Goal: Task Accomplishment & Management: Use online tool/utility

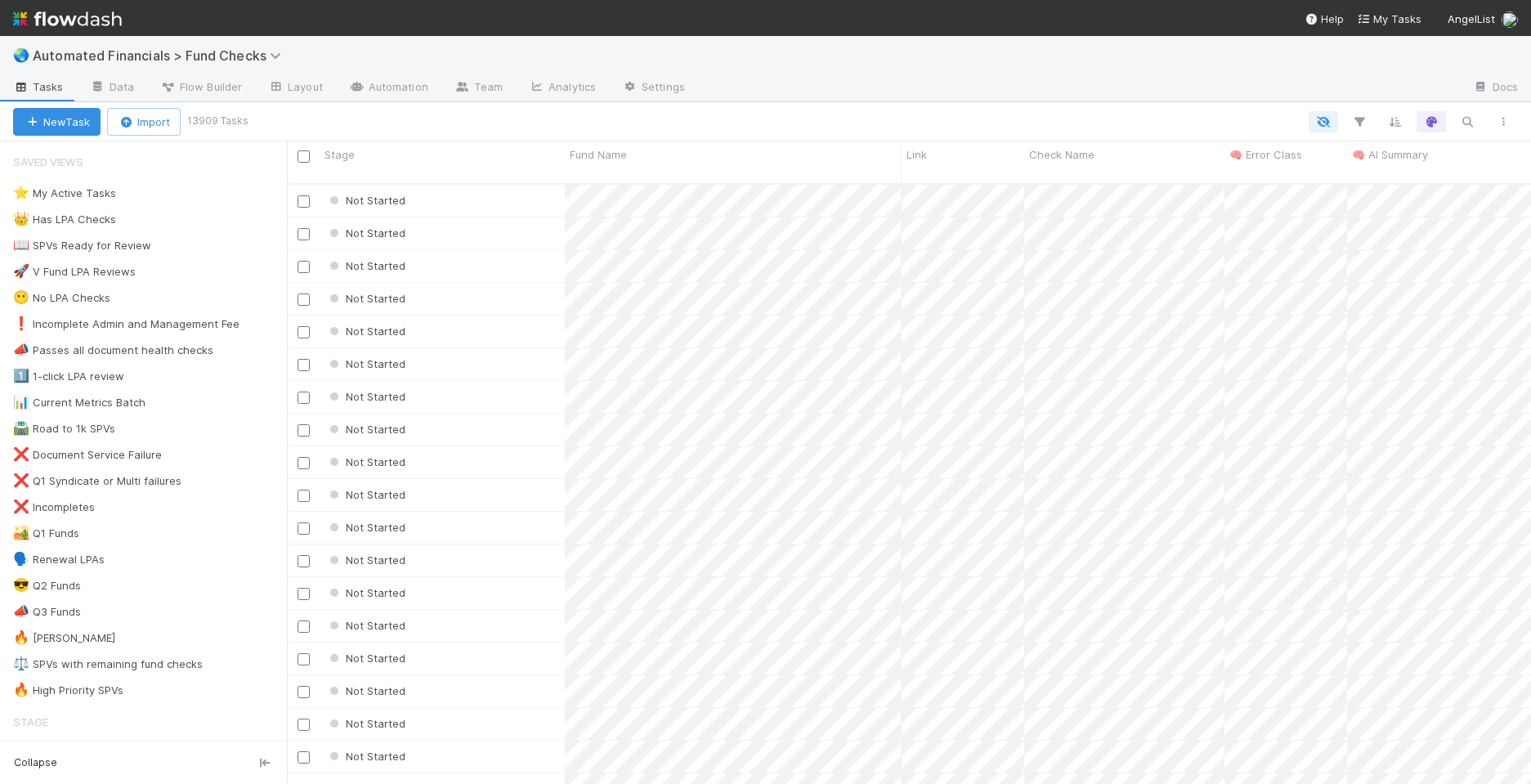
scroll to position [601, 1232]
click at [76, 683] on div "🔥 High Priority SPVs" at bounding box center [68, 690] width 110 height 21
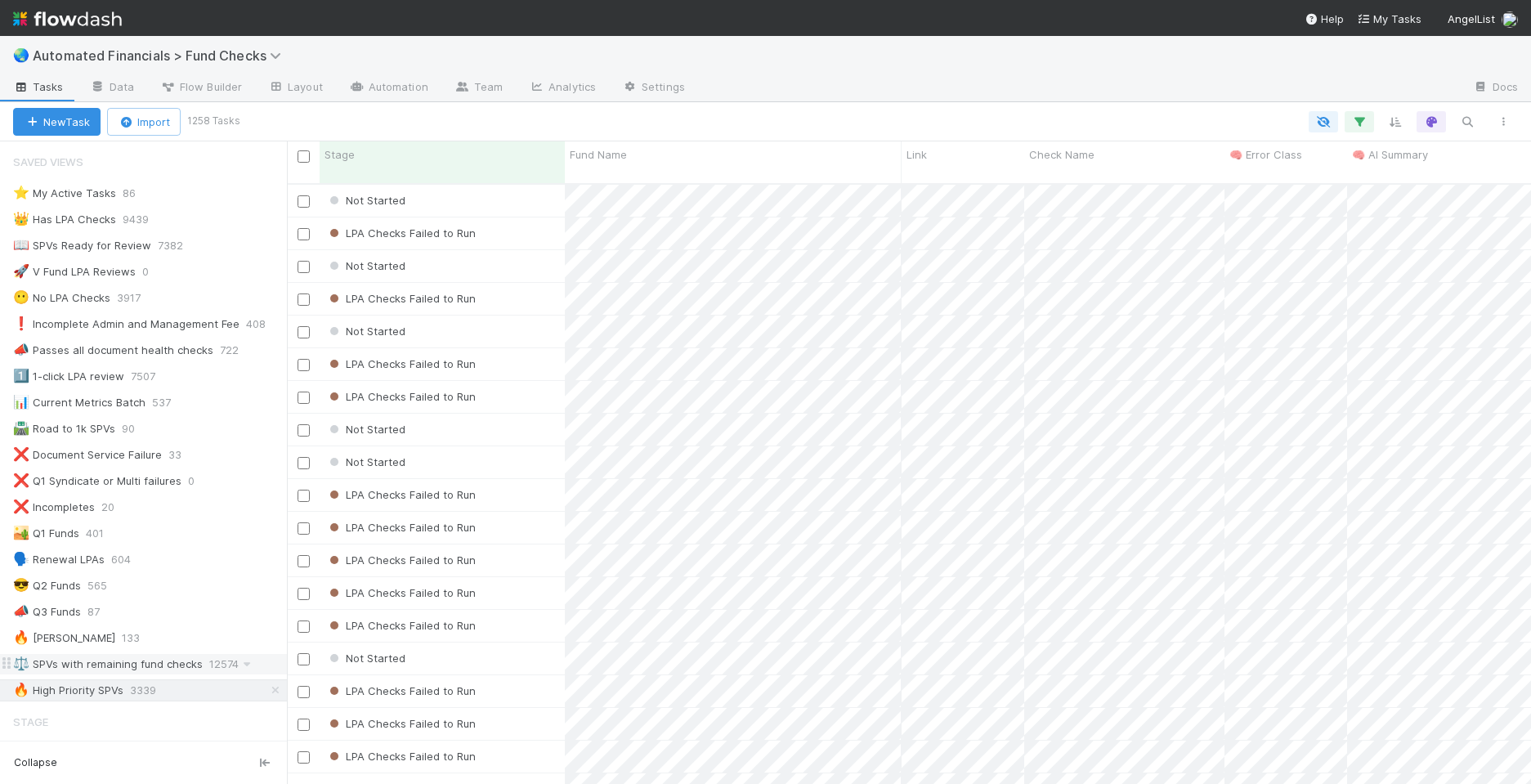
click at [137, 662] on div "⚖️ SPVs with remaining fund checks" at bounding box center [108, 664] width 190 height 21
click at [79, 686] on div "🔥 High Priority SPVs" at bounding box center [68, 690] width 110 height 21
click at [1360, 124] on icon "button" at bounding box center [1359, 122] width 16 height 14
click at [895, 328] on link "And.." at bounding box center [899, 325] width 52 height 23
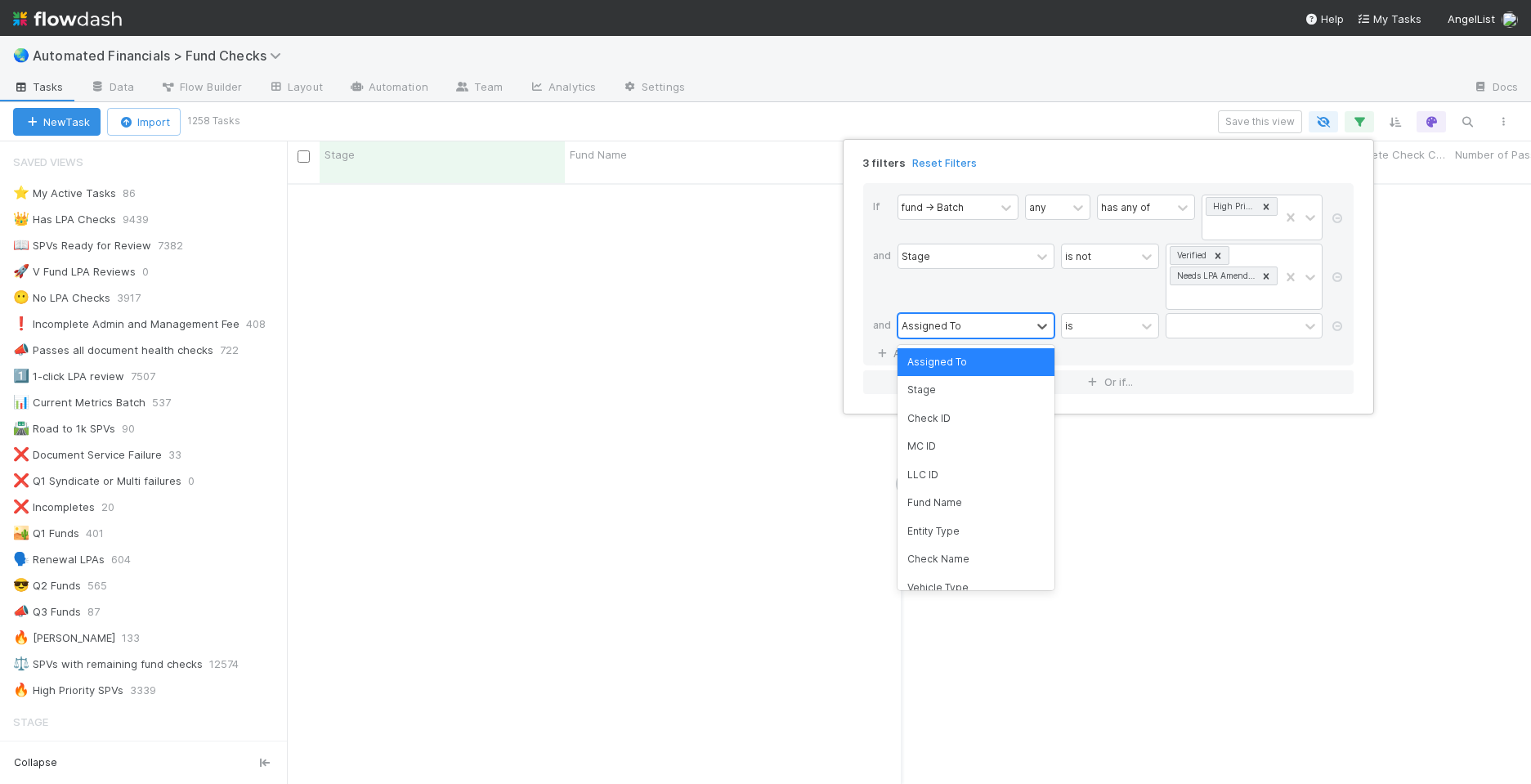
click at [932, 327] on div "Assigned To" at bounding box center [931, 325] width 60 height 14
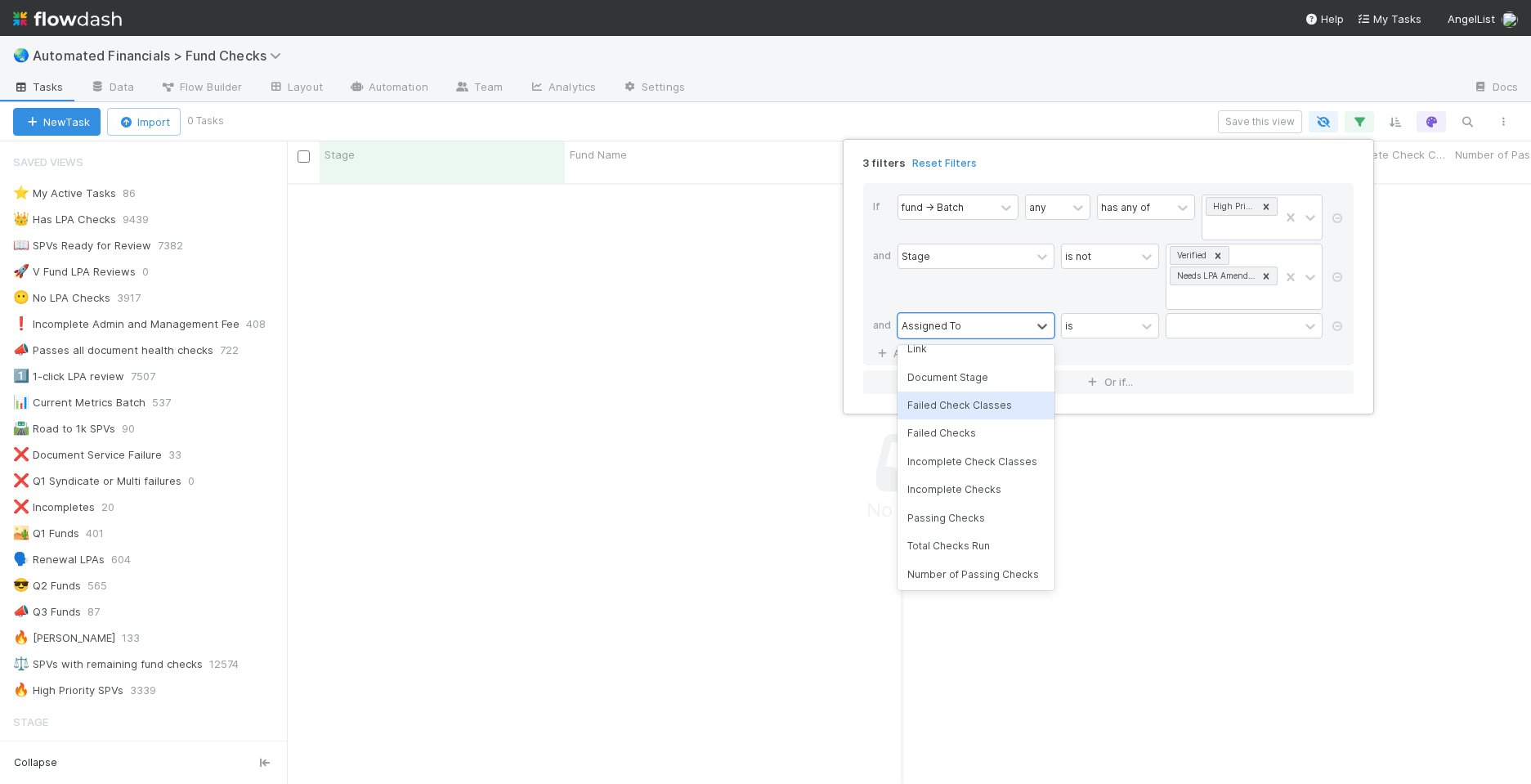
click at [973, 410] on div "Failed Check Classes" at bounding box center [976, 405] width 157 height 28
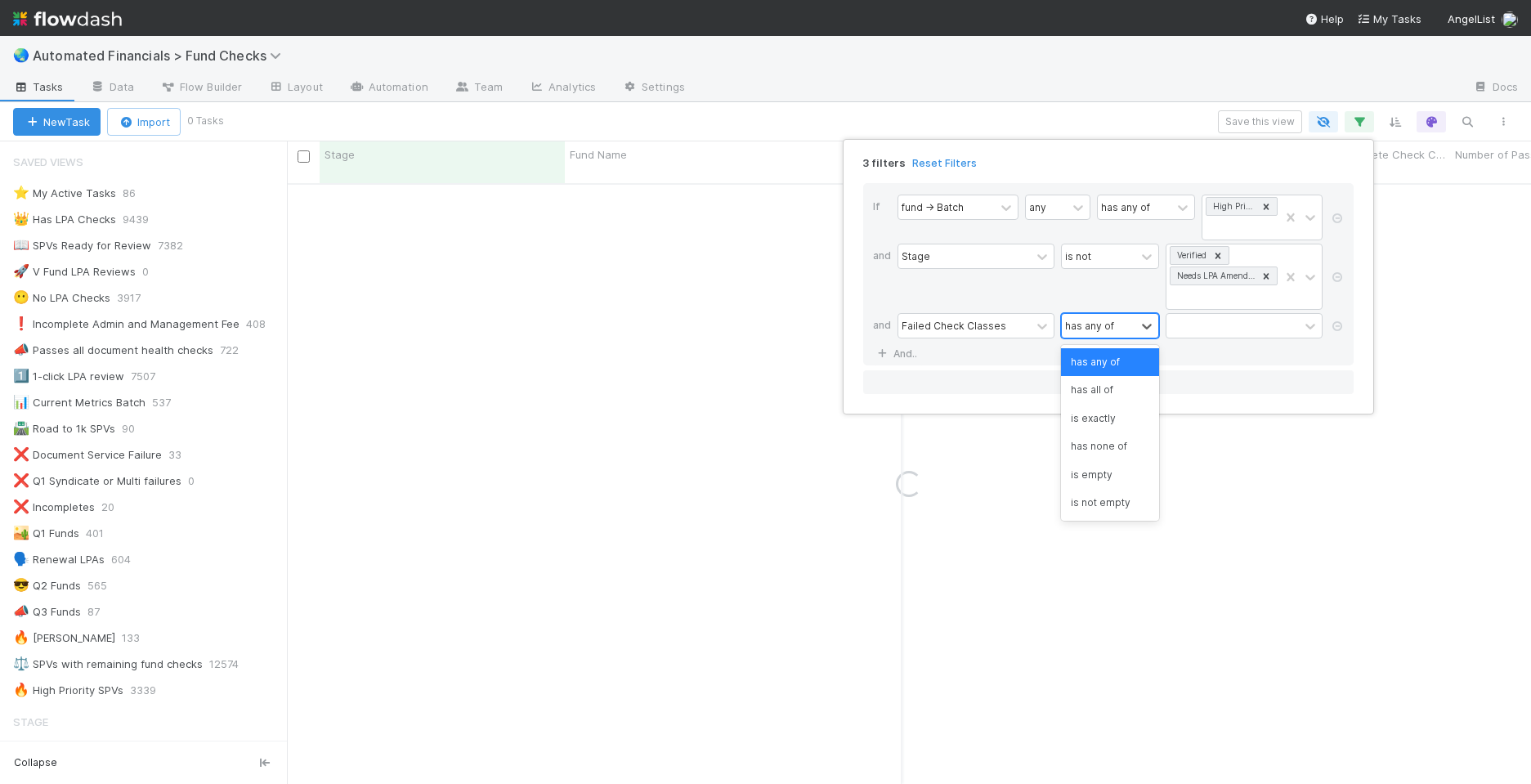
click at [1095, 325] on div "has any of" at bounding box center [1090, 325] width 49 height 14
click at [1131, 413] on div "is exactly" at bounding box center [1110, 418] width 98 height 28
click at [1234, 326] on div at bounding box center [1233, 326] width 133 height 23
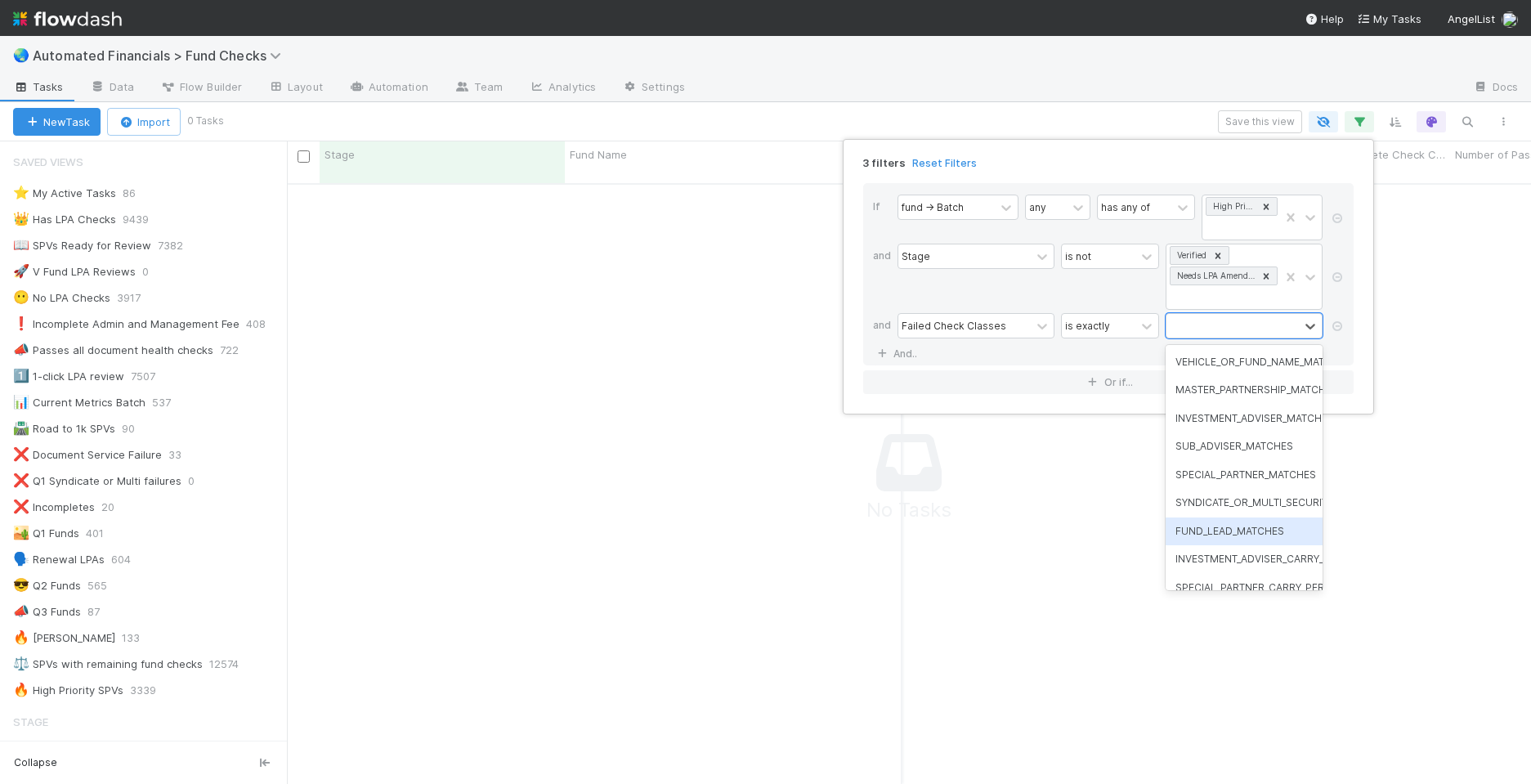
click at [1217, 527] on div "FUND_LEAD_MATCHES" at bounding box center [1244, 531] width 157 height 28
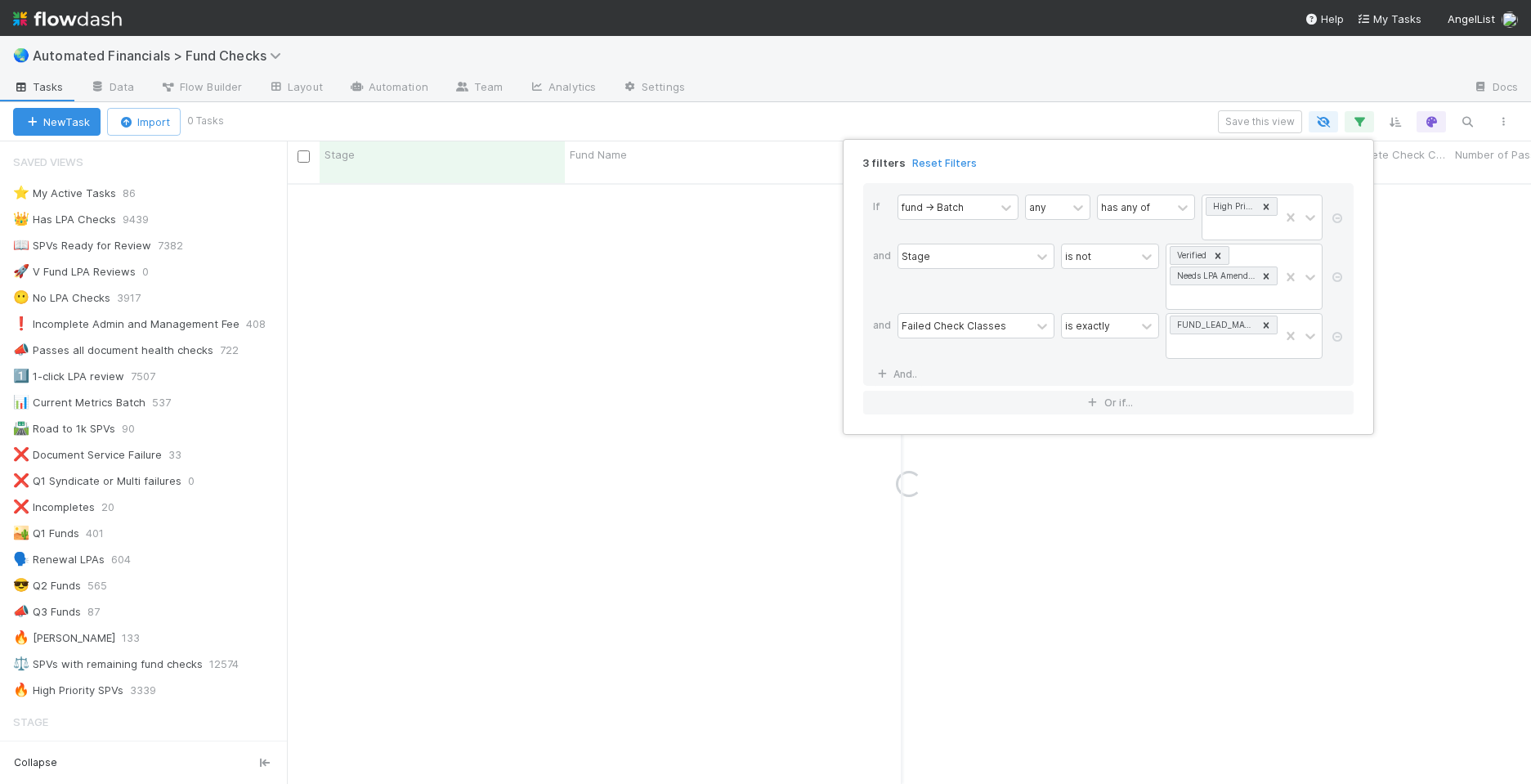
click at [708, 123] on div "3 filters Reset Filters If fund -> Batch any has any of High Priority SPVs and …" at bounding box center [766, 392] width 1531 height 784
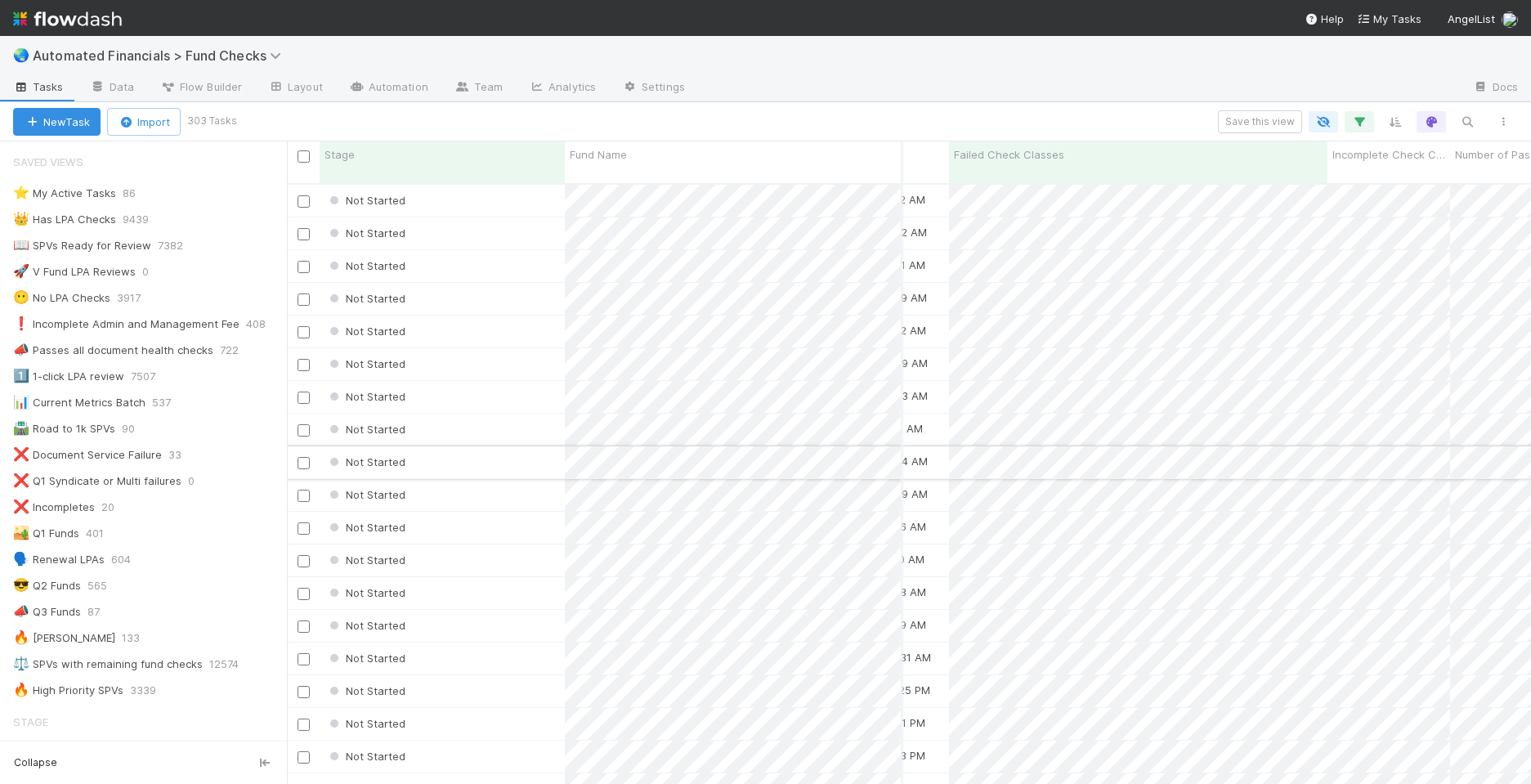
click at [471, 457] on div "Not Started" at bounding box center [442, 463] width 245 height 32
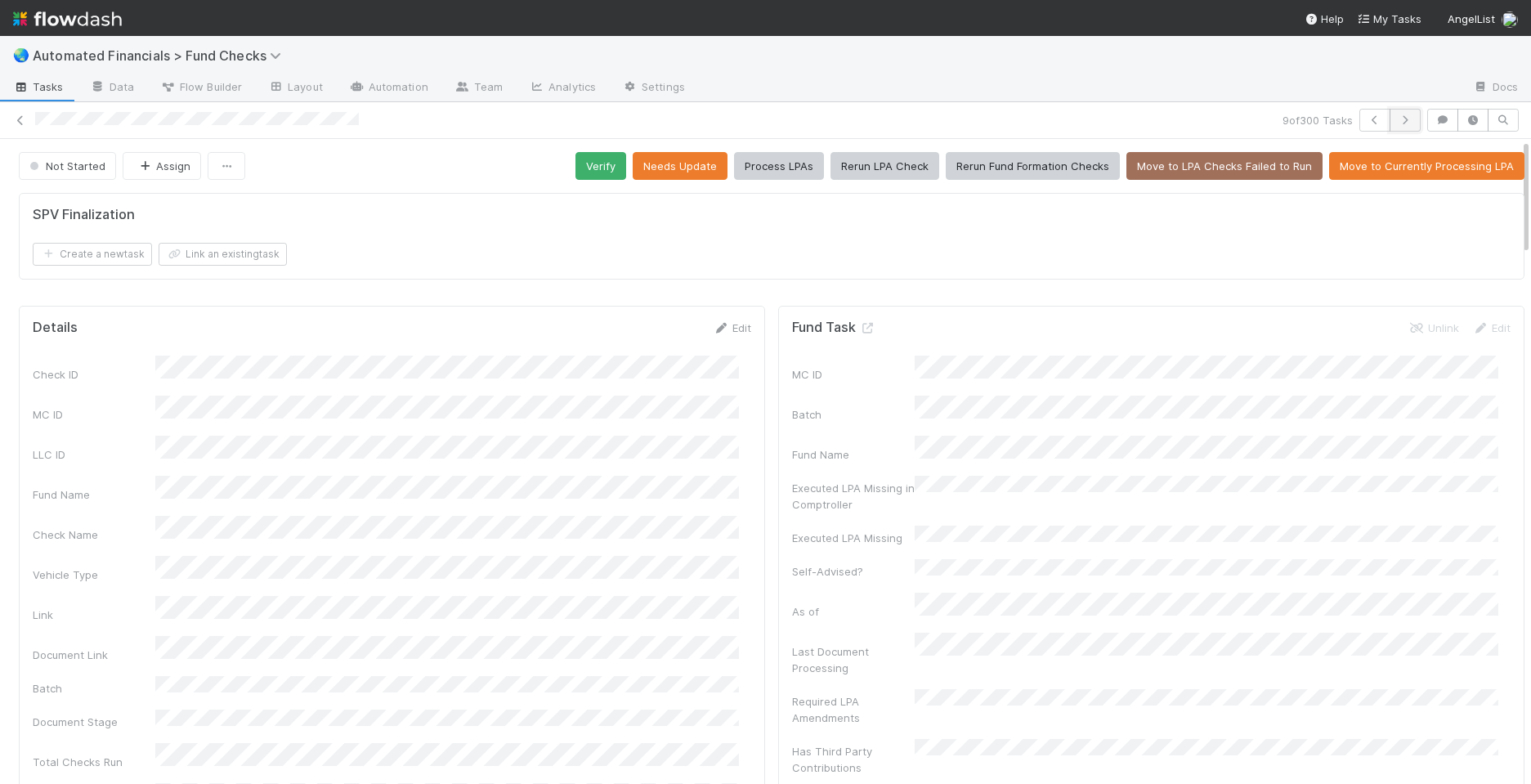
click at [1398, 117] on icon "button" at bounding box center [1406, 120] width 16 height 10
click at [579, 165] on button "Verify" at bounding box center [601, 166] width 51 height 28
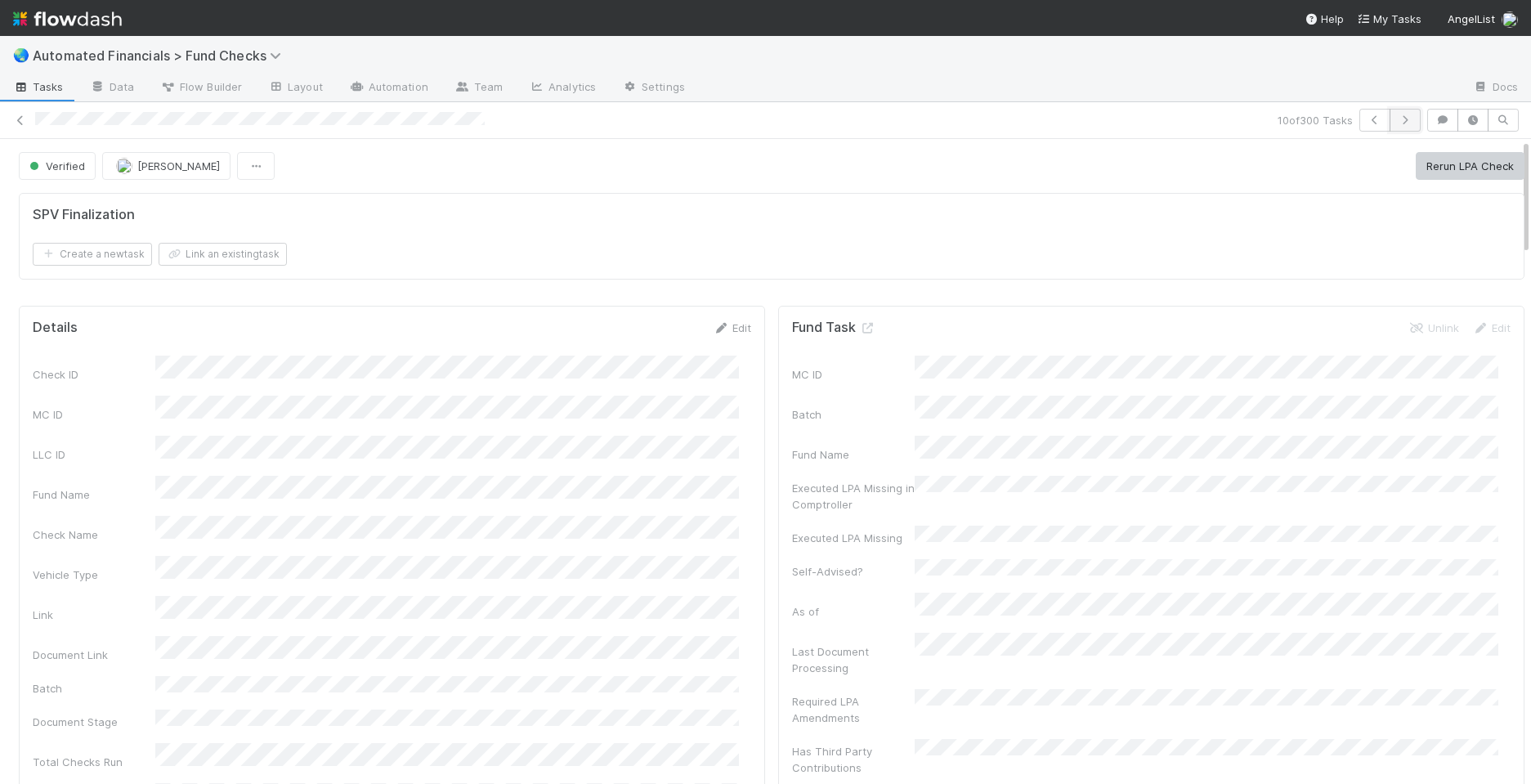
click at [1398, 121] on icon "button" at bounding box center [1406, 120] width 16 height 10
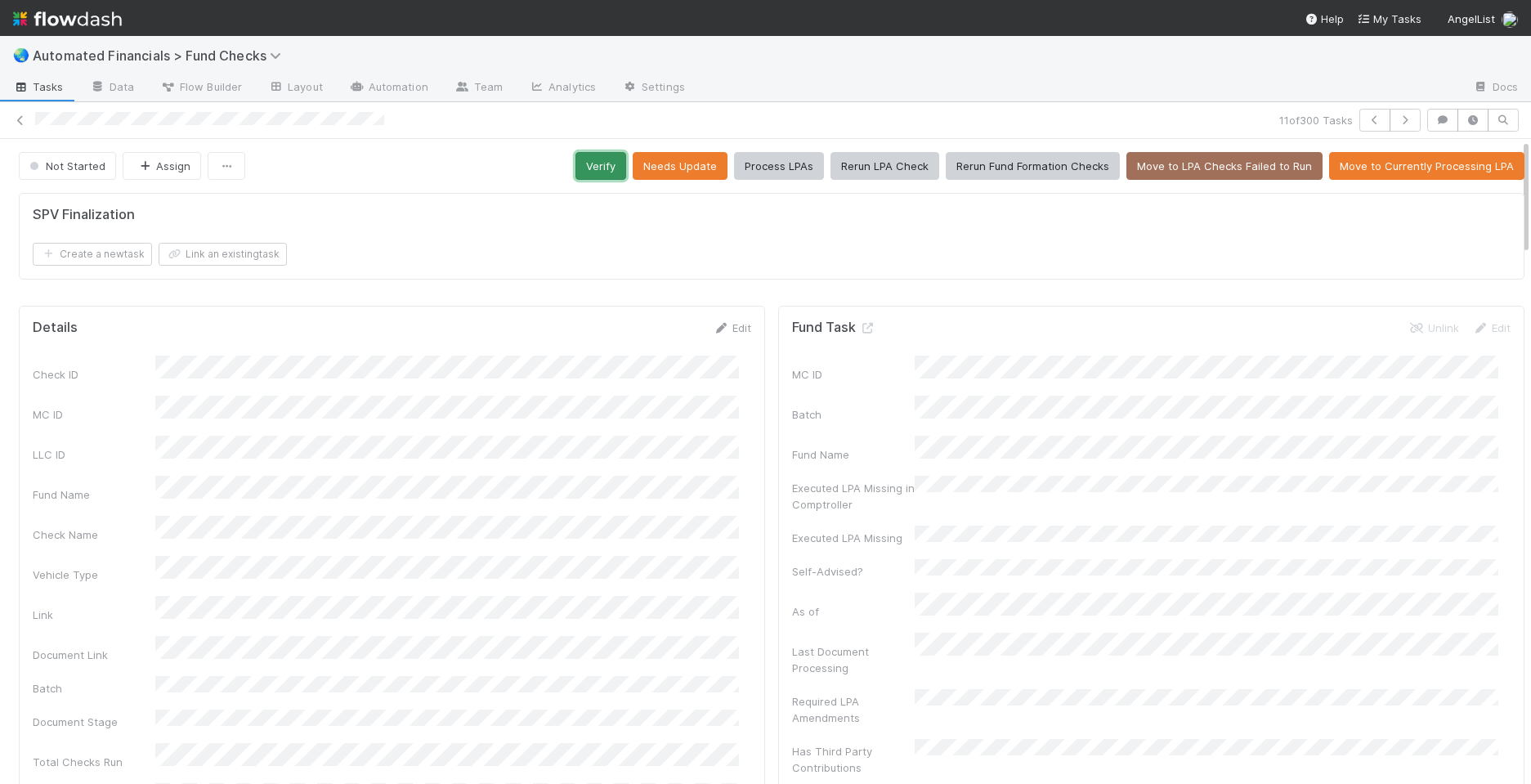
click at [596, 166] on button "Verify" at bounding box center [601, 166] width 51 height 28
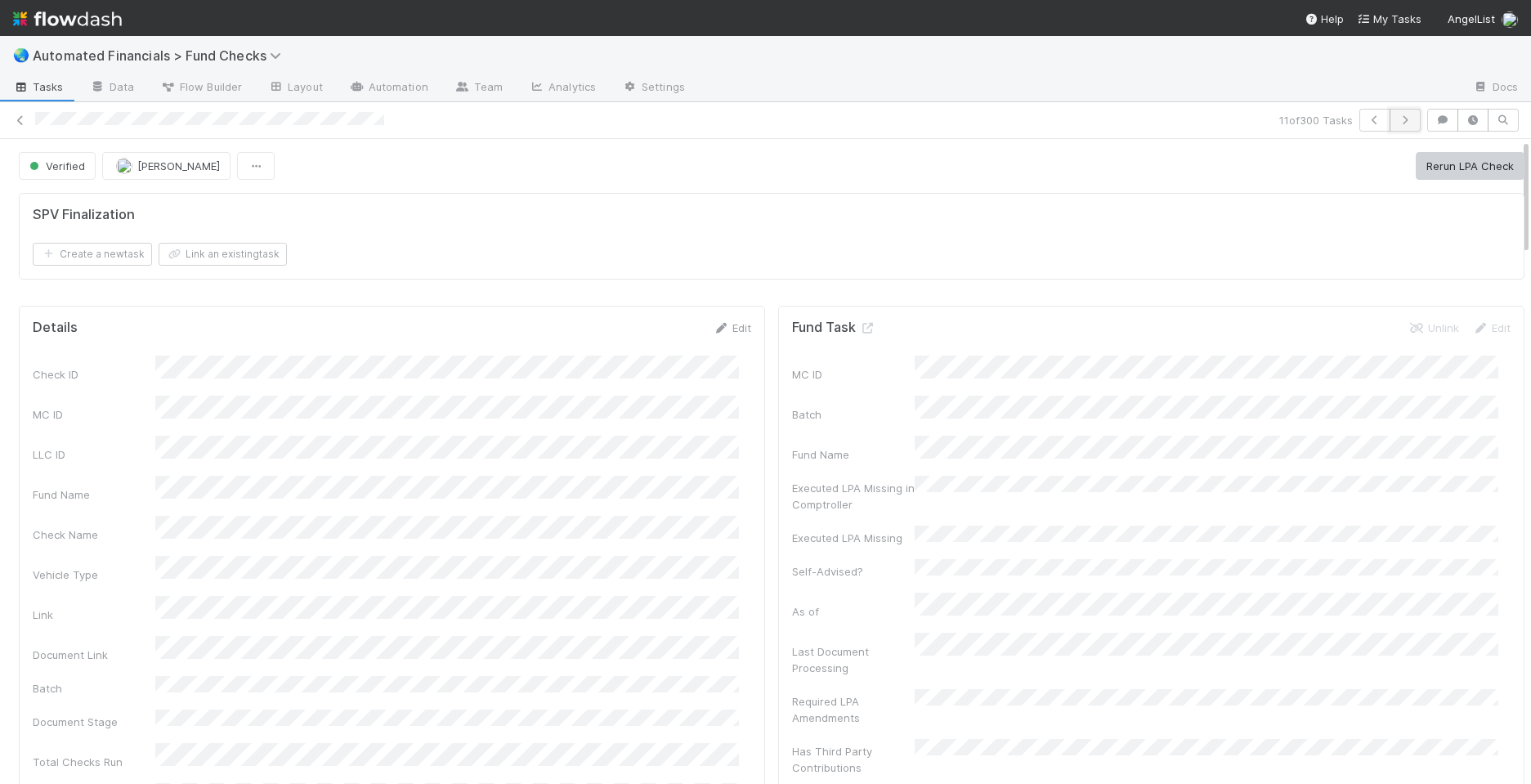
click at [1398, 124] on icon "button" at bounding box center [1406, 120] width 16 height 10
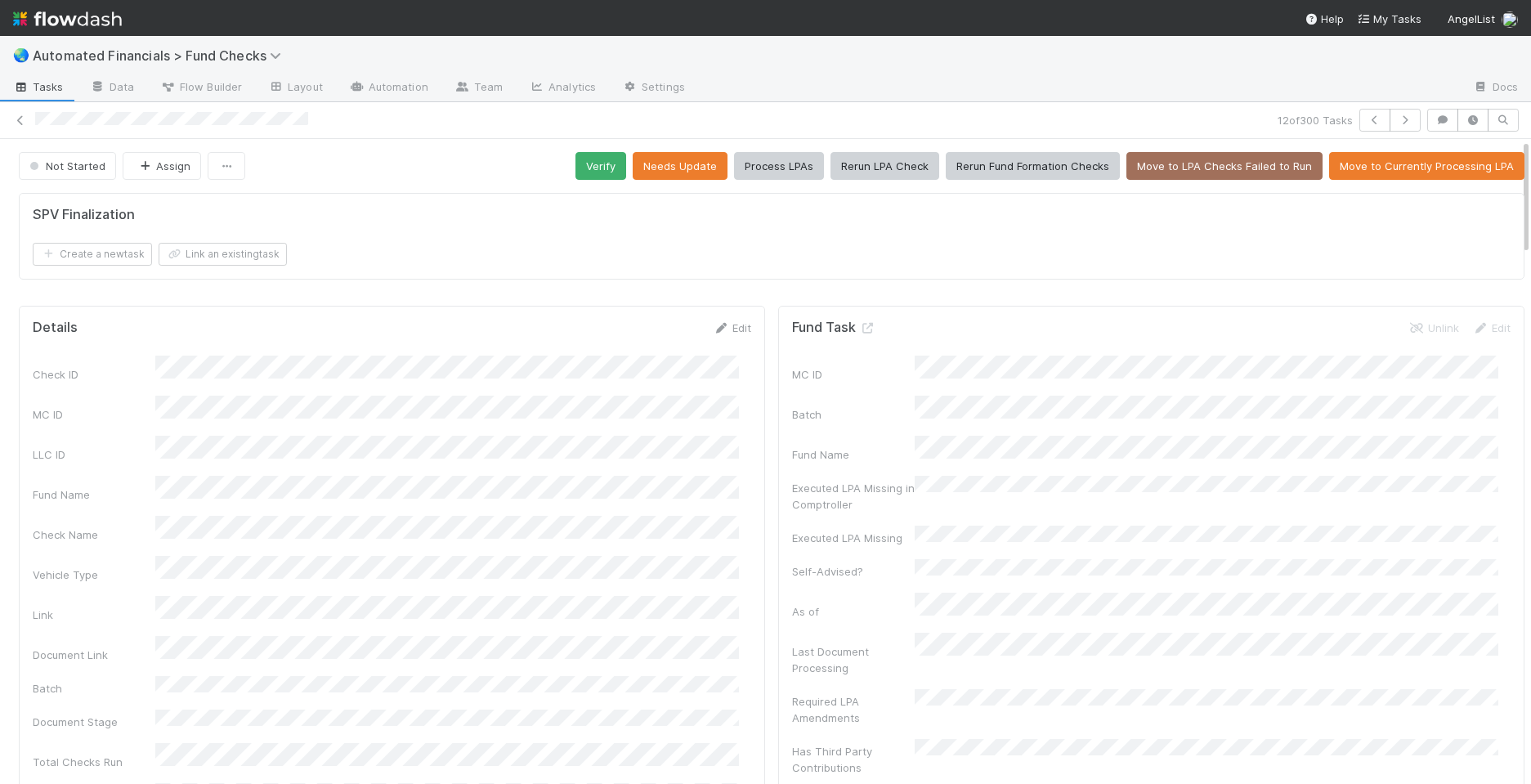
click at [796, 253] on div "Create a new task Link an existing task" at bounding box center [772, 254] width 1478 height 23
click at [21, 121] on icon at bounding box center [21, 121] width 16 height 11
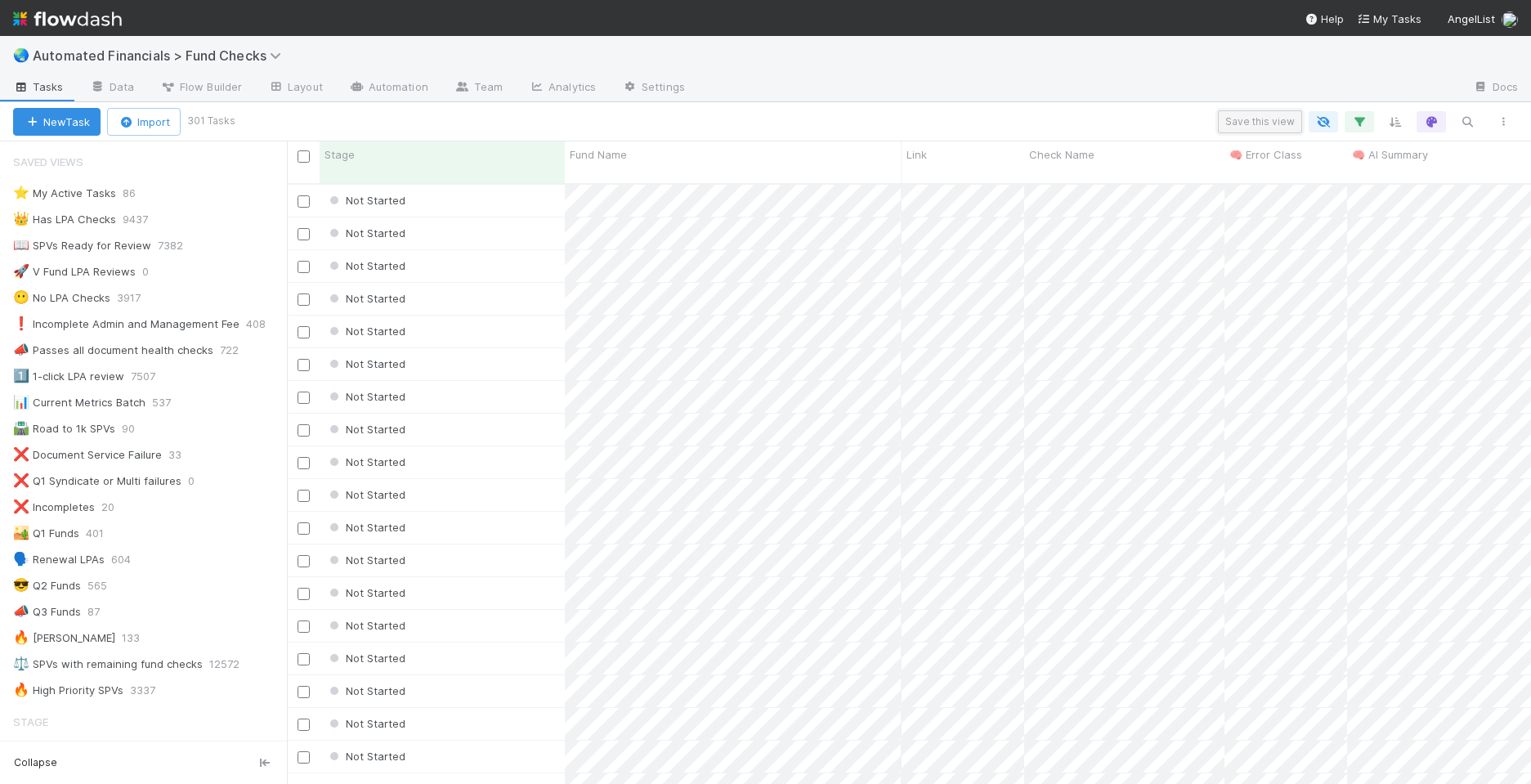
click at [1249, 125] on button "Save this view" at bounding box center [1261, 122] width 84 height 23
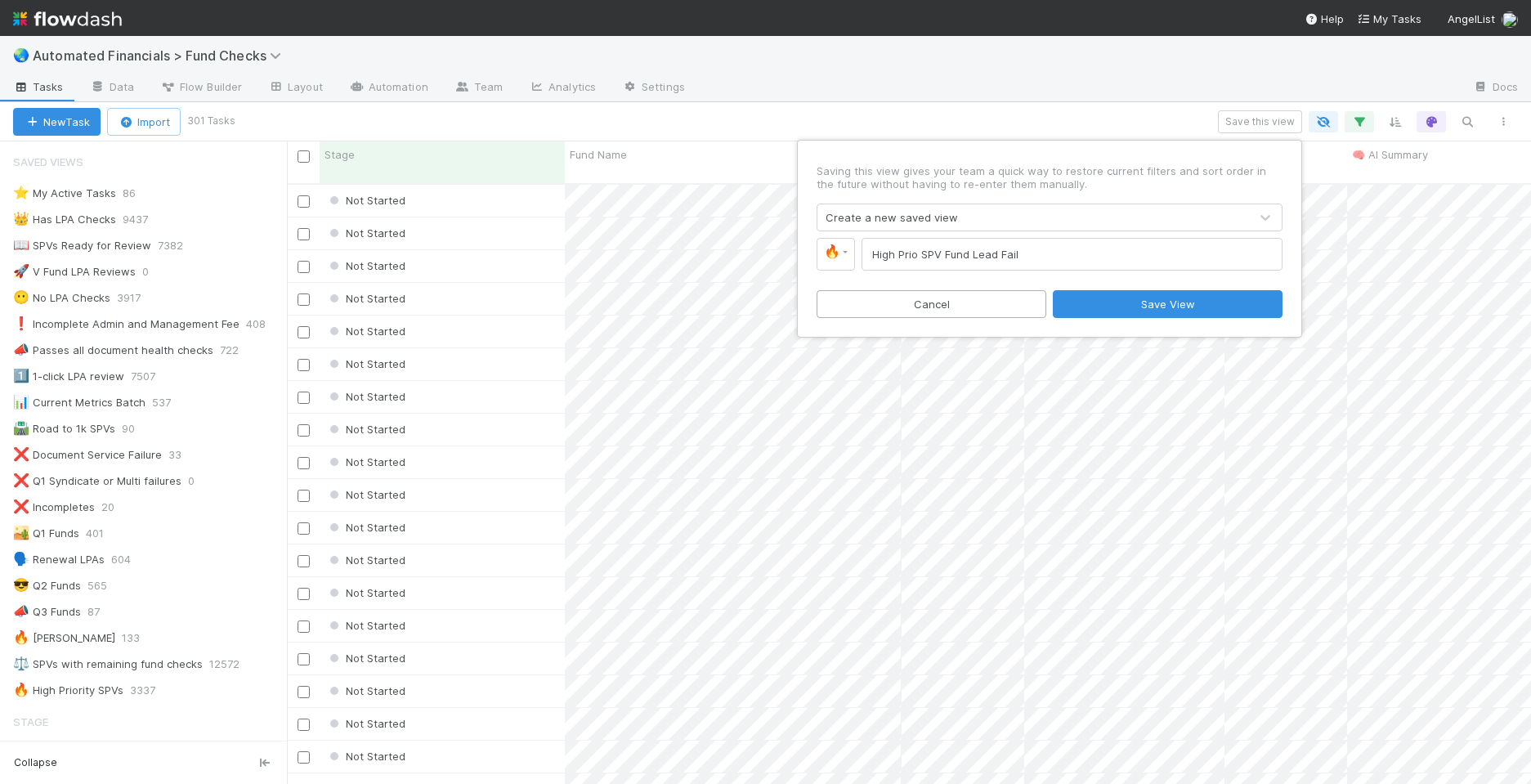
click at [945, 248] on input "High Prio SPV Fund Lead Fail" at bounding box center [1072, 254] width 421 height 33
type input "High Prio SPV - Fund Lead Fail"
click at [843, 252] on link "🔥" at bounding box center [835, 254] width 38 height 33
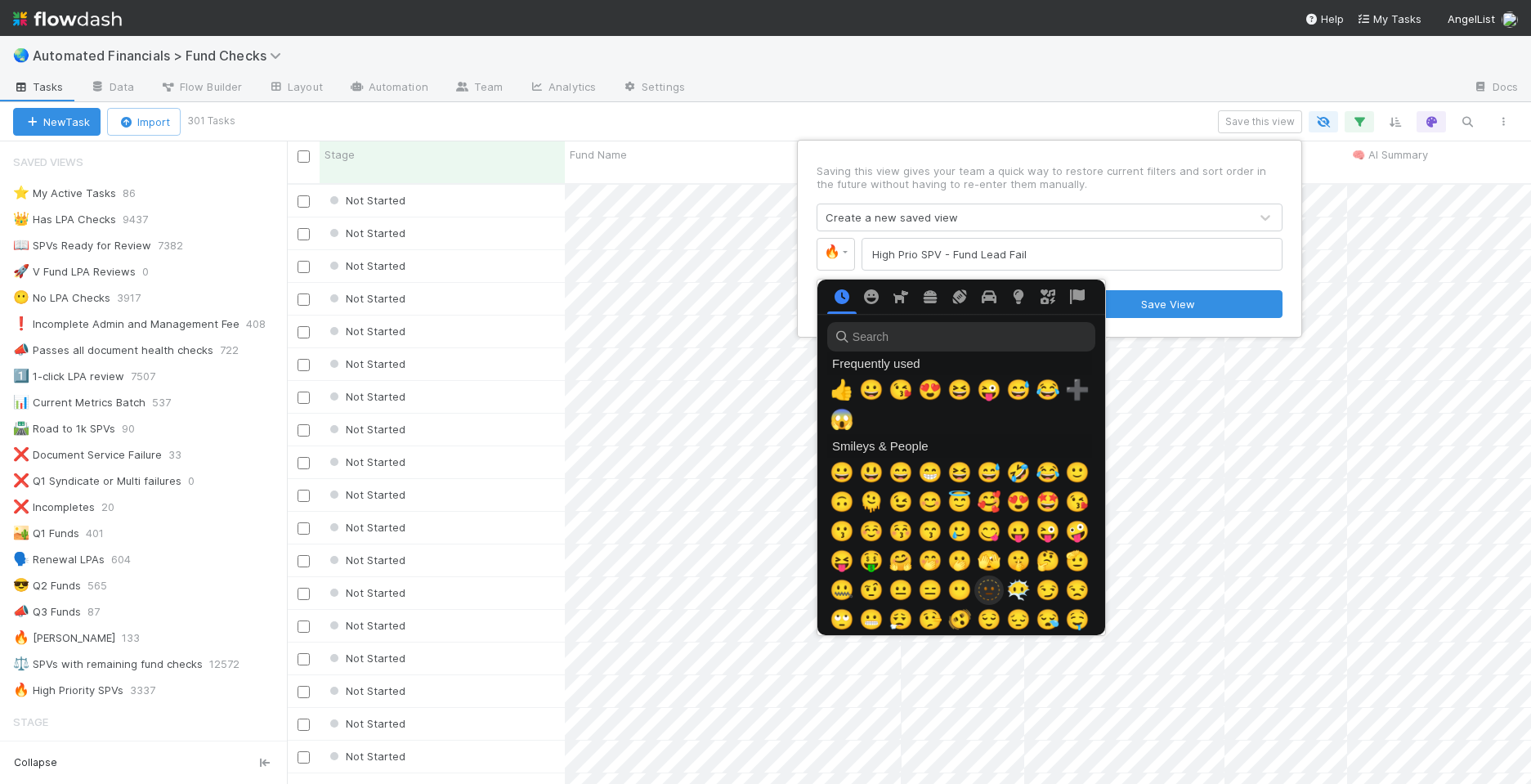
click at [991, 593] on span "🫥" at bounding box center [988, 591] width 24 height 23
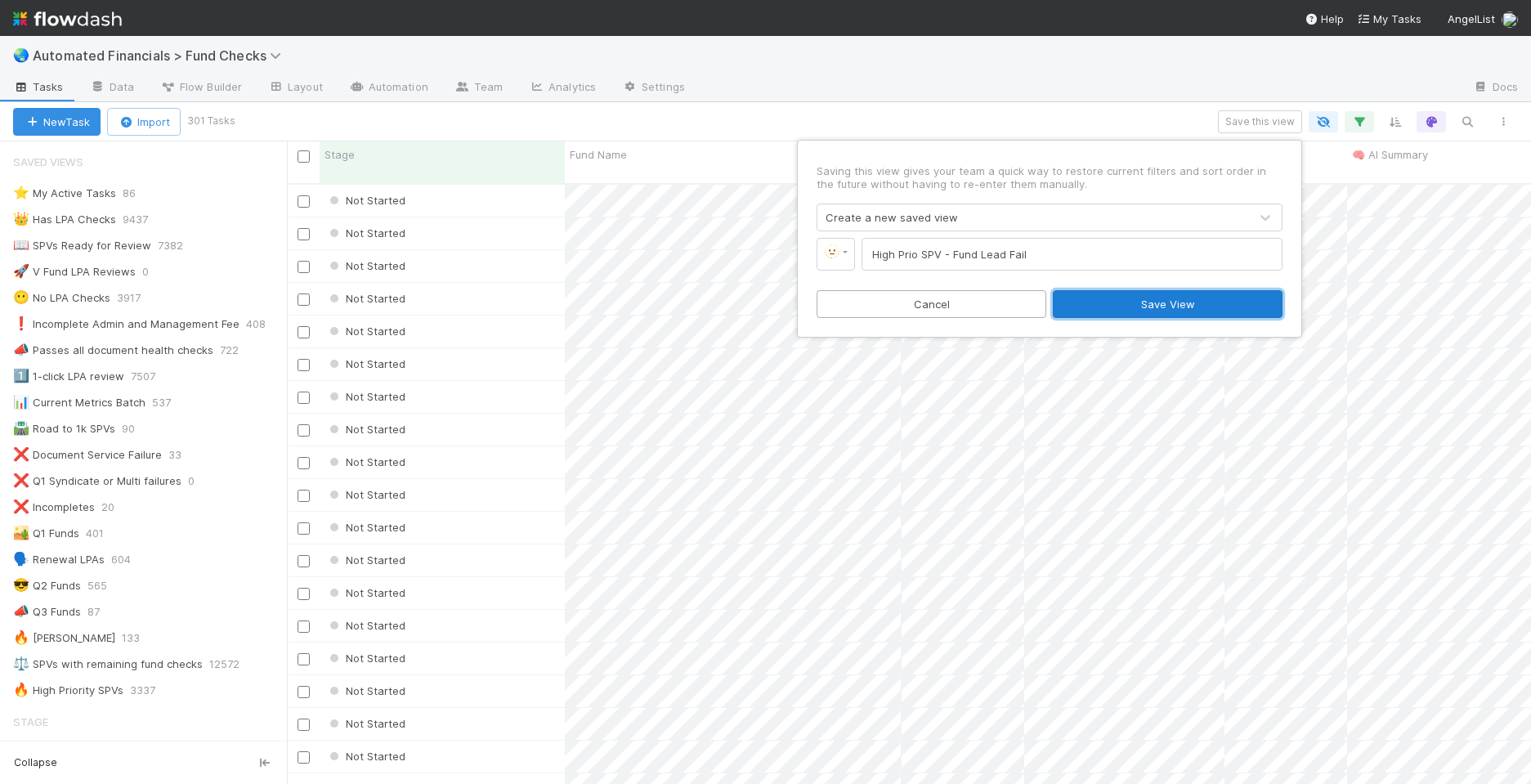
click at [1166, 307] on button "Save View" at bounding box center [1167, 303] width 230 height 28
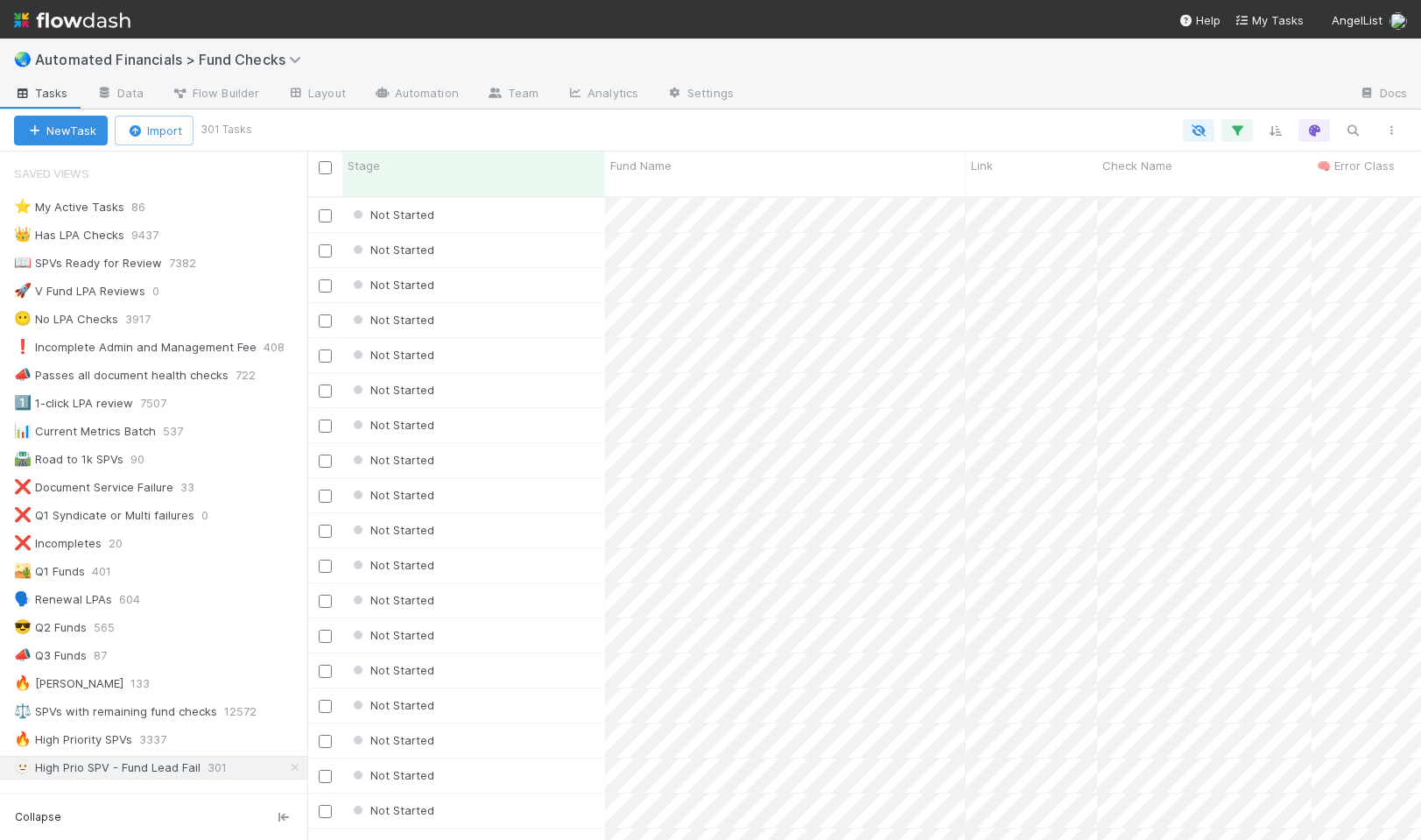
click at [227, 117] on div "New Task Import 301 Tasks" at bounding box center [710, 130] width 1421 height 42
click at [229, 126] on small "301 Tasks" at bounding box center [226, 129] width 52 height 15
click at [446, 109] on div "New Task Import 301 Tasks" at bounding box center [710, 130] width 1421 height 42
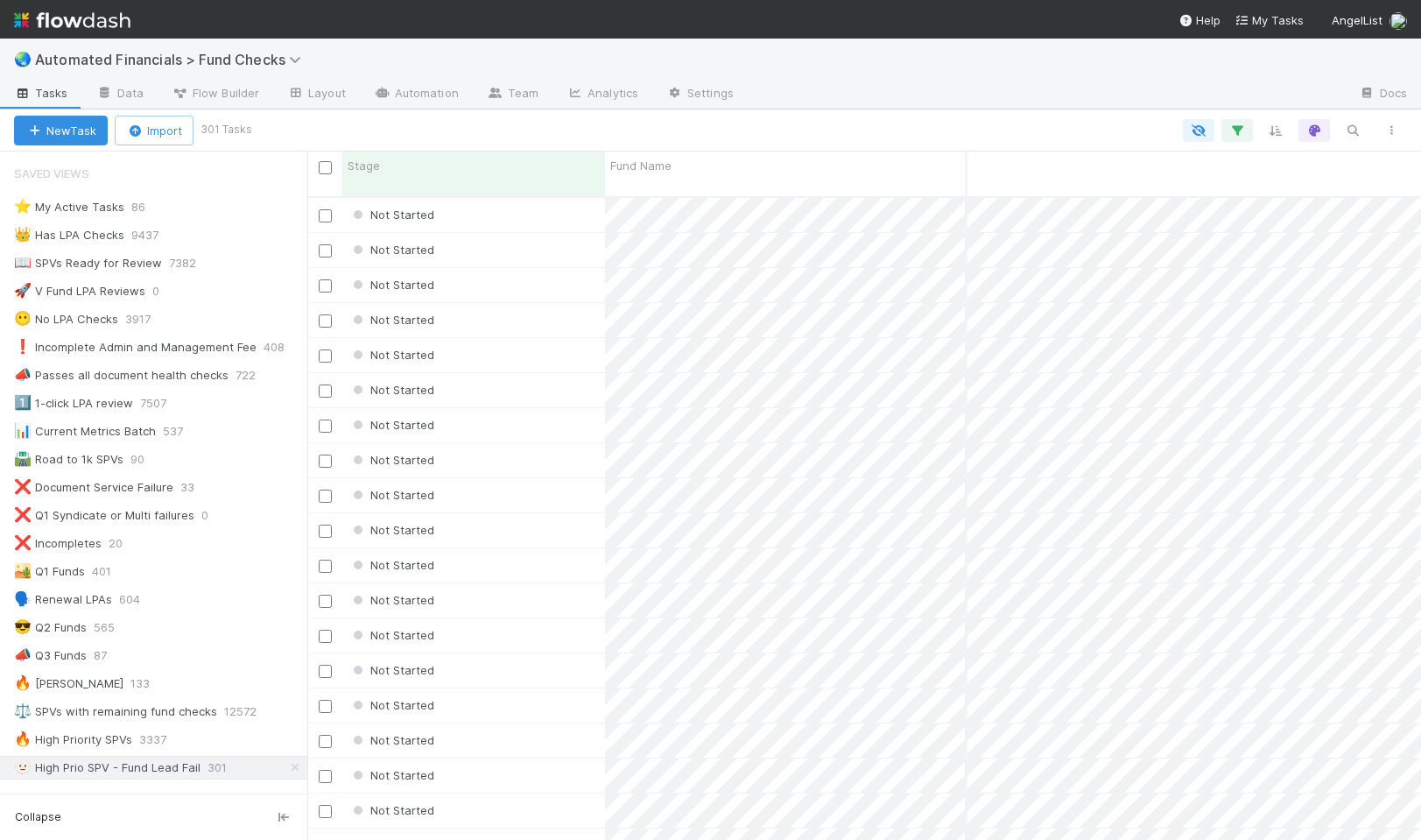
scroll to position [0, 3412]
click at [498, 268] on div "Not Started" at bounding box center [474, 285] width 263 height 35
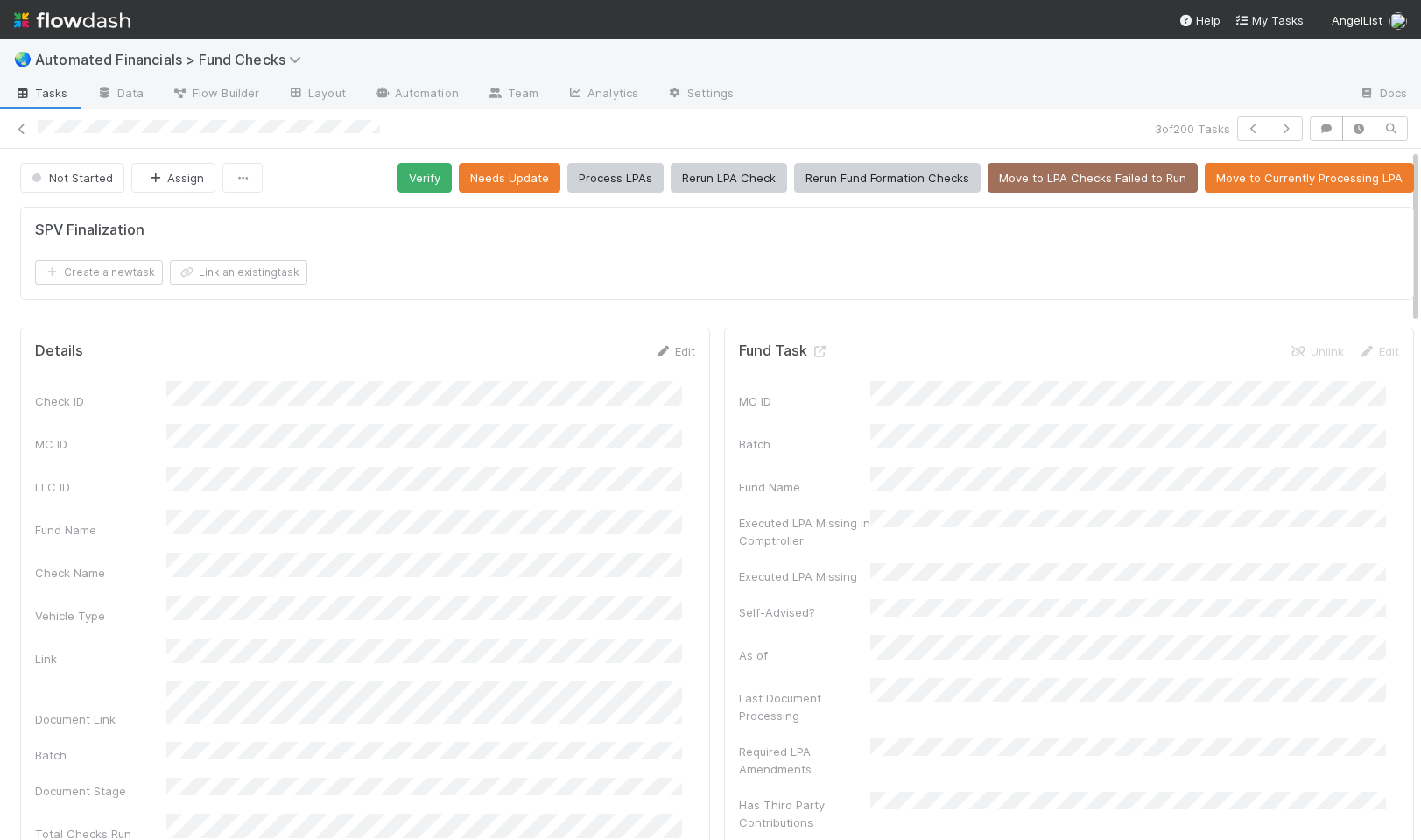
click at [474, 248] on form "SPV Finalization Create a new task Link an existing task" at bounding box center [717, 253] width 1364 height 63
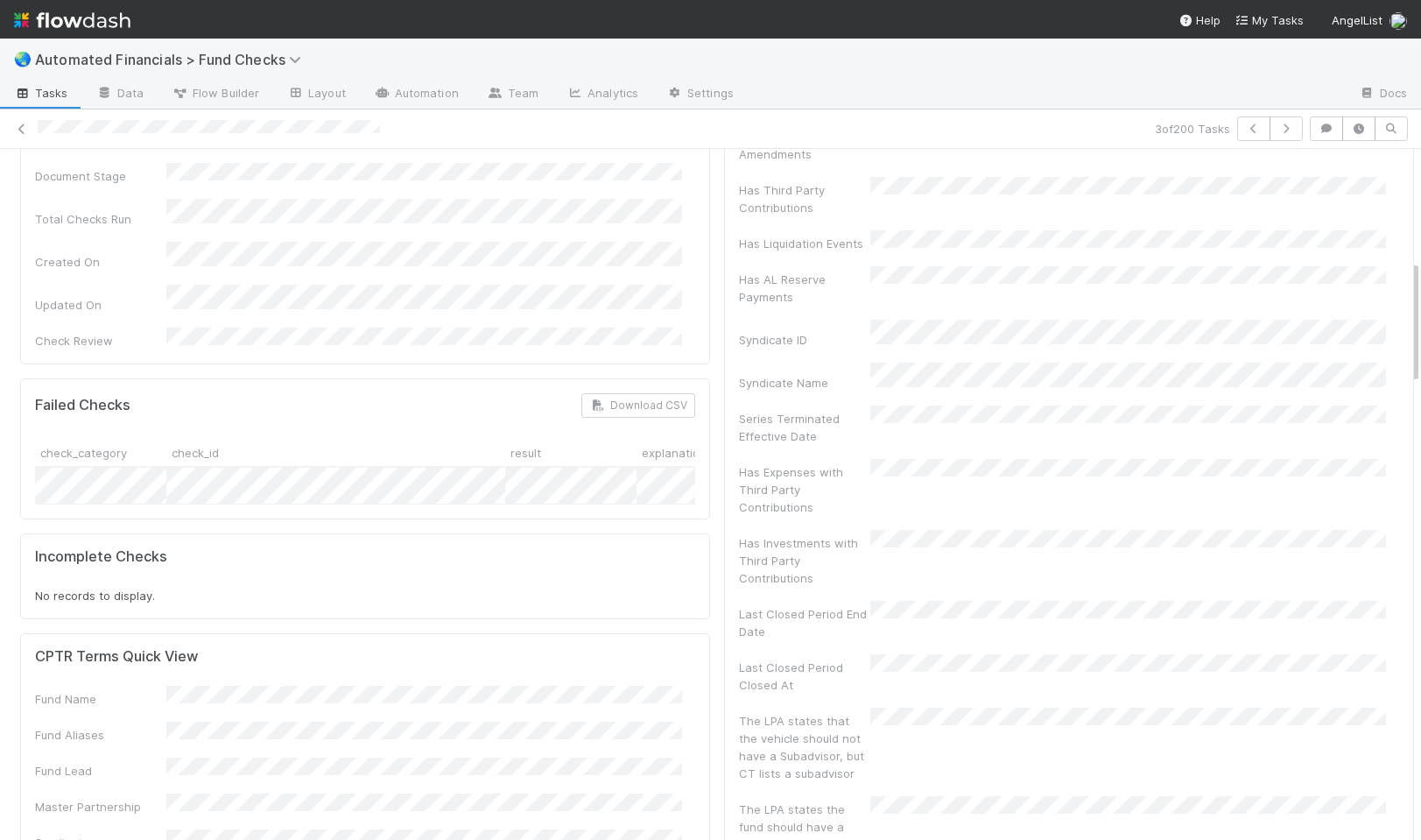
click at [86, 397] on h5 "Failed Checks" at bounding box center [83, 406] width 96 height 17
click at [98, 548] on h5 "Incomplete Checks" at bounding box center [102, 557] width 132 height 17
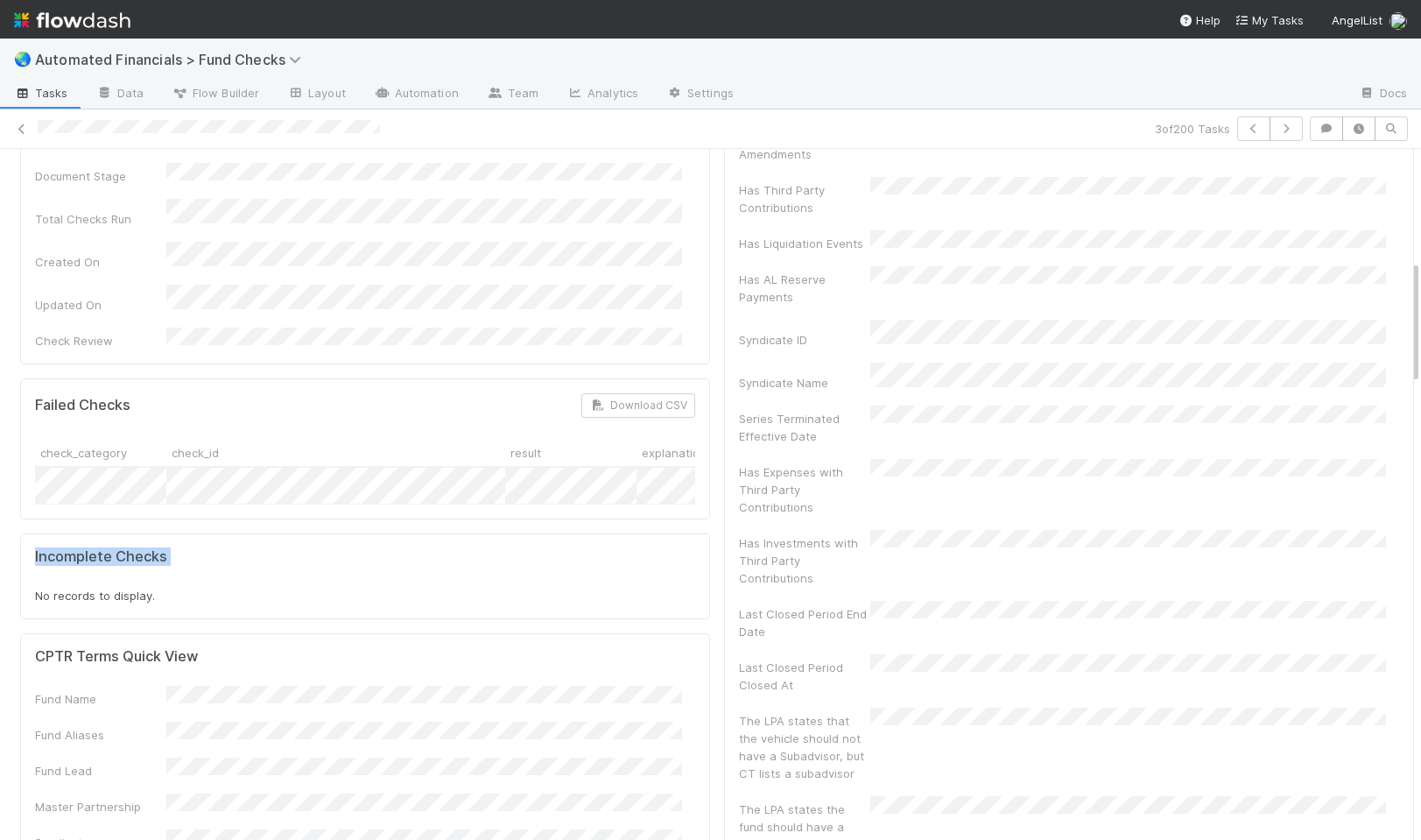
click at [98, 548] on h5 "Incomplete Checks" at bounding box center [102, 557] width 132 height 17
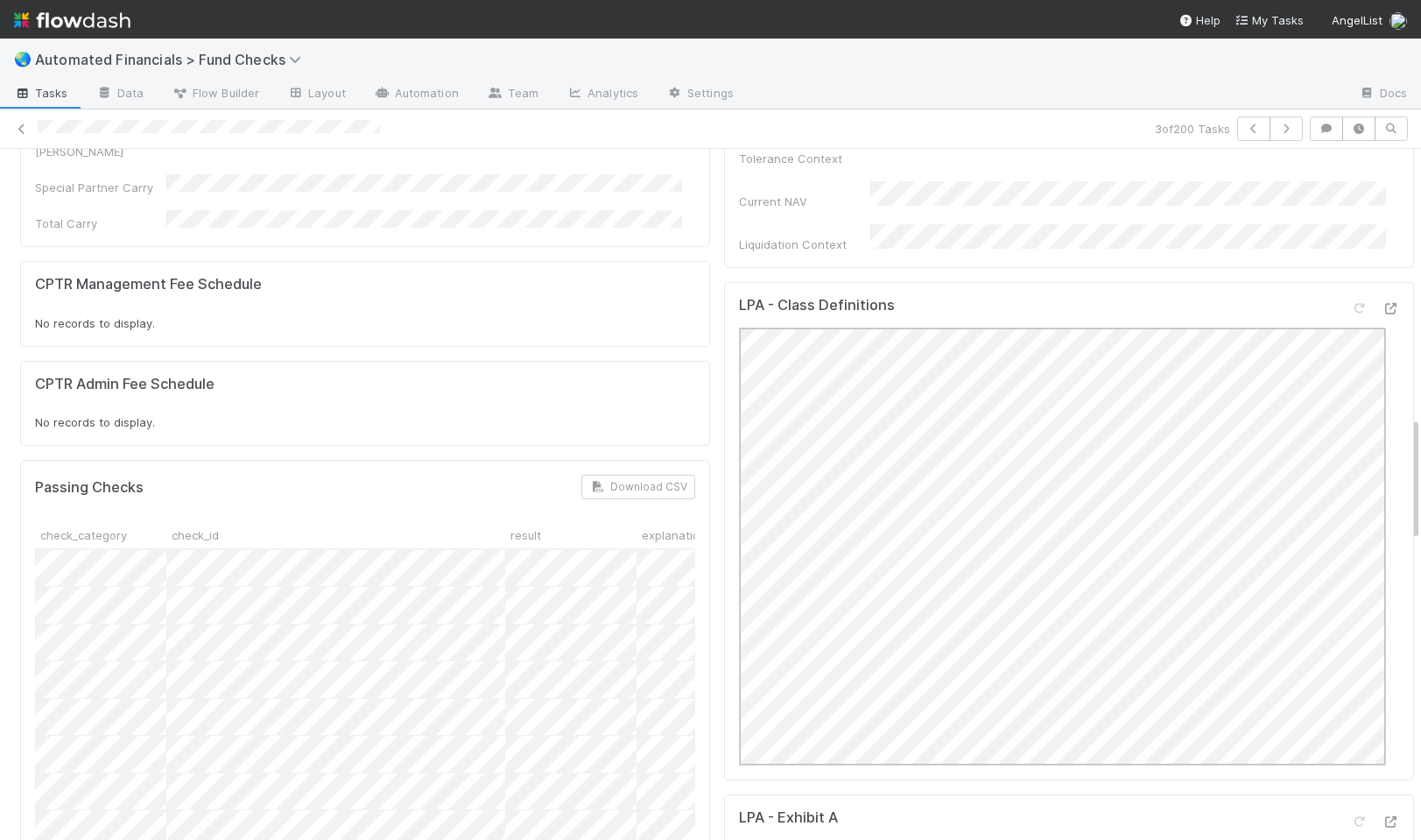
click at [103, 478] on h5 "Passing Checks" at bounding box center [89, 487] width 108 height 17
click at [200, 360] on div "Details Edit Check ID MC ID LLC ID Fund Name Check Name Vehicle Type Link Docum…" at bounding box center [365, 718] width 704 height 3765
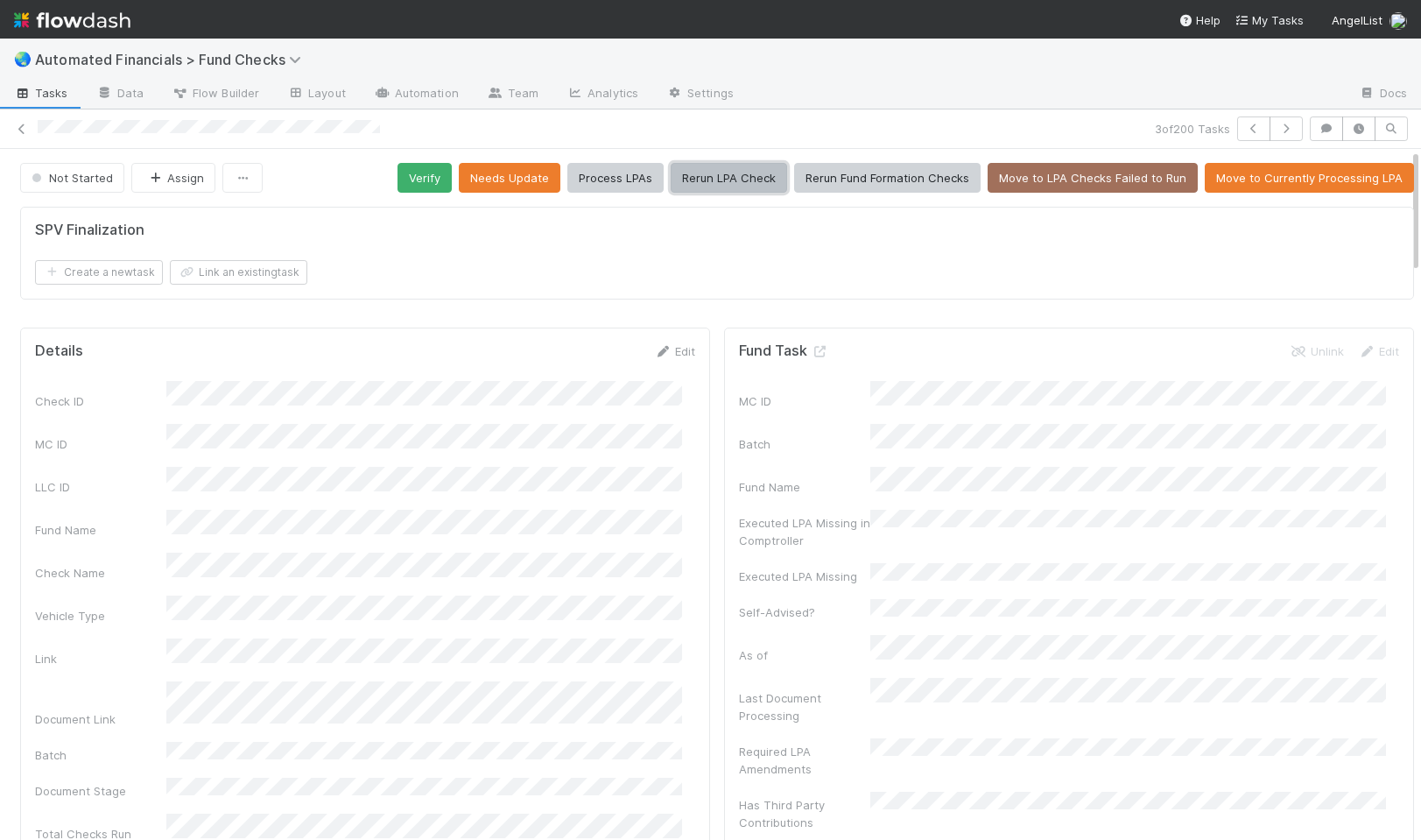
click at [681, 185] on button "Rerun LPA Check" at bounding box center [728, 177] width 116 height 30
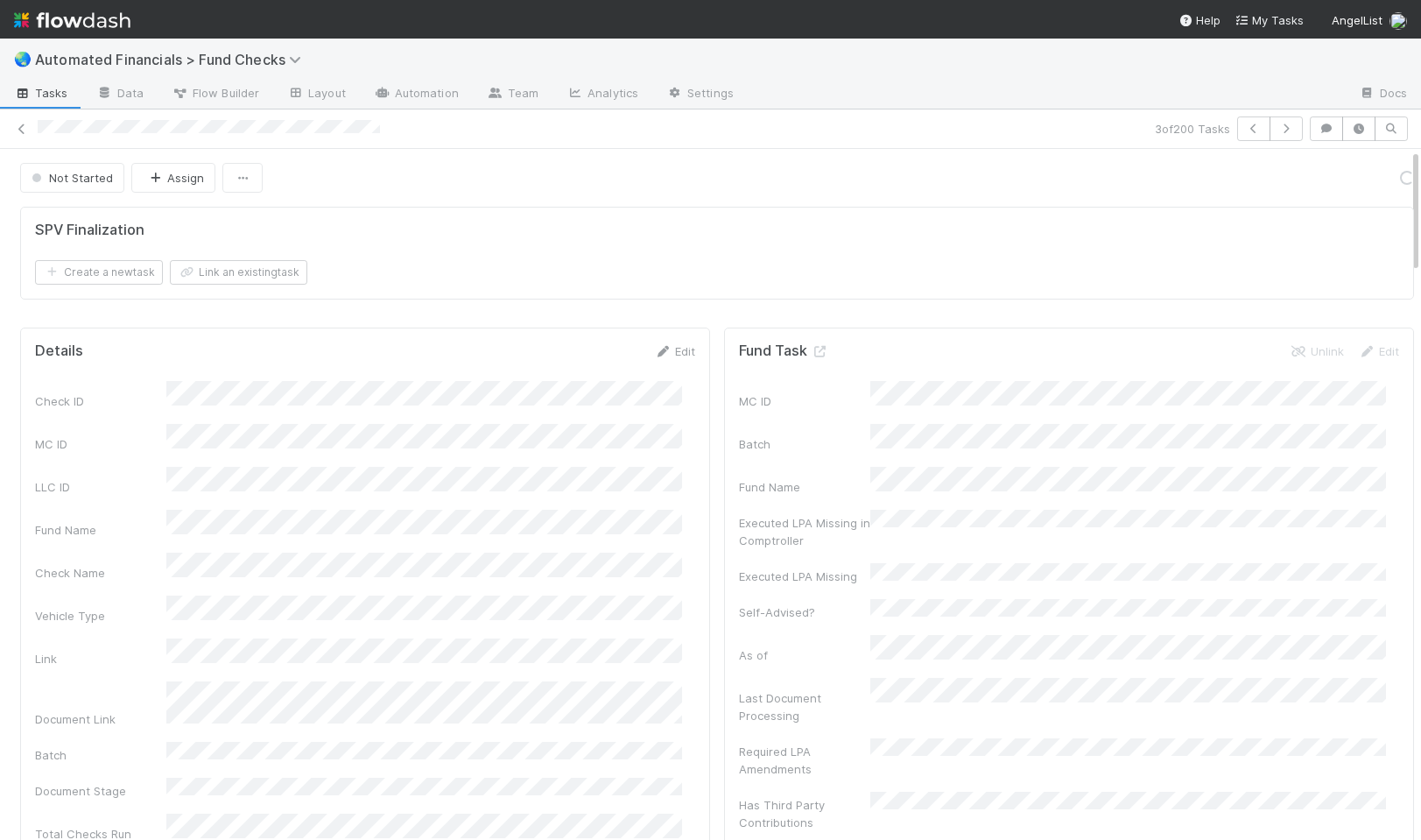
click at [658, 262] on div "Create a new task Link an existing task" at bounding box center [717, 272] width 1364 height 25
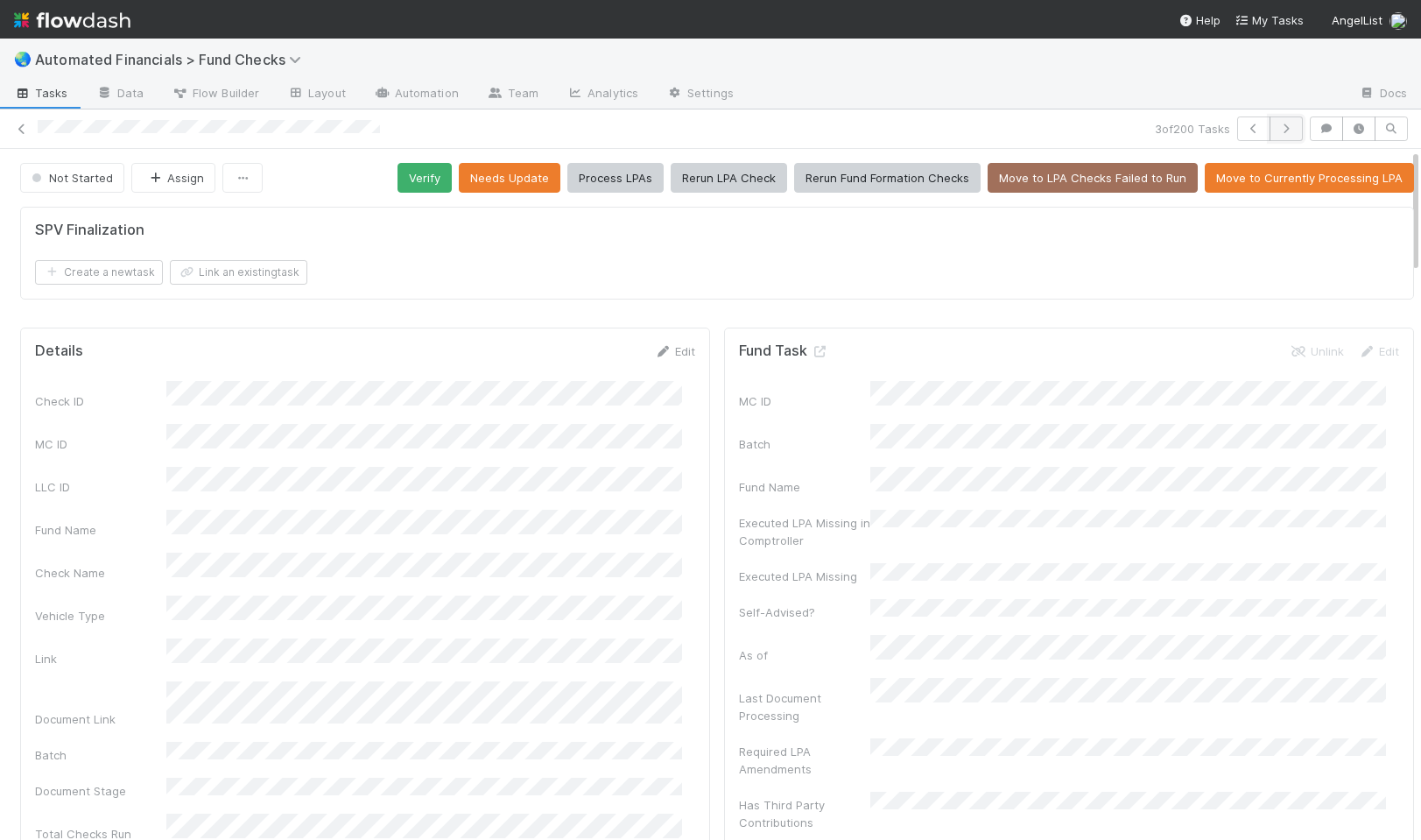
click at [1270, 135] on button "button" at bounding box center [1286, 128] width 34 height 25
click at [424, 178] on button "Verify" at bounding box center [425, 177] width 55 height 30
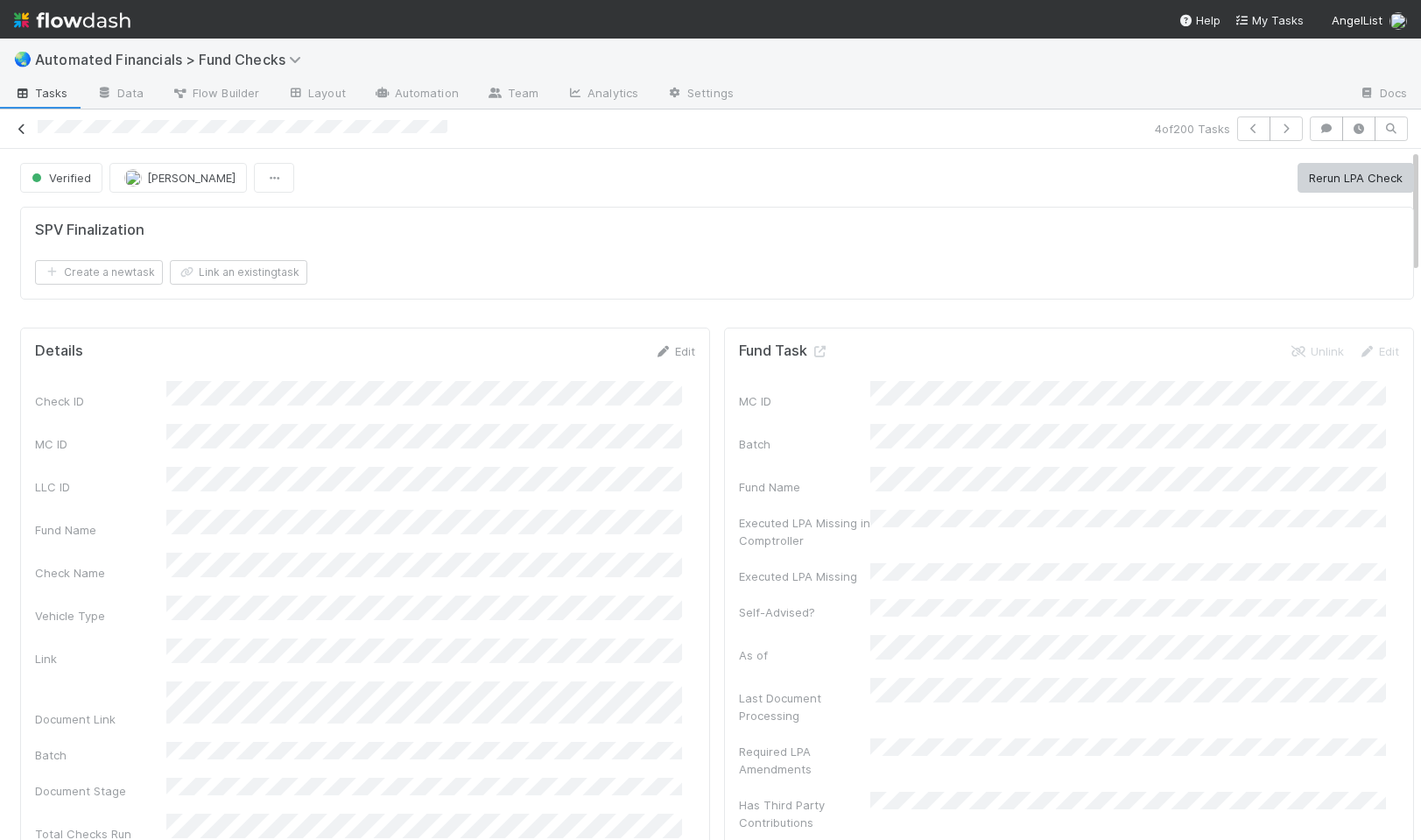
click at [21, 129] on icon at bounding box center [22, 129] width 17 height 12
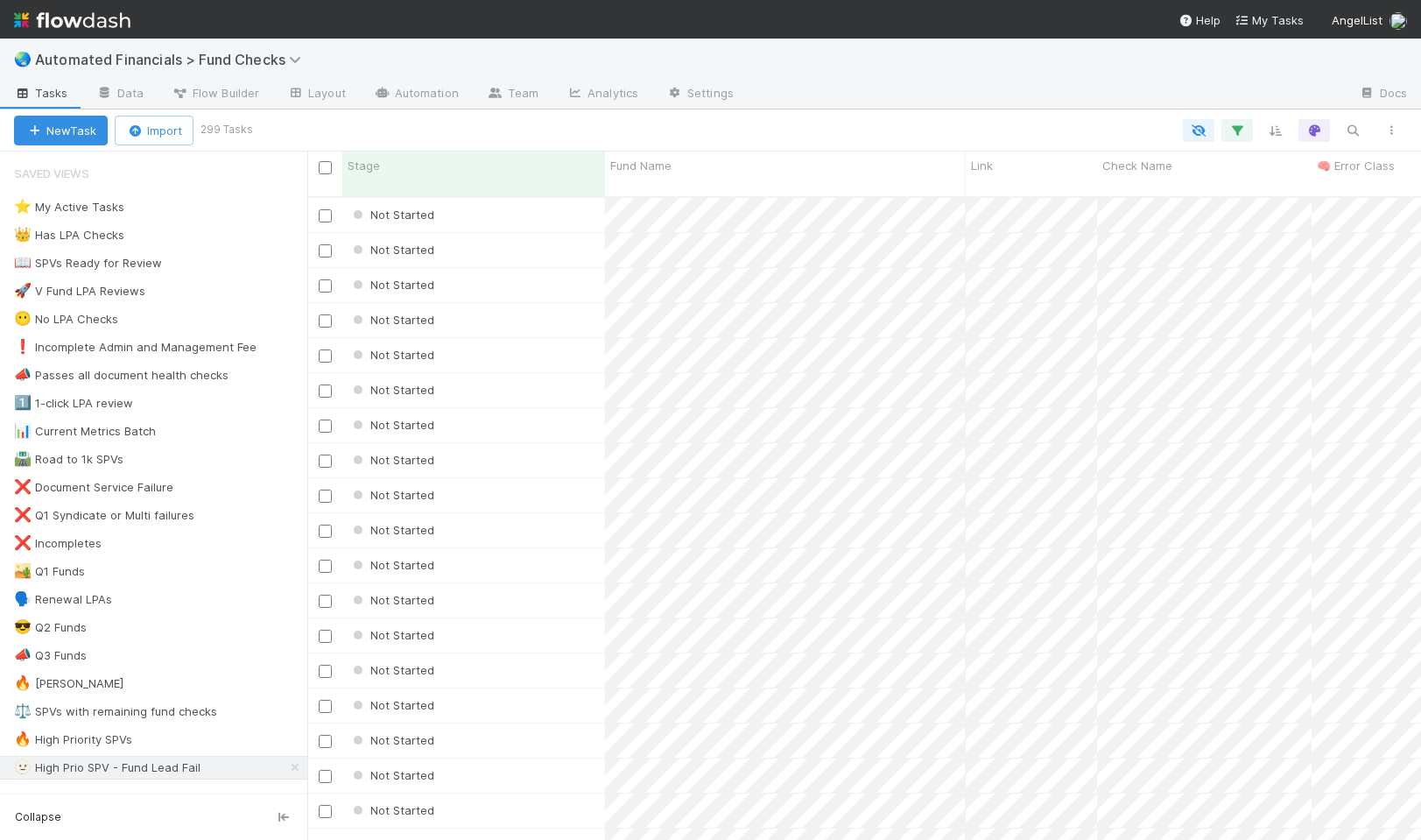
scroll to position [643, 1101]
click at [1353, 128] on icon "button" at bounding box center [1353, 130] width 17 height 15
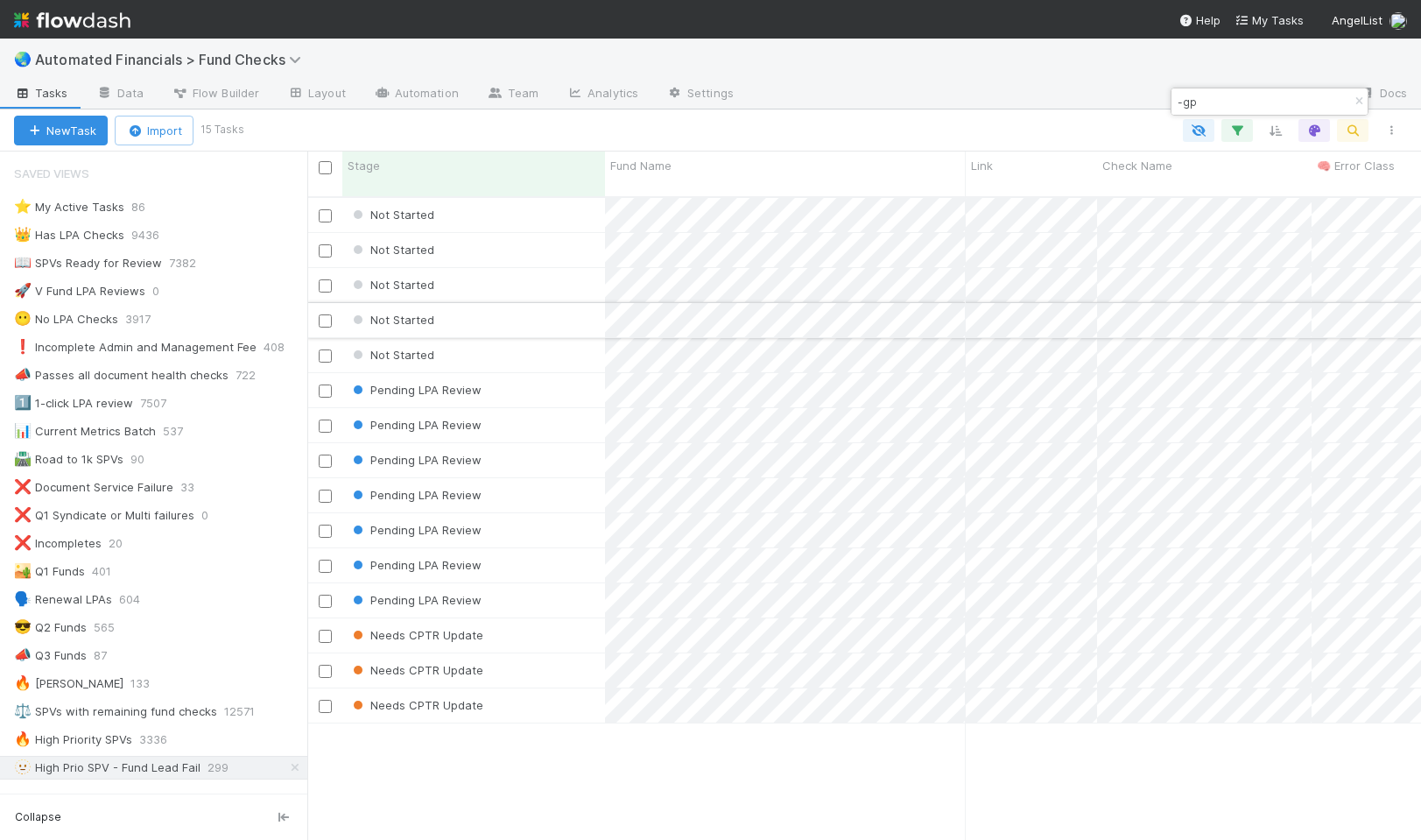
type input "-gp"
click at [521, 303] on div "Not Started" at bounding box center [474, 320] width 263 height 35
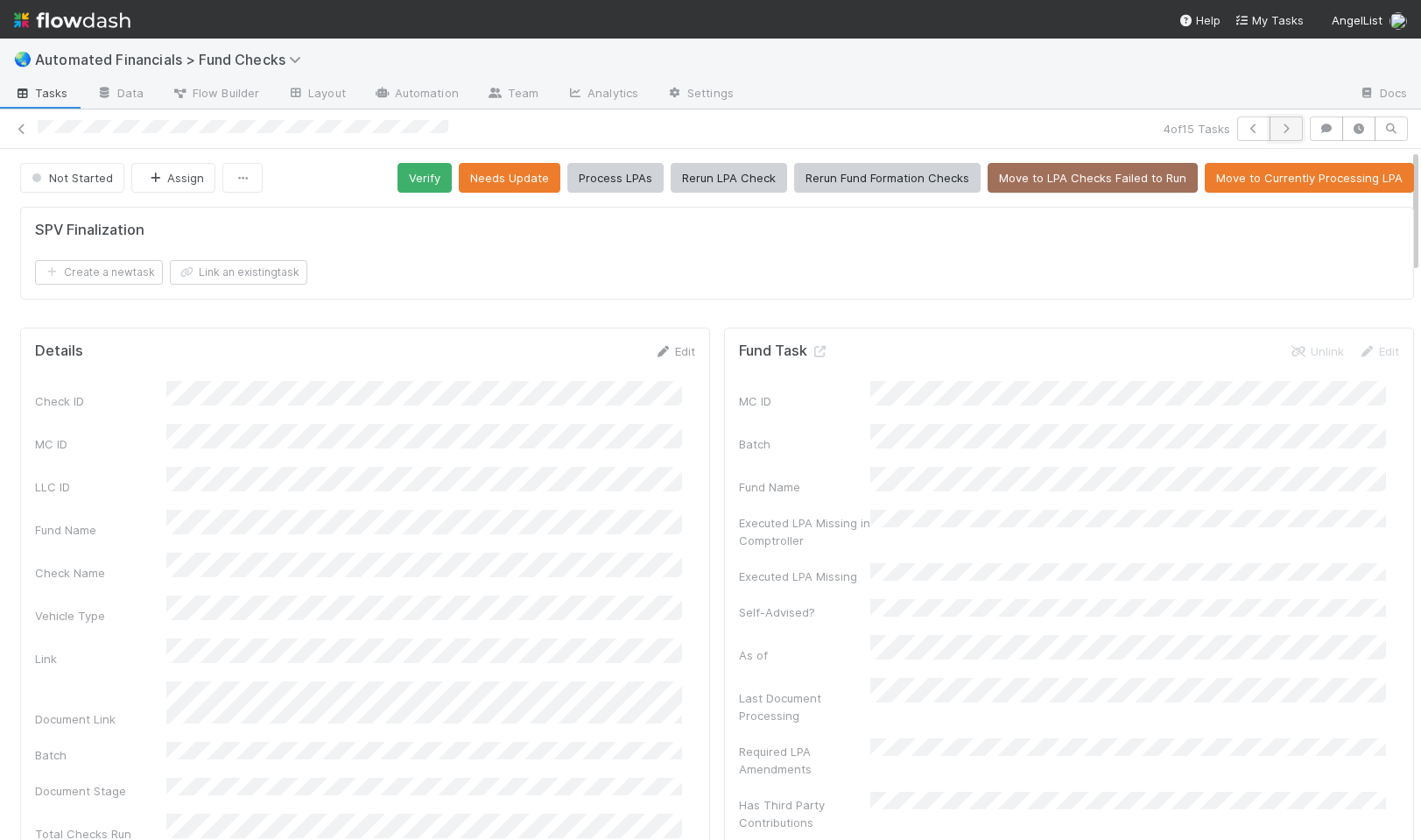
click at [1272, 137] on button "button" at bounding box center [1286, 128] width 34 height 25
click at [1270, 134] on button "button" at bounding box center [1286, 128] width 34 height 25
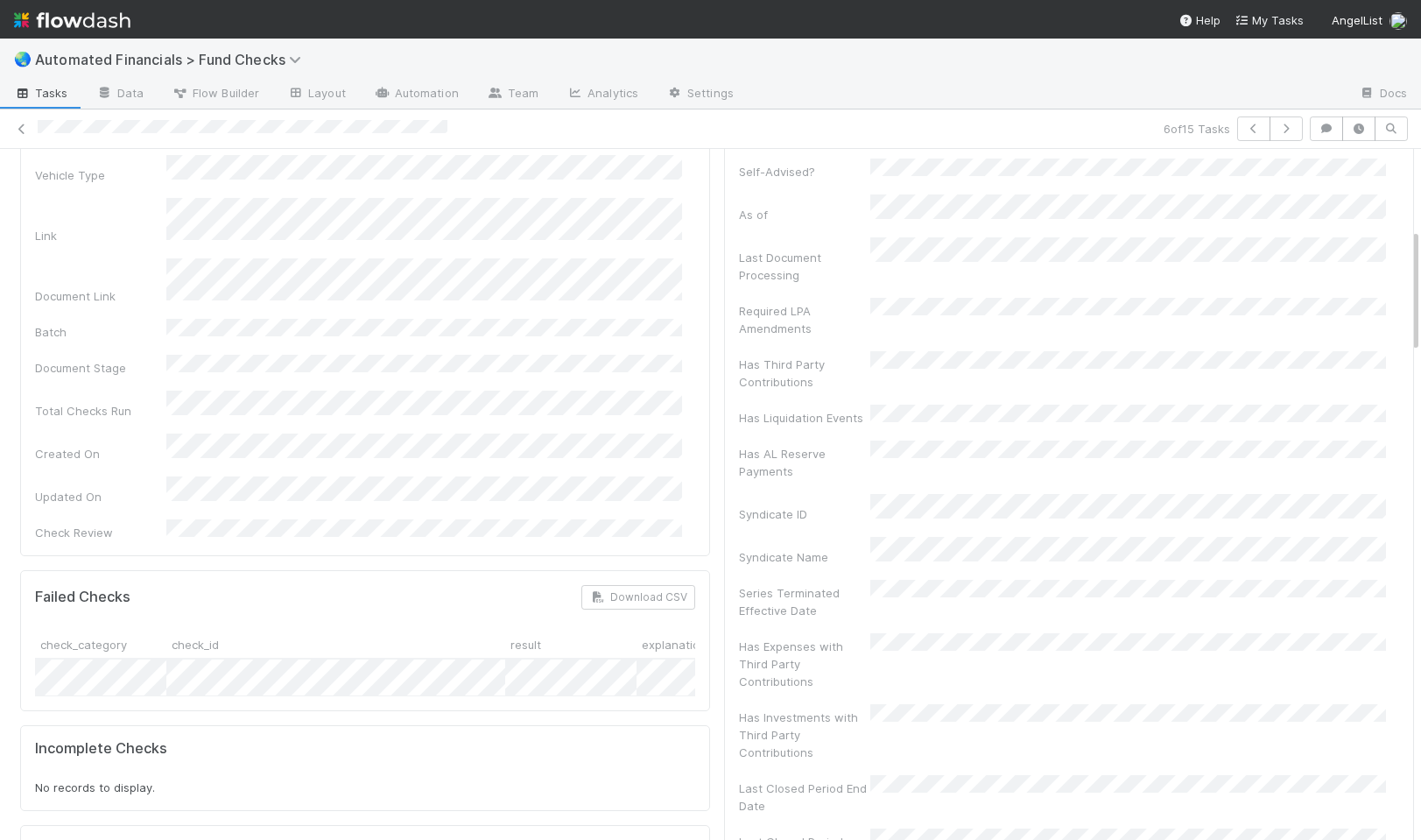
scroll to position [0, 217]
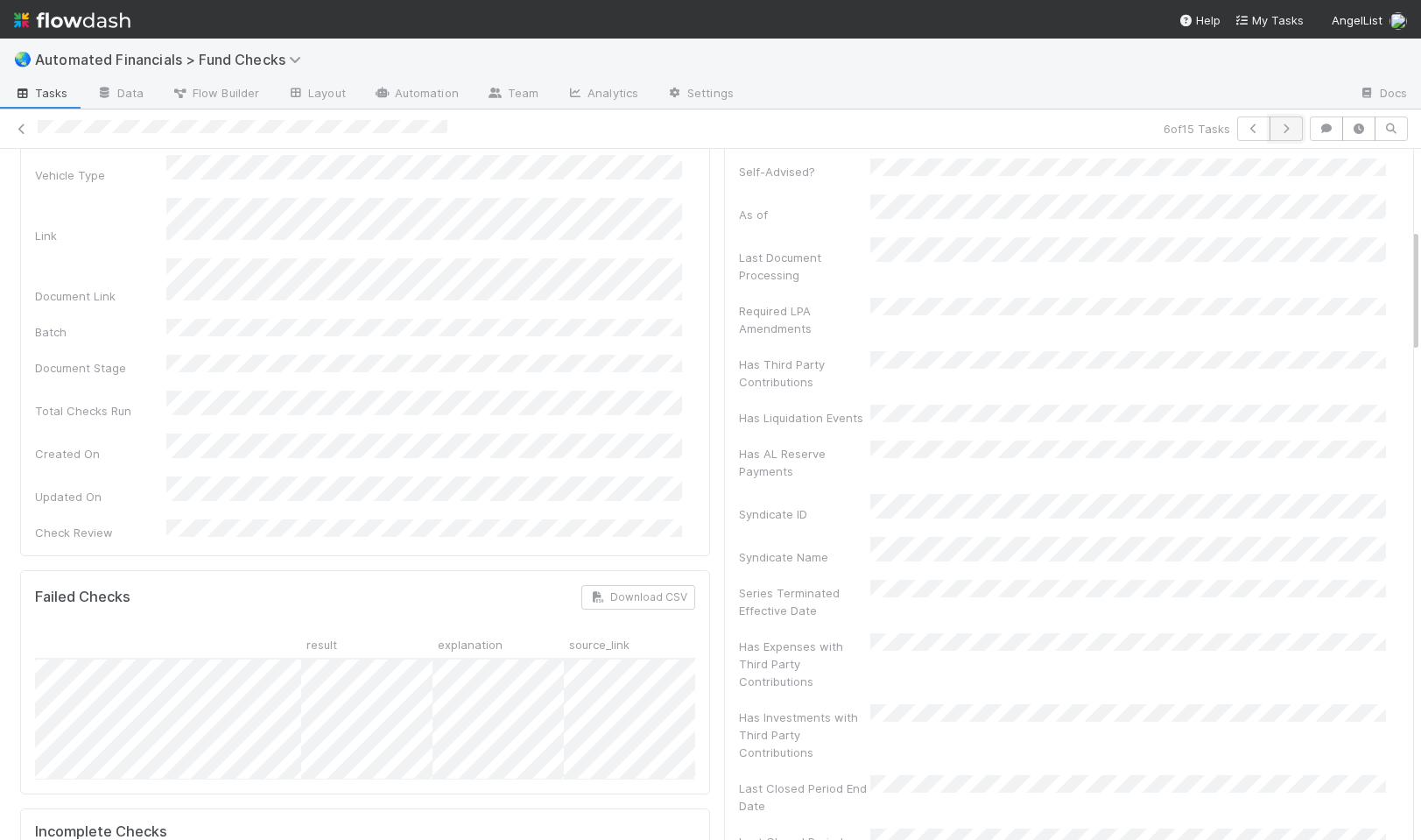
click at [1285, 128] on button "button" at bounding box center [1286, 128] width 34 height 25
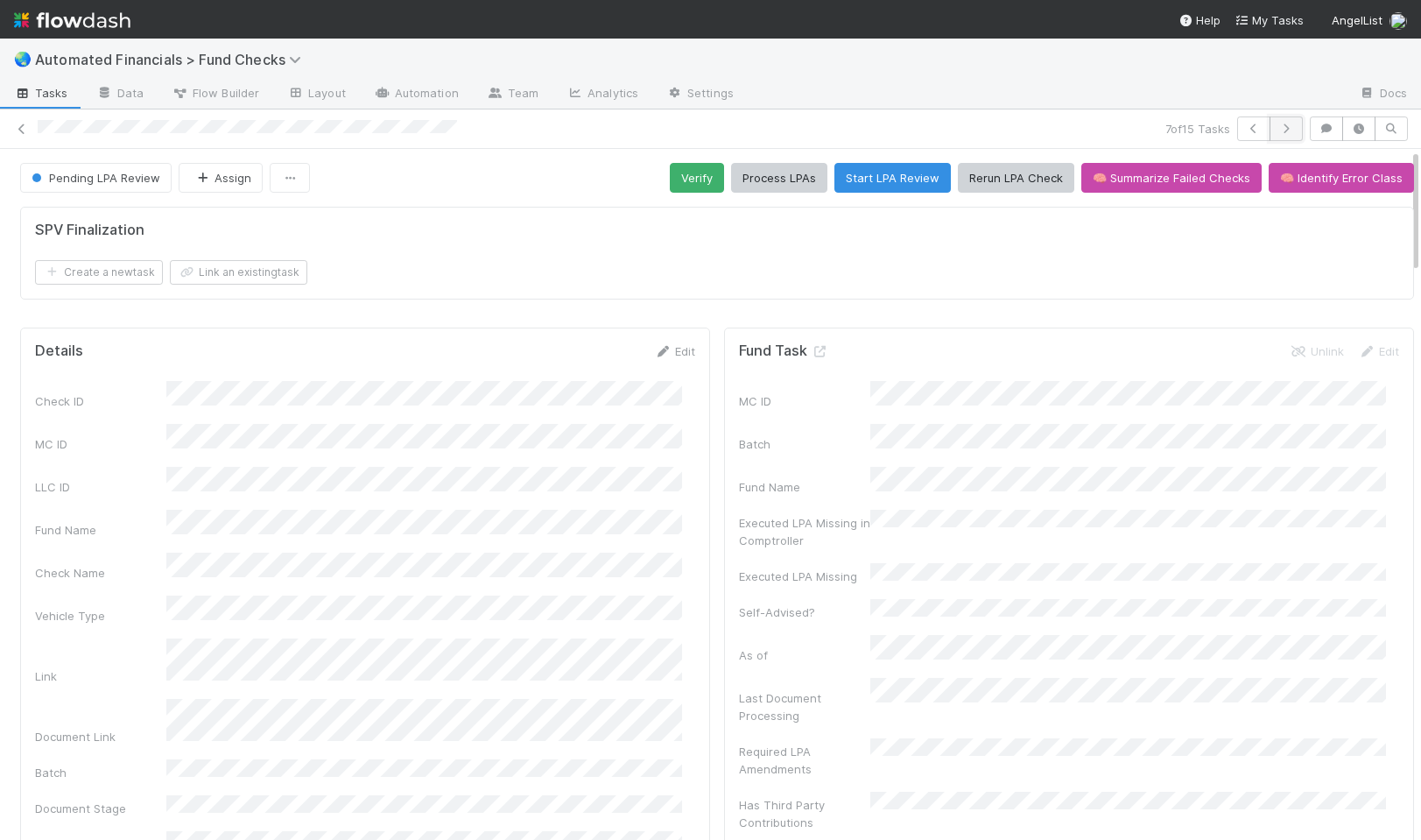
click at [1277, 133] on icon "button" at bounding box center [1286, 128] width 17 height 11
click at [555, 247] on form "SPV Finalization Create a new task Link an existing task" at bounding box center [717, 253] width 1364 height 63
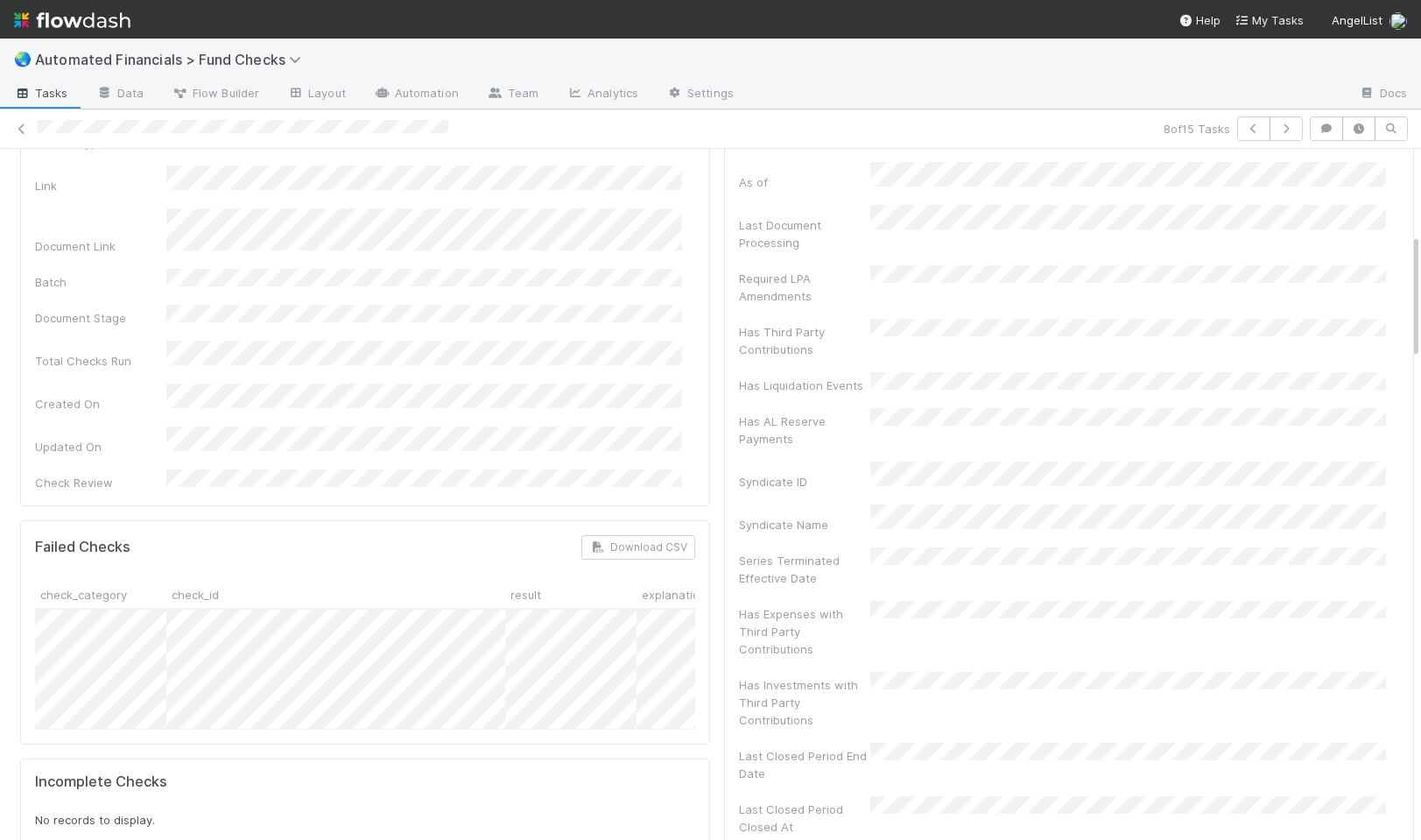
scroll to position [0, 217]
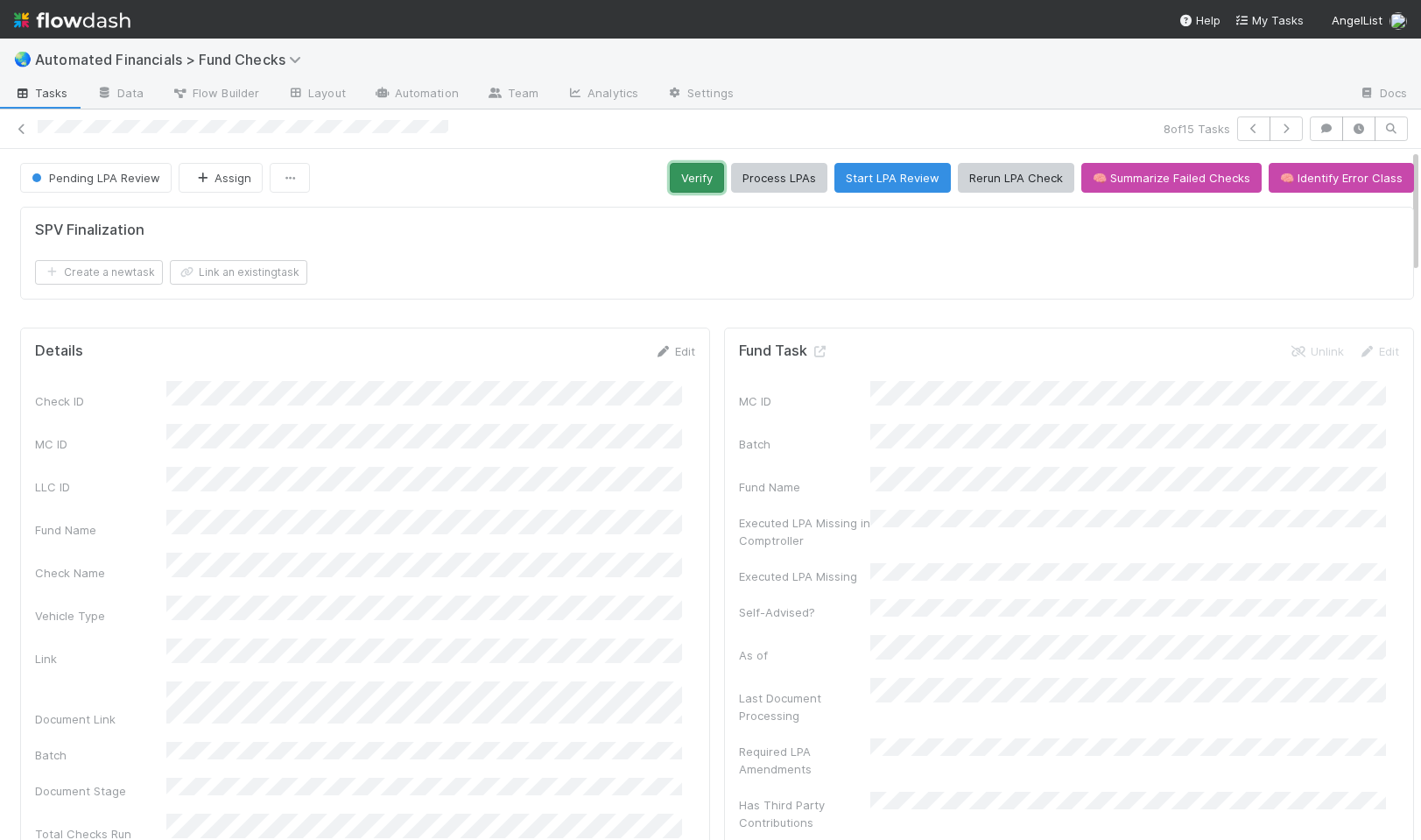
click at [681, 187] on button "Verify" at bounding box center [697, 177] width 55 height 30
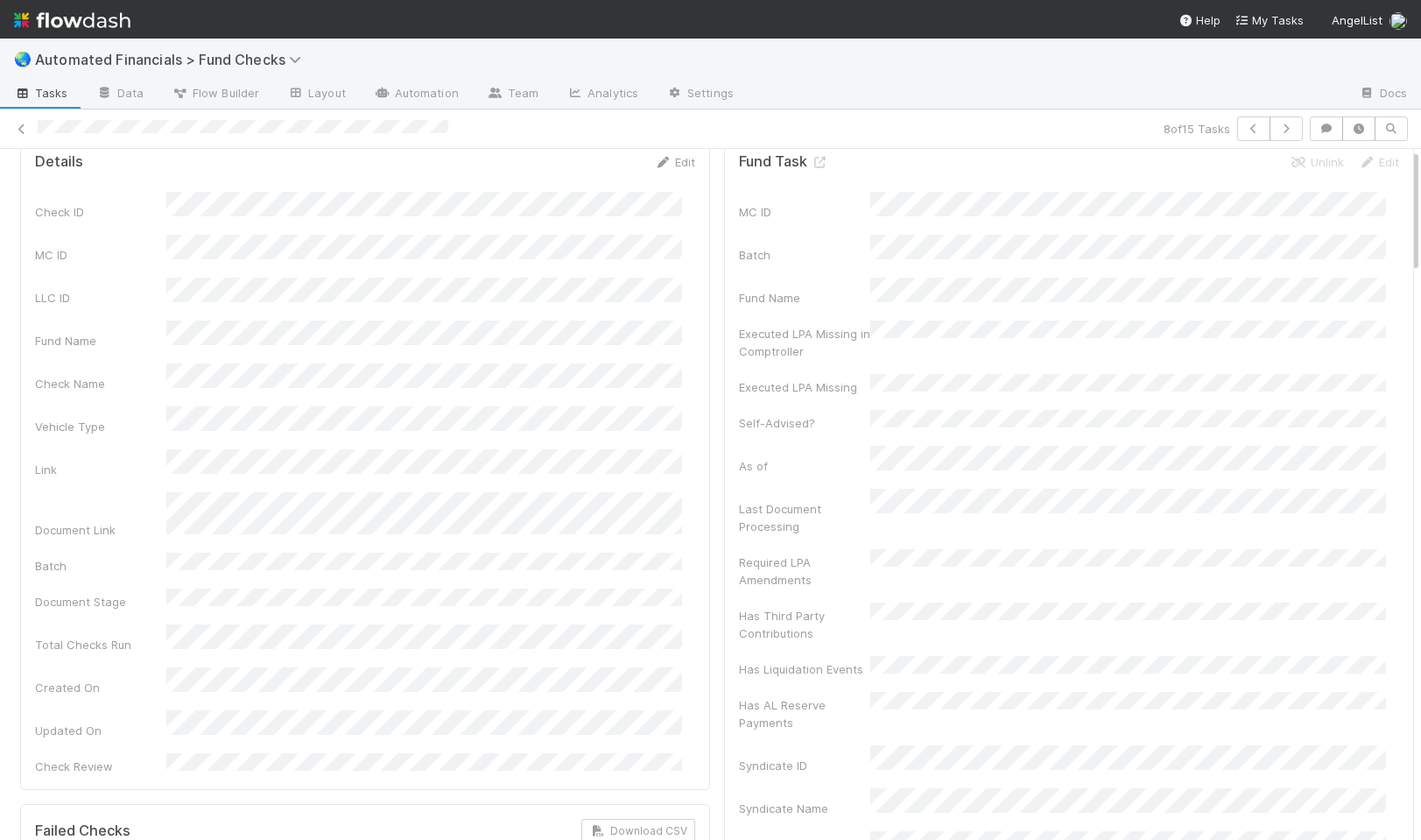
scroll to position [0, 0]
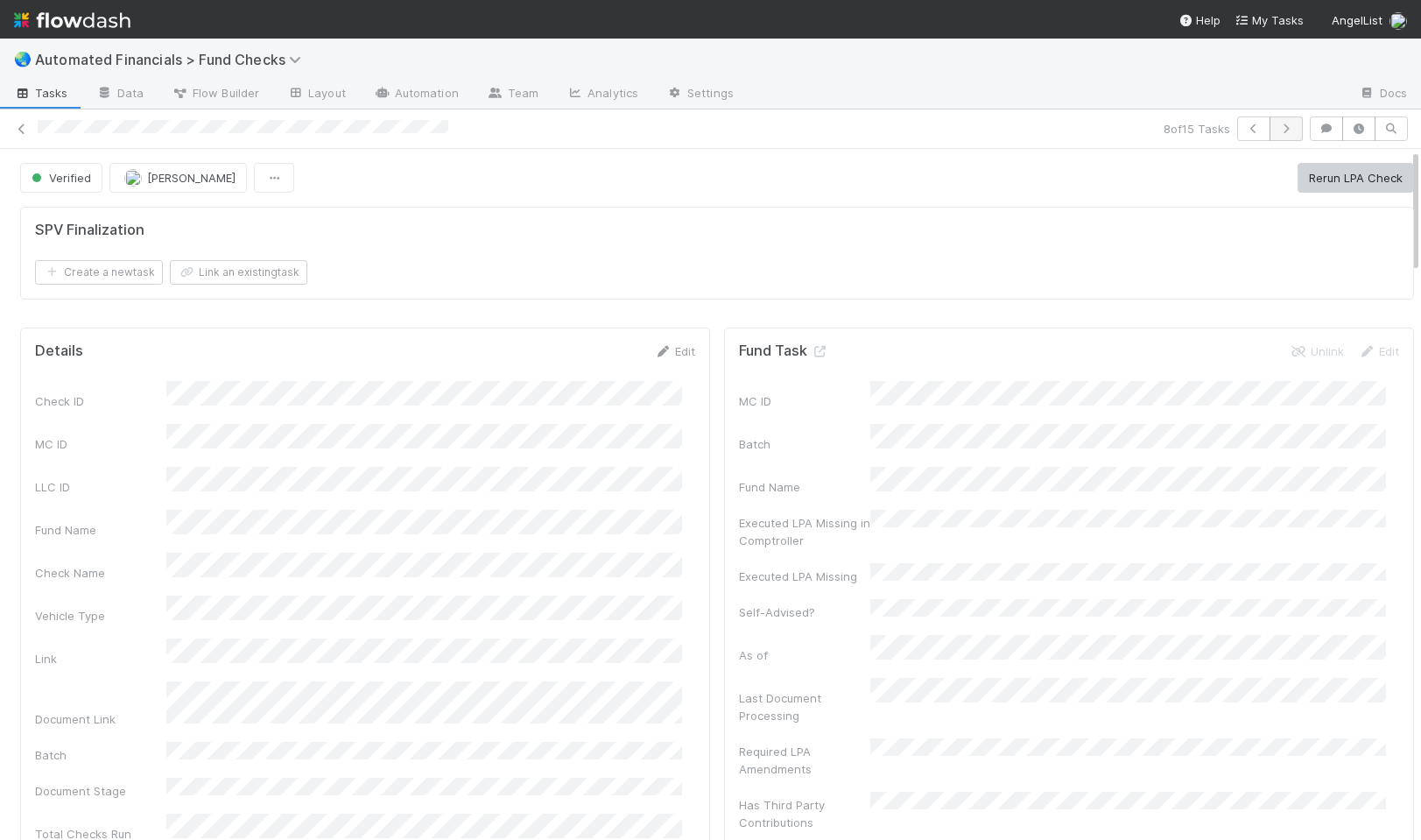
click at [1270, 134] on button "button" at bounding box center [1286, 128] width 34 height 25
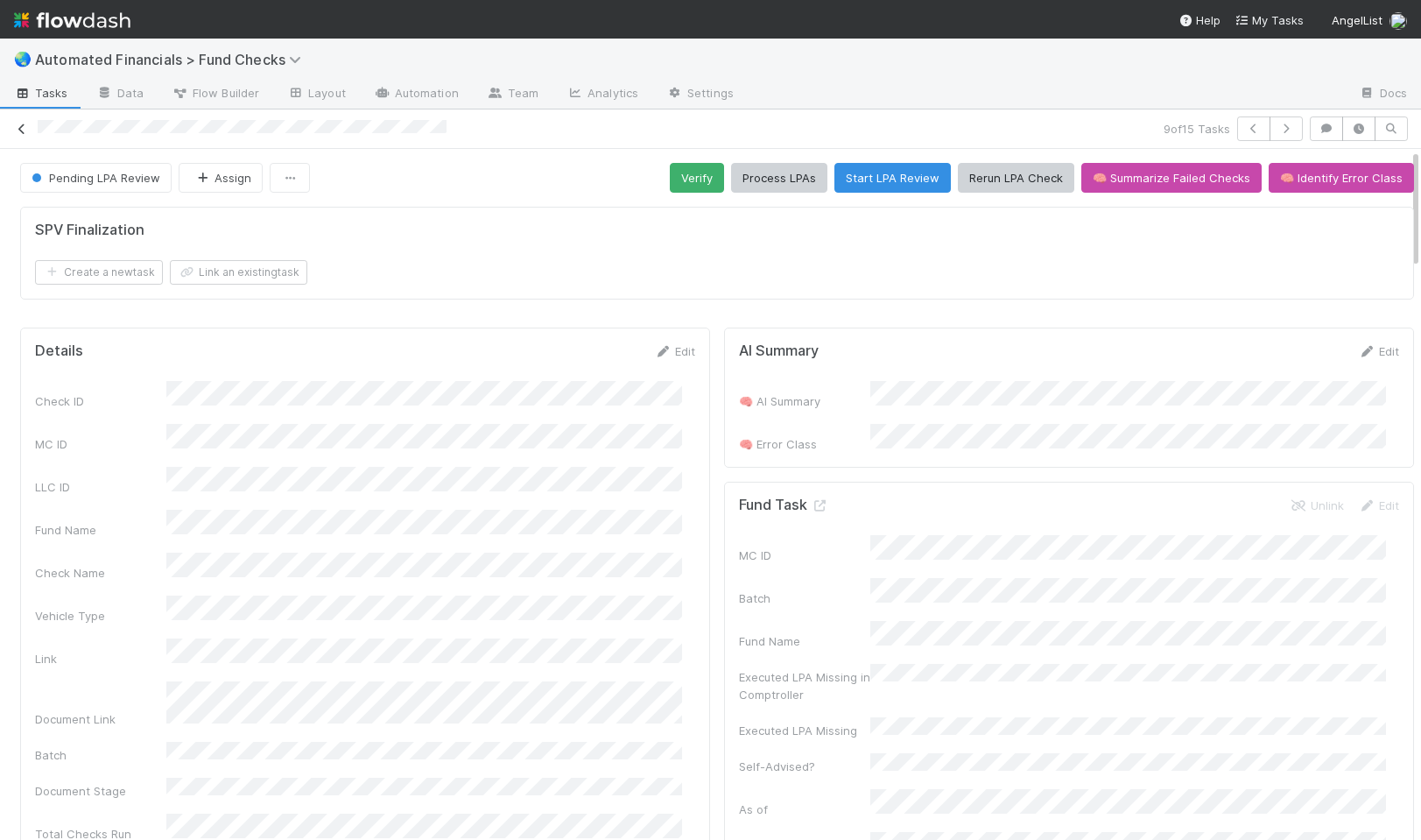
click at [27, 126] on icon at bounding box center [22, 129] width 17 height 12
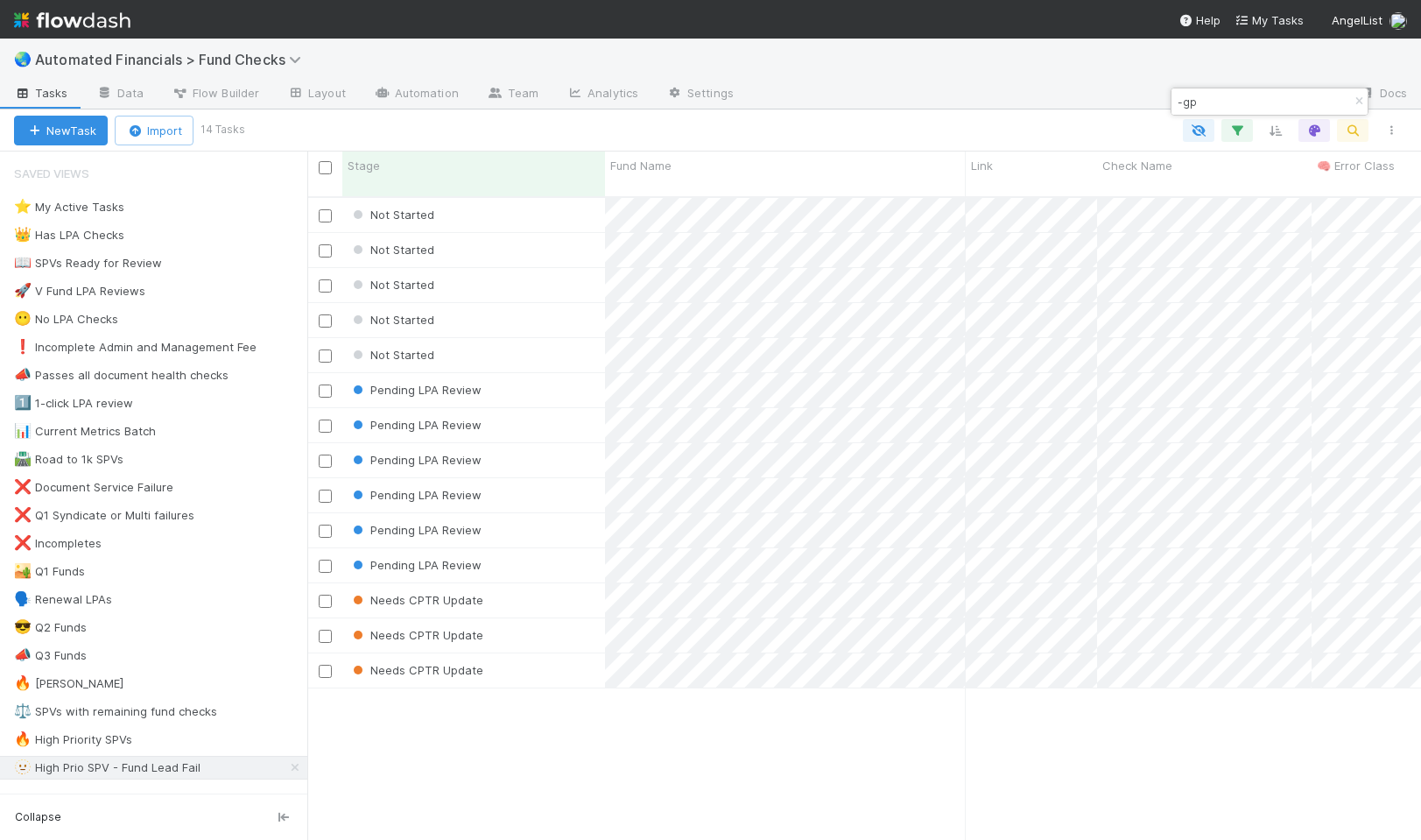
scroll to position [643, 1101]
click at [1364, 100] on icon "button" at bounding box center [1359, 101] width 17 height 11
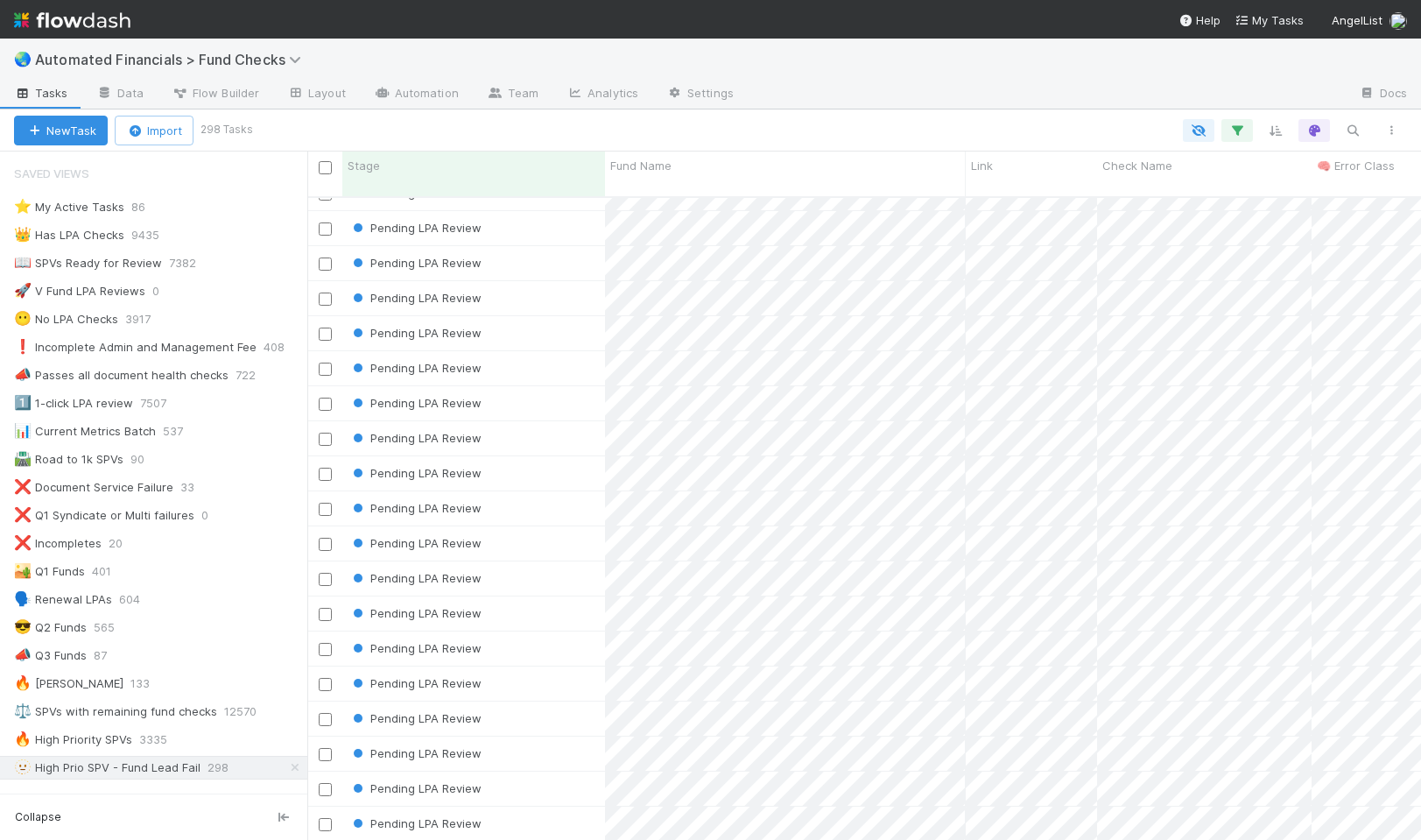
scroll to position [2404, 0]
click at [565, 597] on div "Pending LPA Review" at bounding box center [474, 614] width 263 height 35
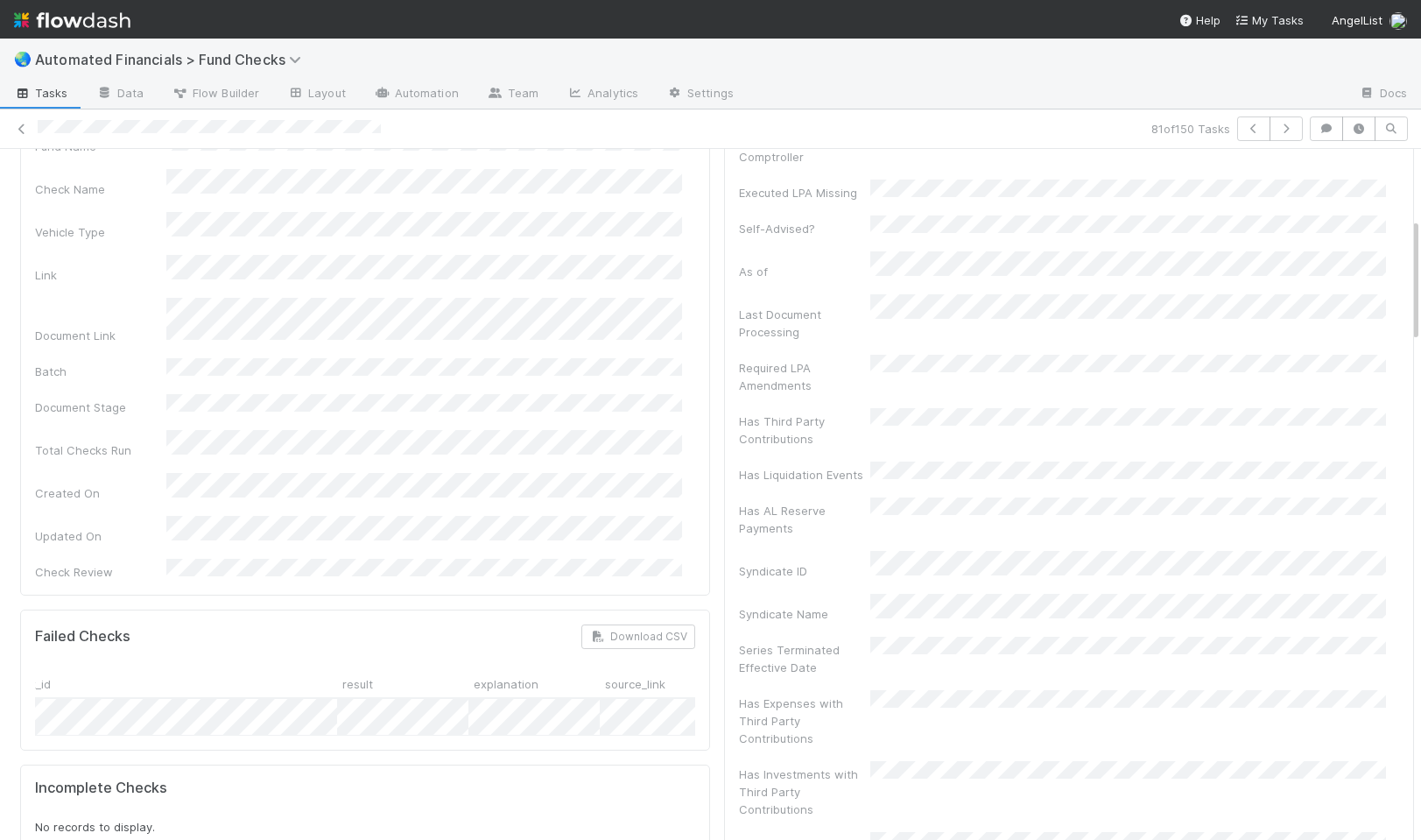
scroll to position [0, 195]
click at [23, 130] on icon at bounding box center [22, 129] width 17 height 12
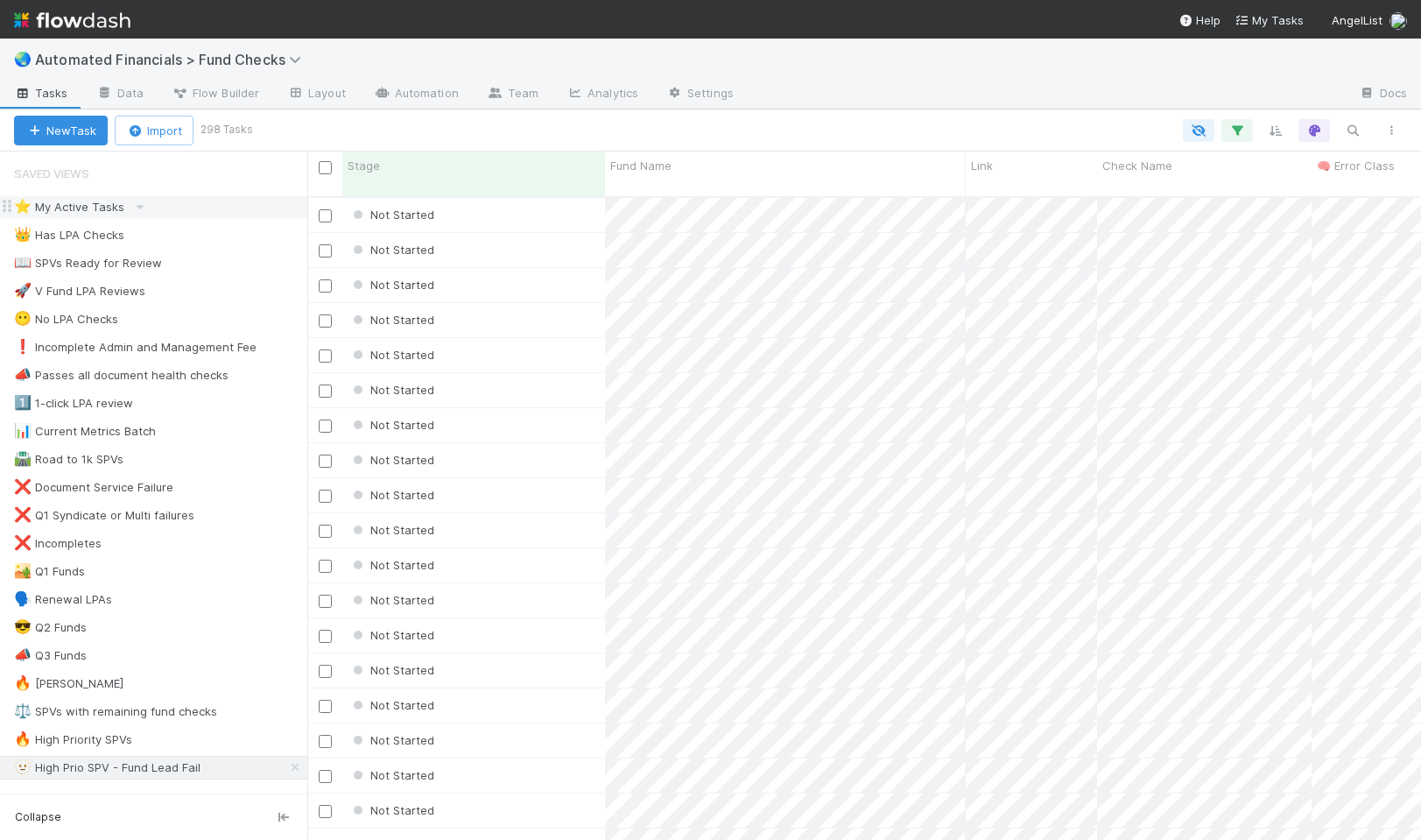
scroll to position [643, 1101]
click at [71, 768] on div "🫥 High Prio SPV - Fund Lead Fail" at bounding box center [107, 767] width 186 height 22
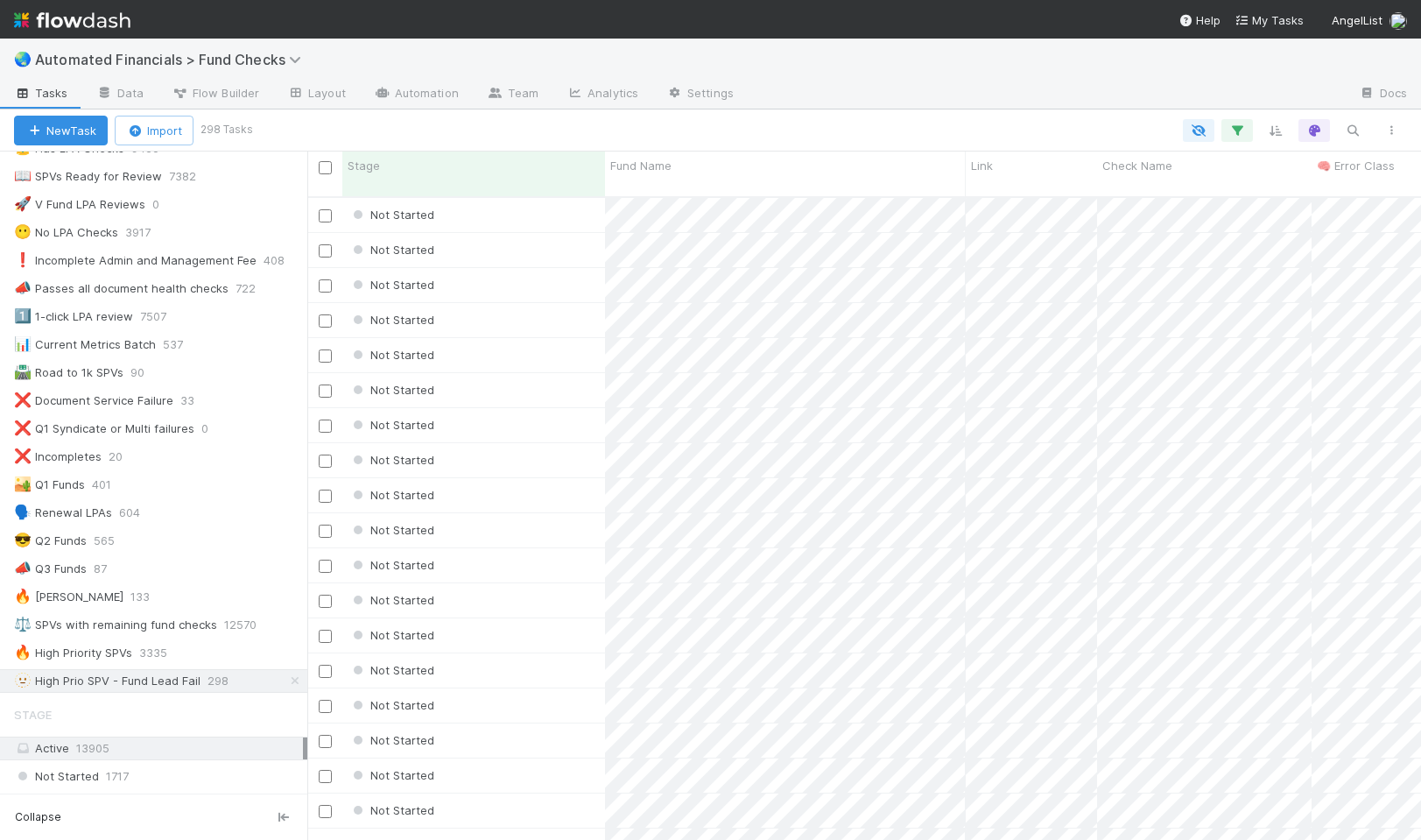
scroll to position [101, 0]
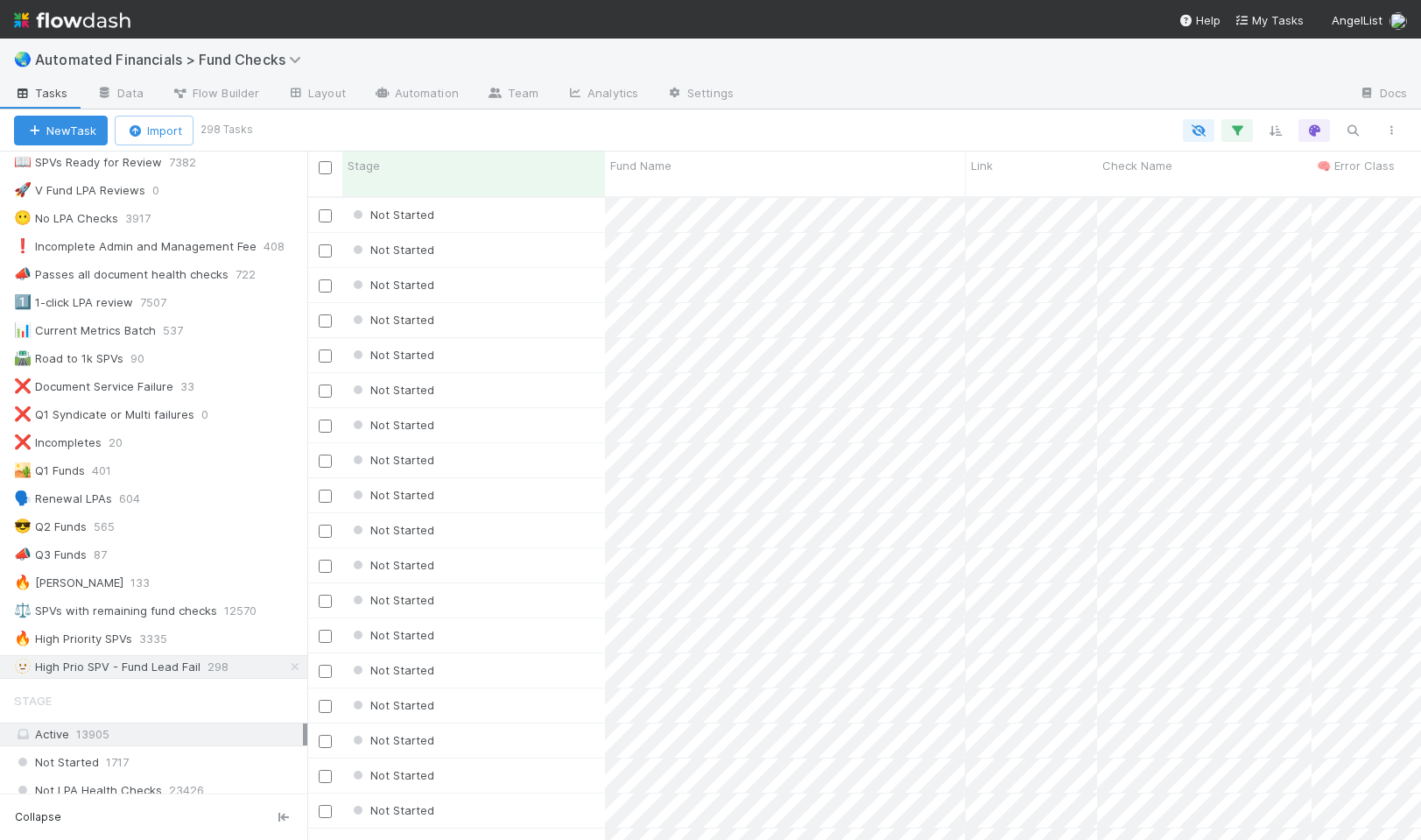
click at [247, 128] on small "298 Tasks" at bounding box center [226, 129] width 53 height 15
click at [314, 119] on div at bounding box center [829, 130] width 1161 height 23
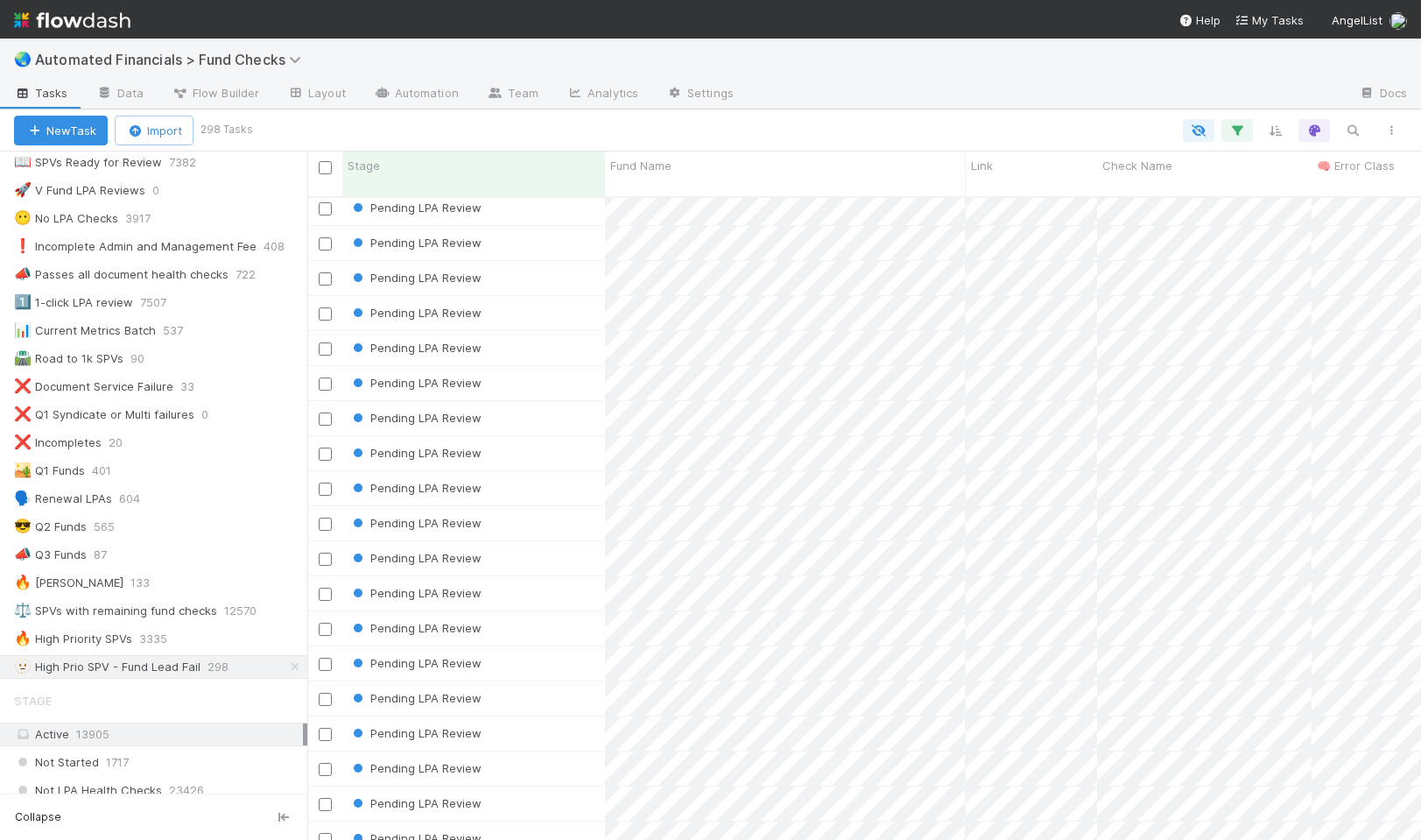
scroll to position [1081, 0]
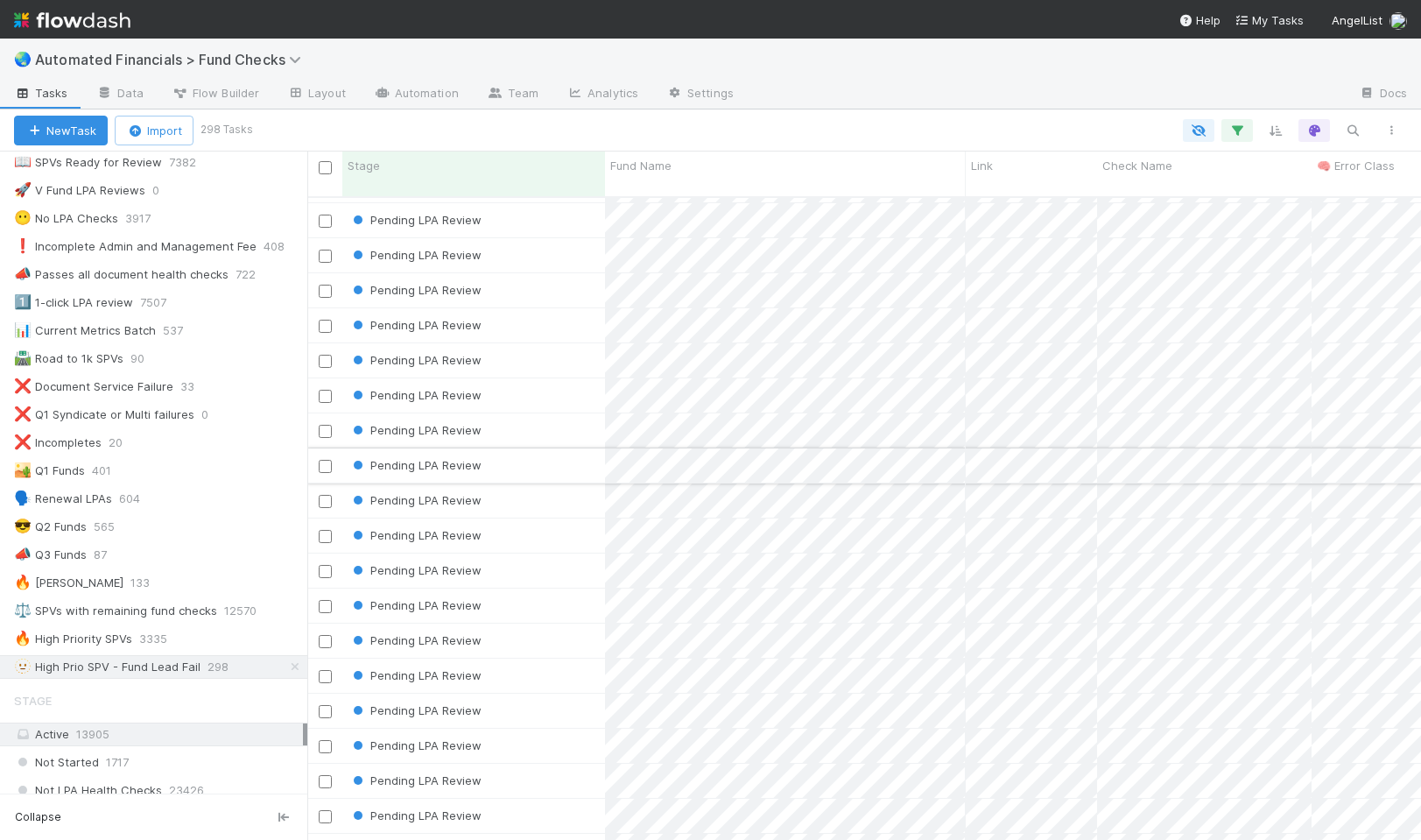
click at [544, 457] on div "Pending LPA Review" at bounding box center [474, 466] width 263 height 35
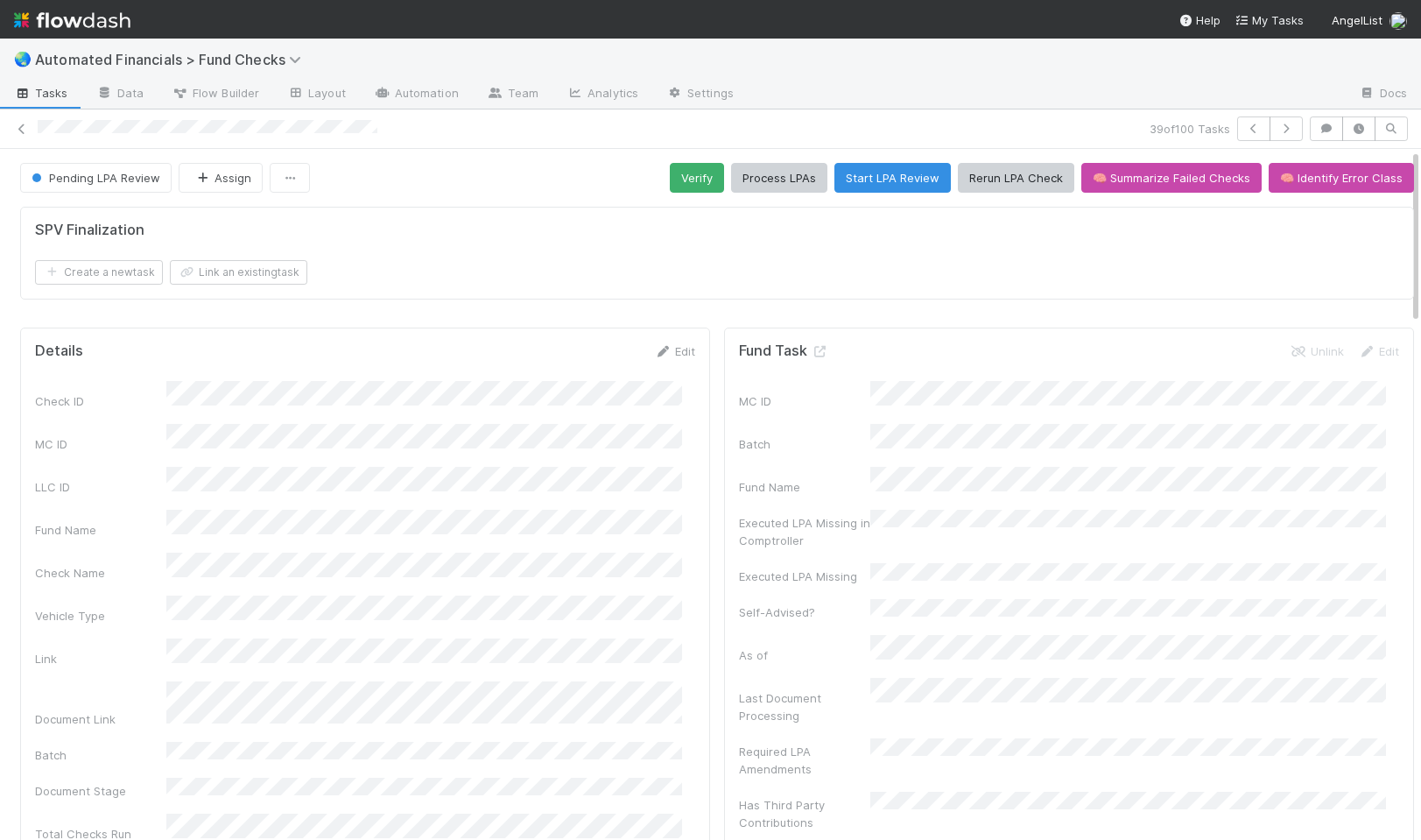
click at [573, 222] on div "SPV Finalization" at bounding box center [717, 230] width 1364 height 17
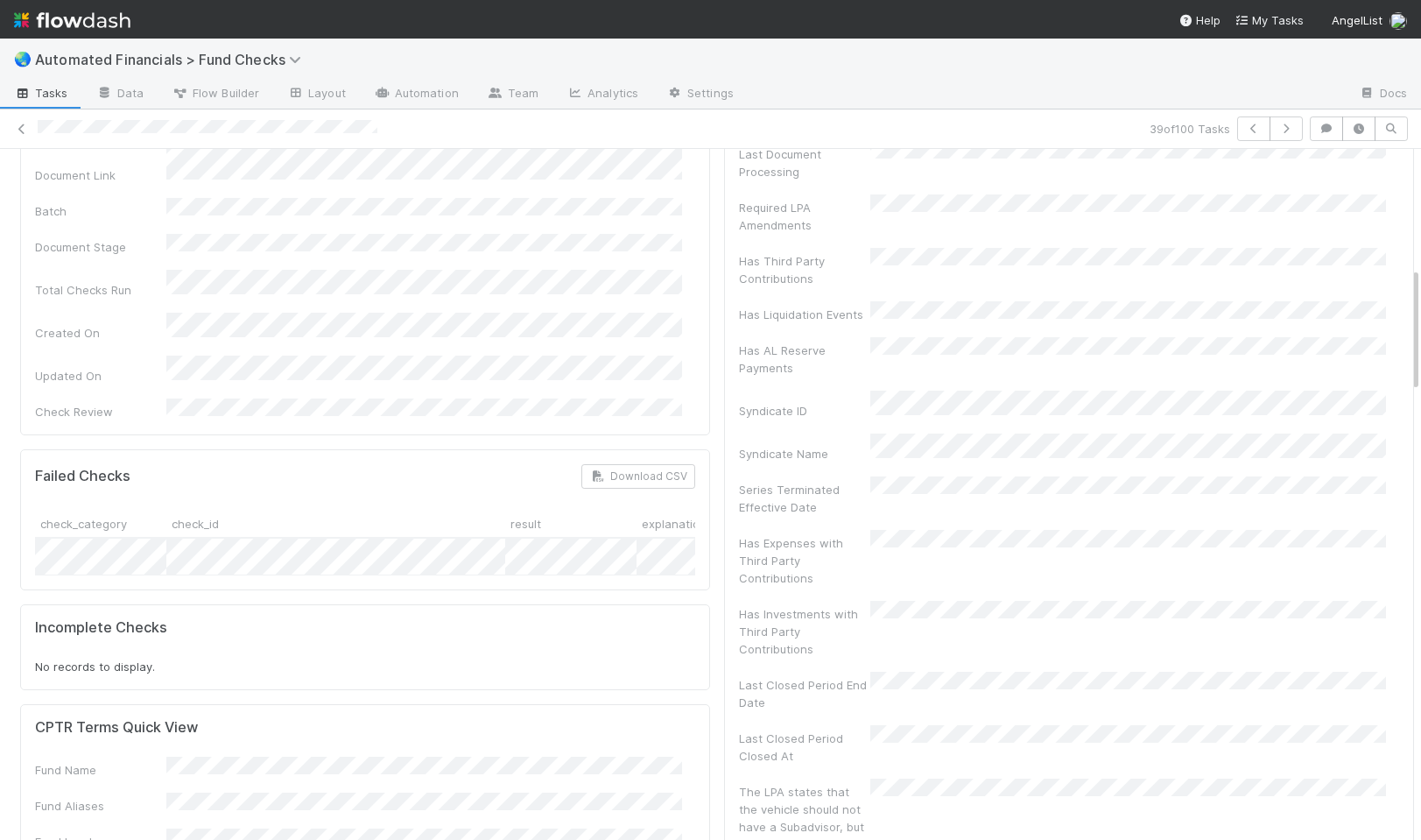
scroll to position [658, 0]
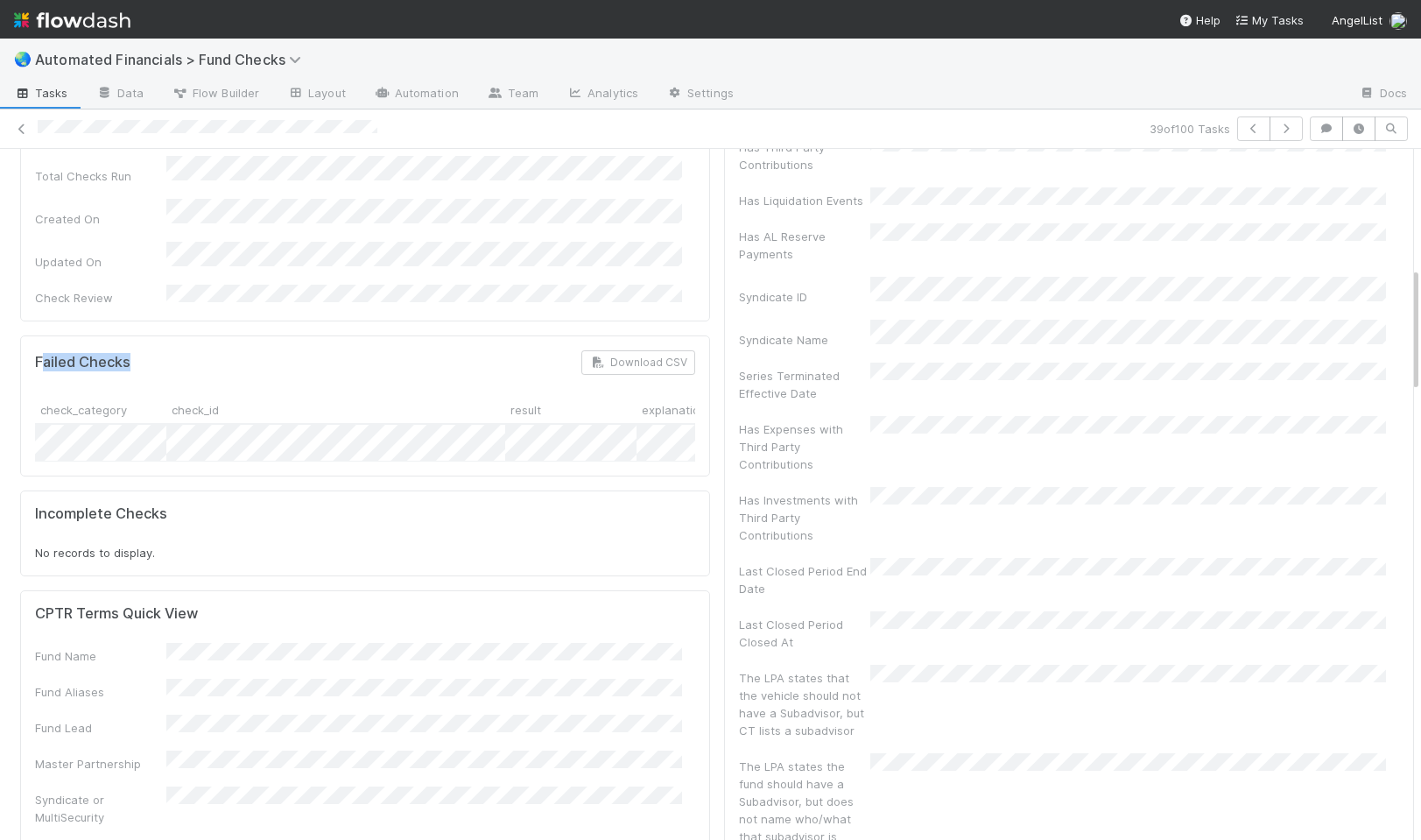
drag, startPoint x: 43, startPoint y: 301, endPoint x: 143, endPoint y: 303, distance: 100.0
click at [143, 350] on div "Failed Checks Download CSV" at bounding box center [365, 362] width 661 height 25
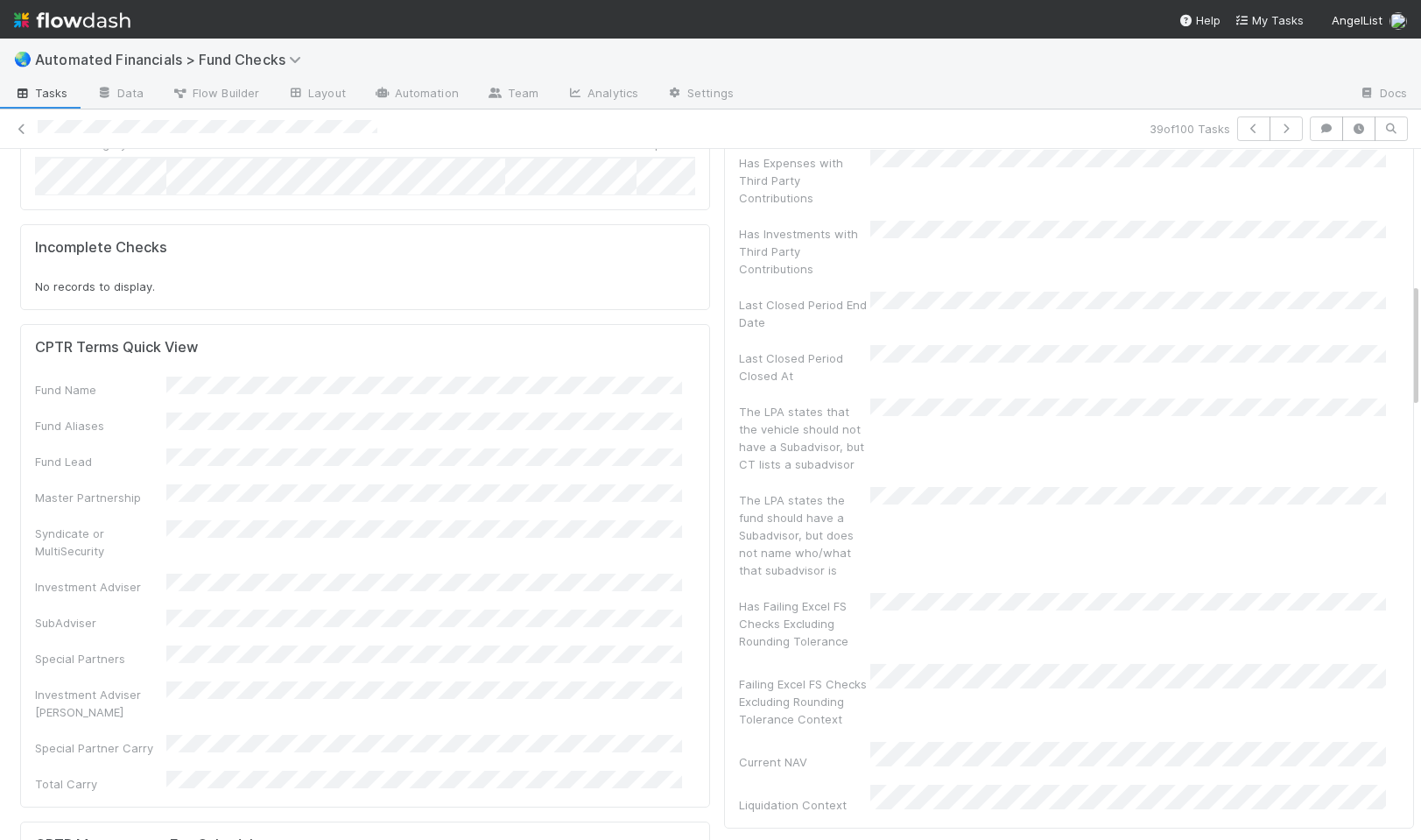
scroll to position [712, 0]
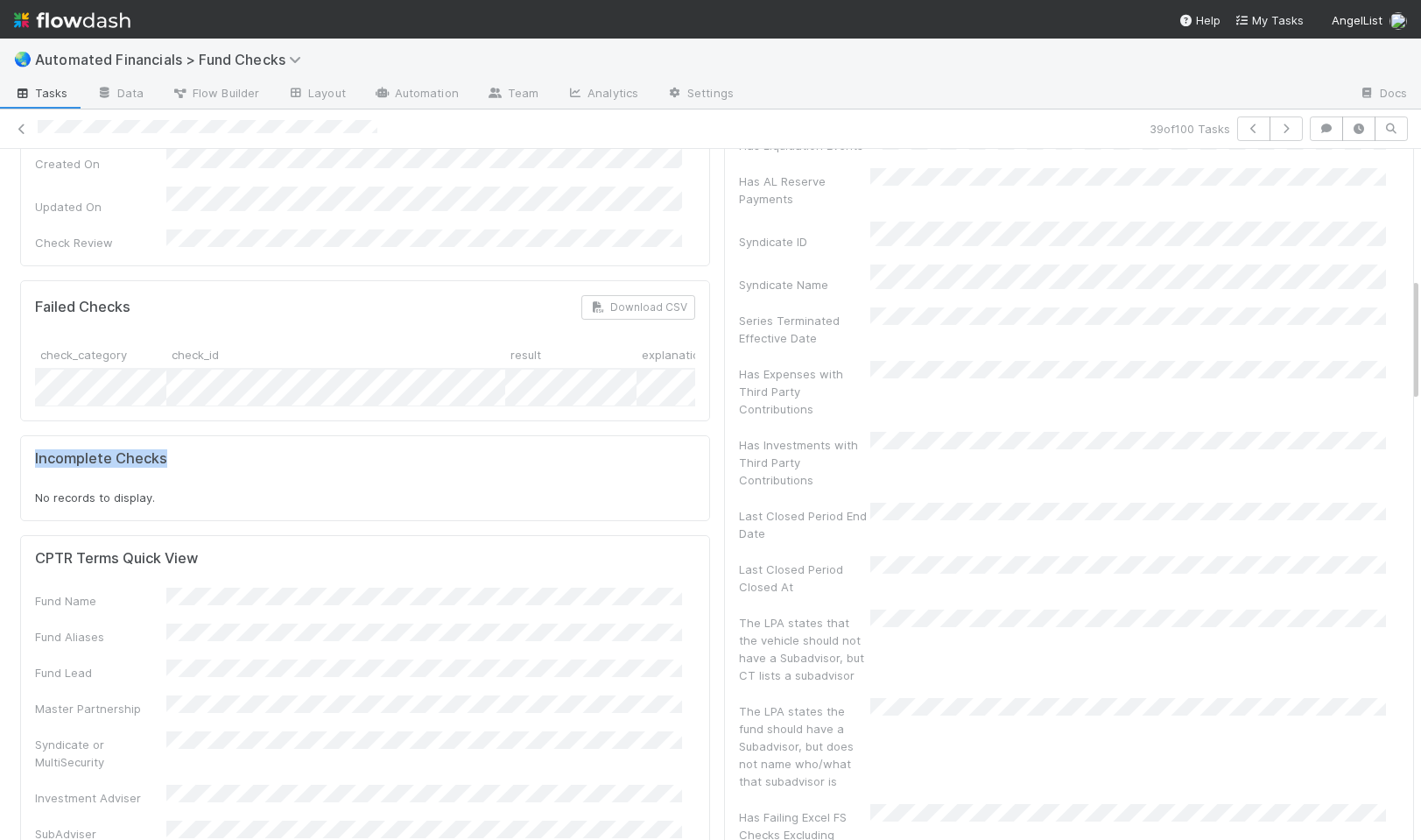
drag, startPoint x: 96, startPoint y: 408, endPoint x: 31, endPoint y: 407, distance: 65.0
click at [31, 435] on div "Incomplete Checks No records to display." at bounding box center [365, 478] width 690 height 85
click at [139, 450] on h5 "Incomplete Checks" at bounding box center [102, 458] width 132 height 17
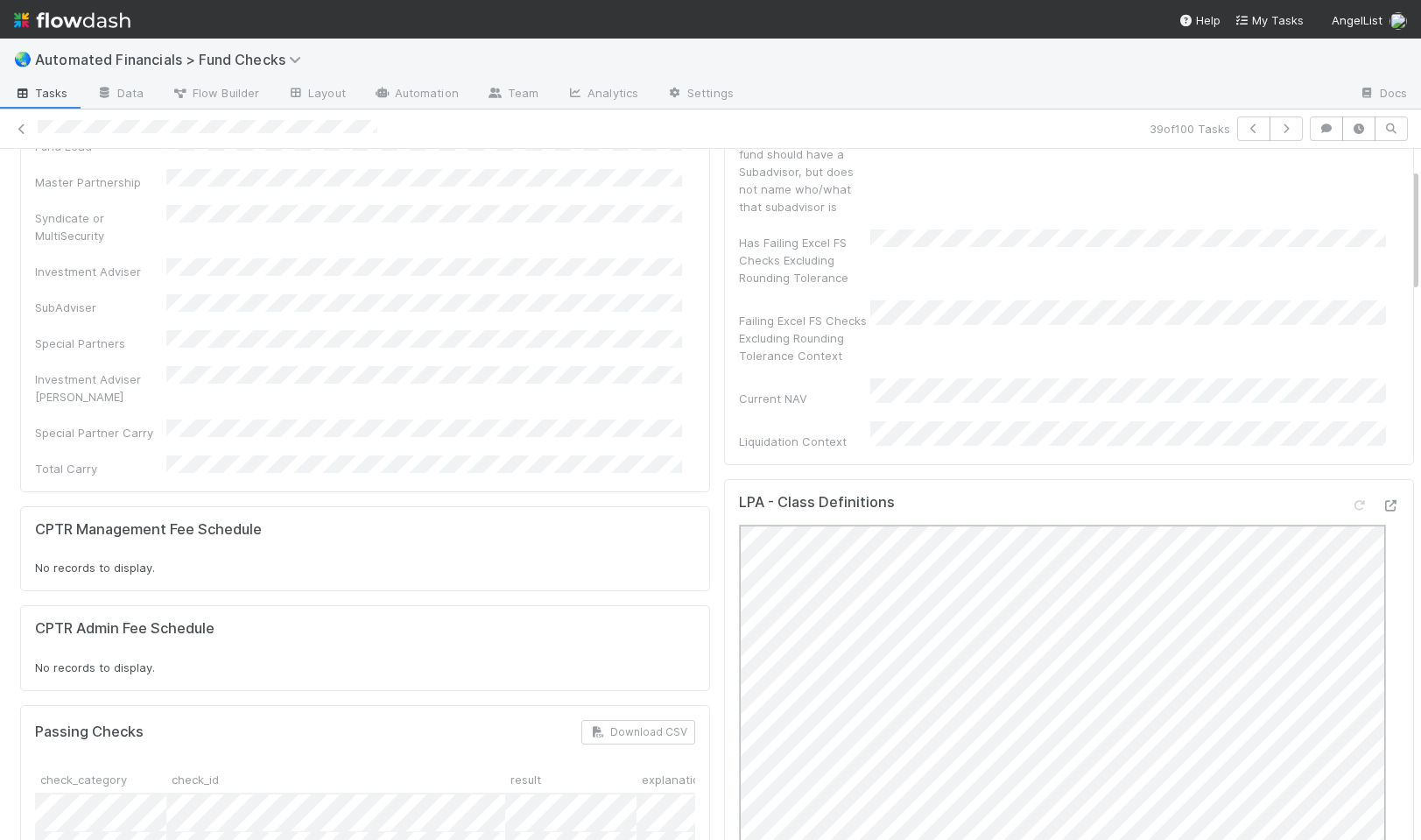
scroll to position [0, 0]
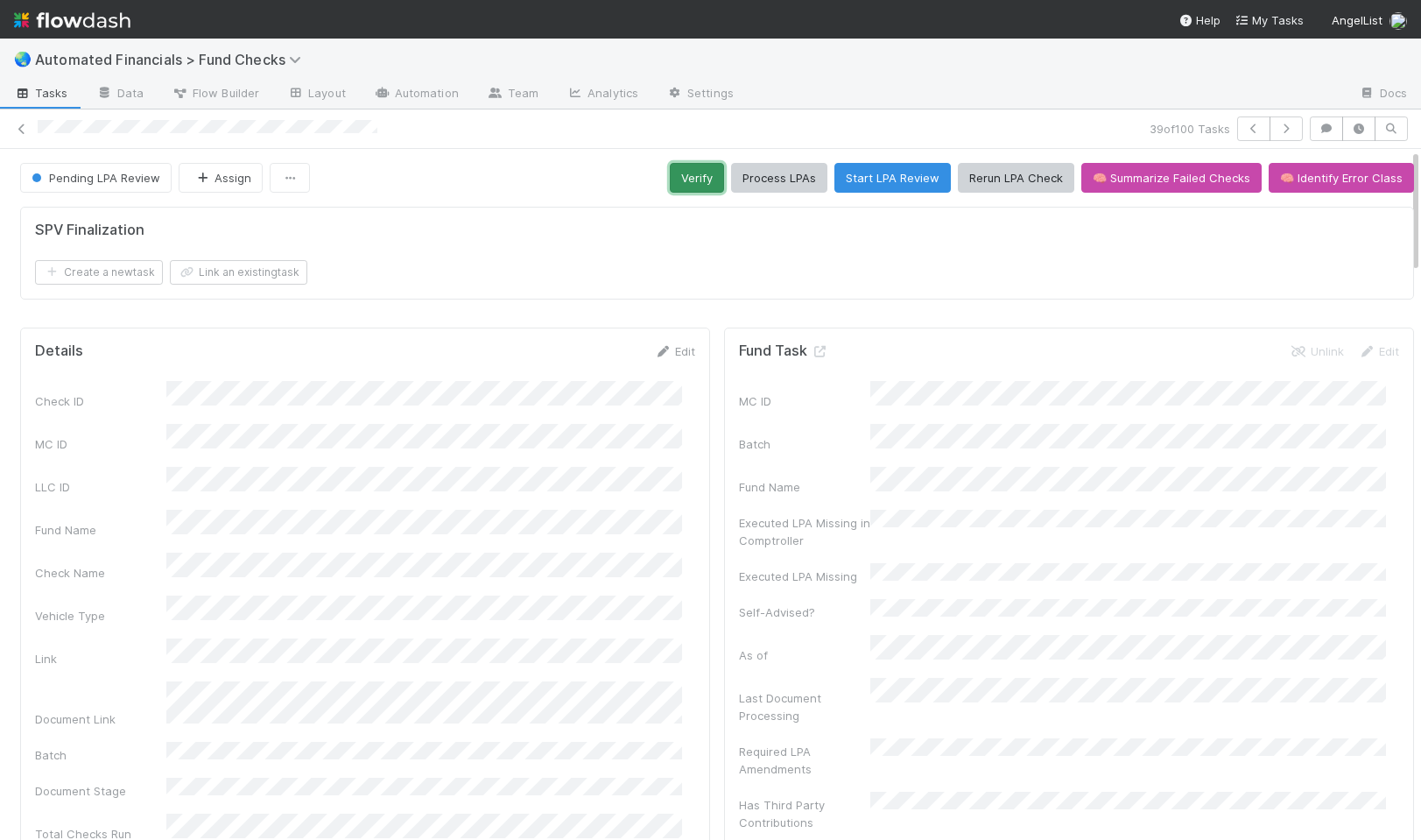
click at [681, 176] on button "Verify" at bounding box center [697, 177] width 55 height 30
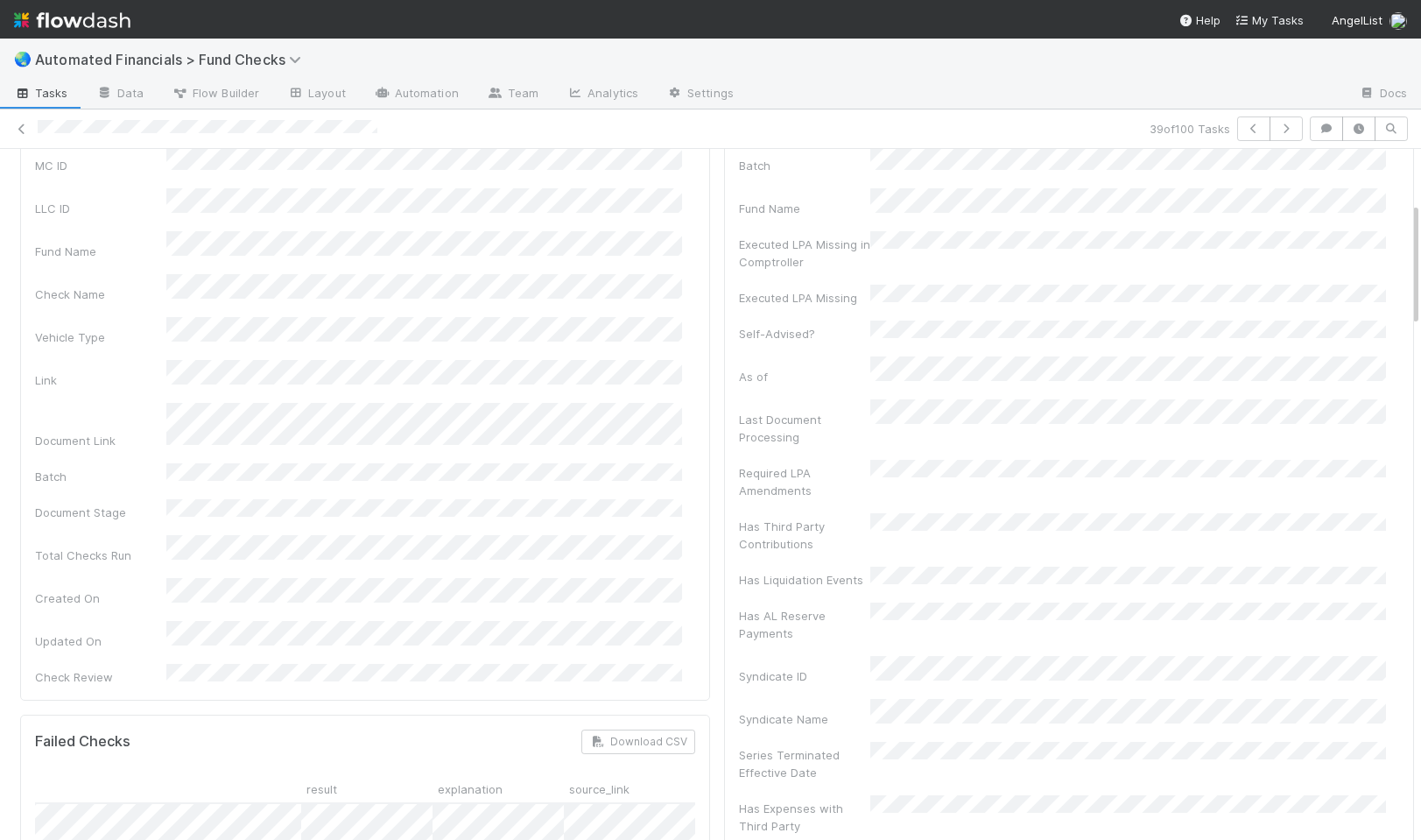
scroll to position [378, 0]
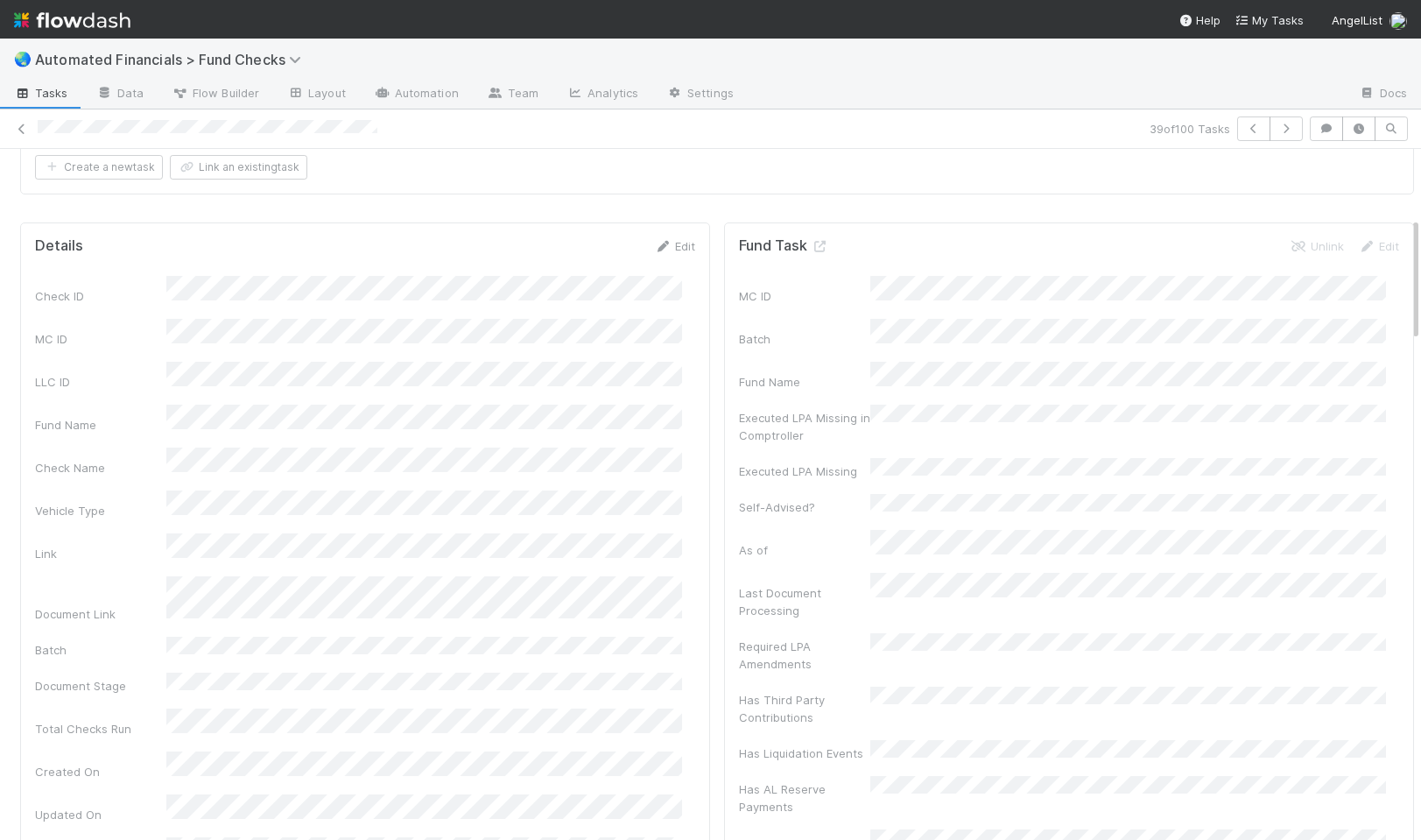
scroll to position [0, 0]
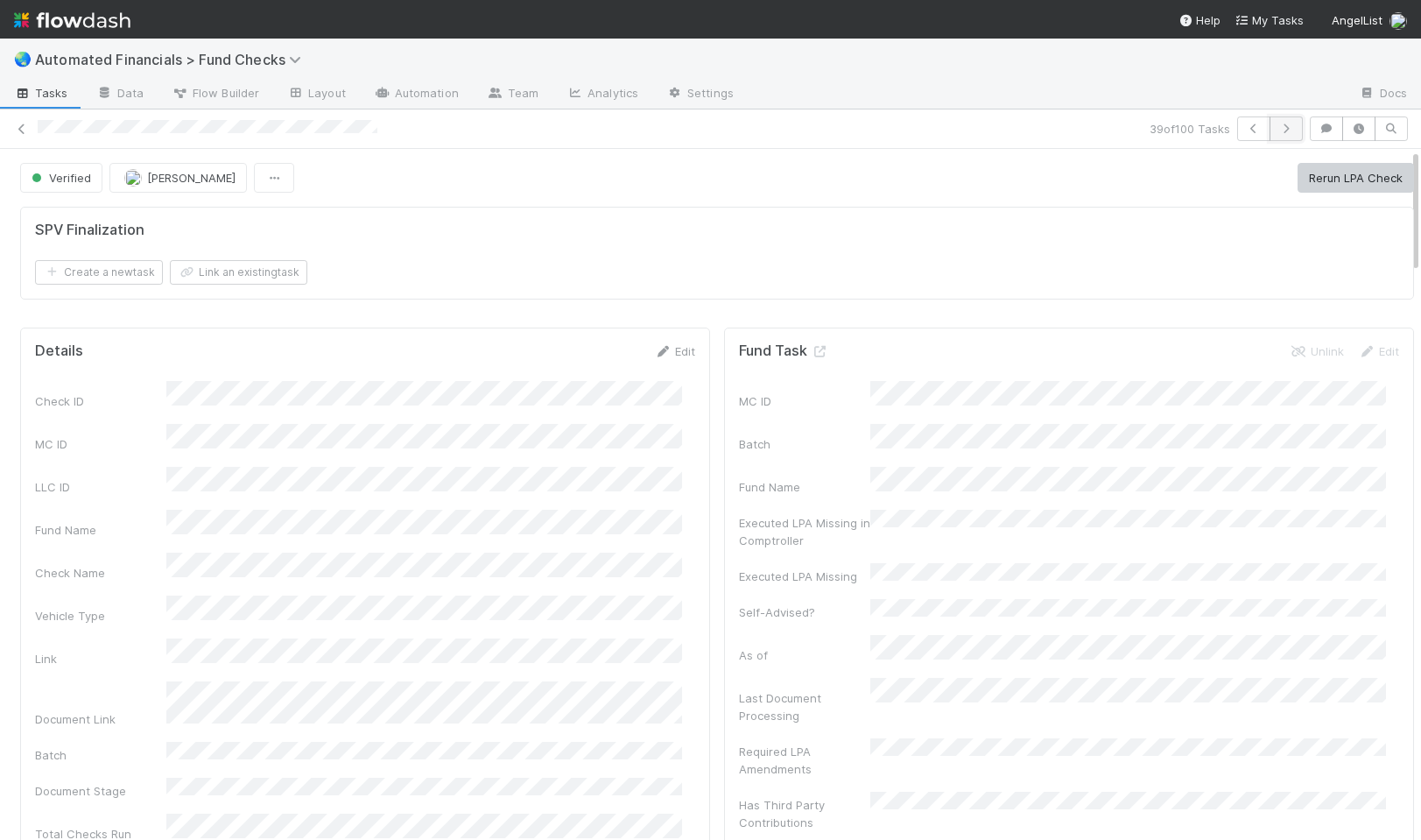
click at [1277, 130] on icon "button" at bounding box center [1286, 128] width 17 height 11
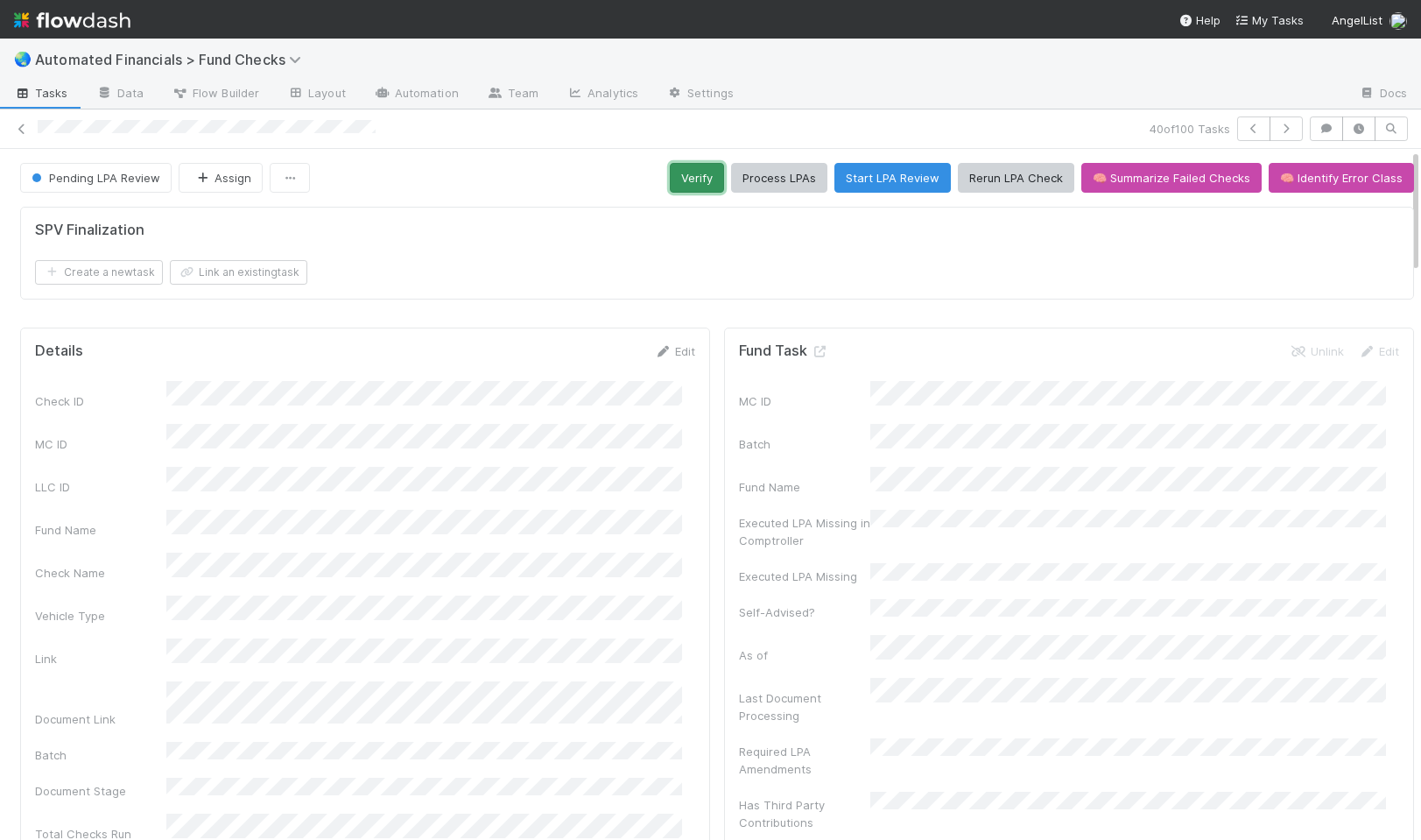
click at [692, 177] on button "Verify" at bounding box center [697, 177] width 55 height 30
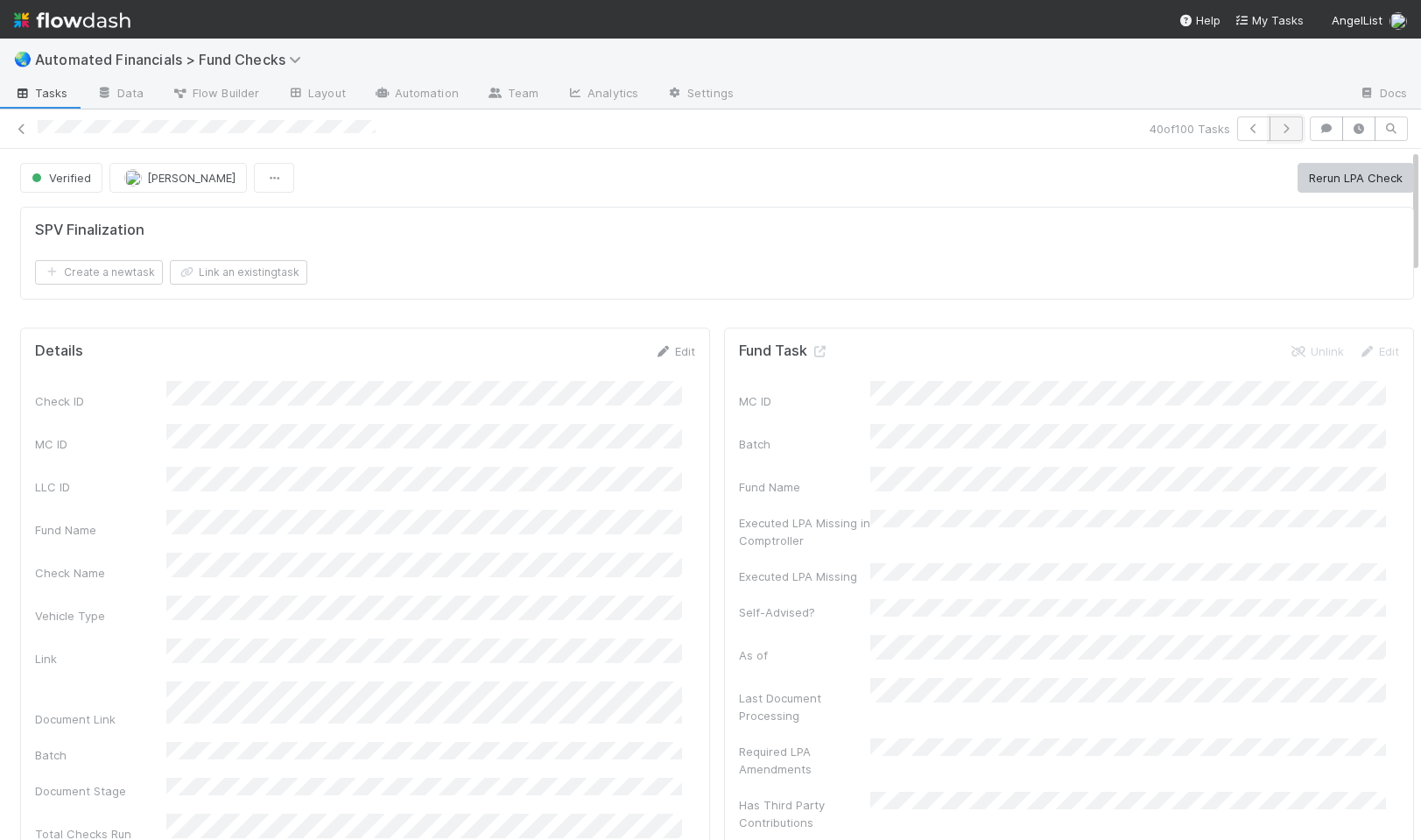
click at [1277, 133] on icon "button" at bounding box center [1286, 128] width 17 height 11
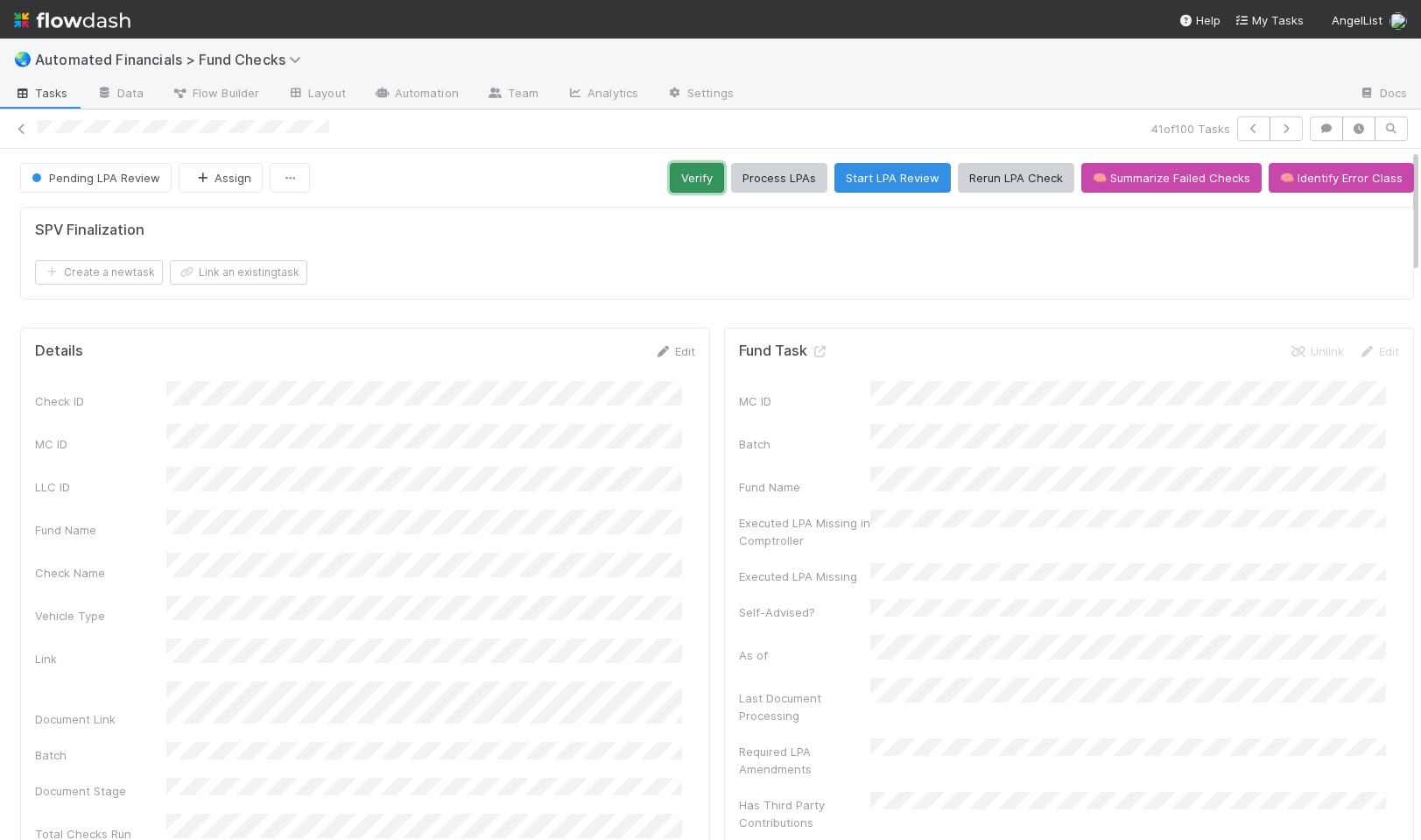
click at [670, 172] on button "Verify" at bounding box center [697, 177] width 55 height 30
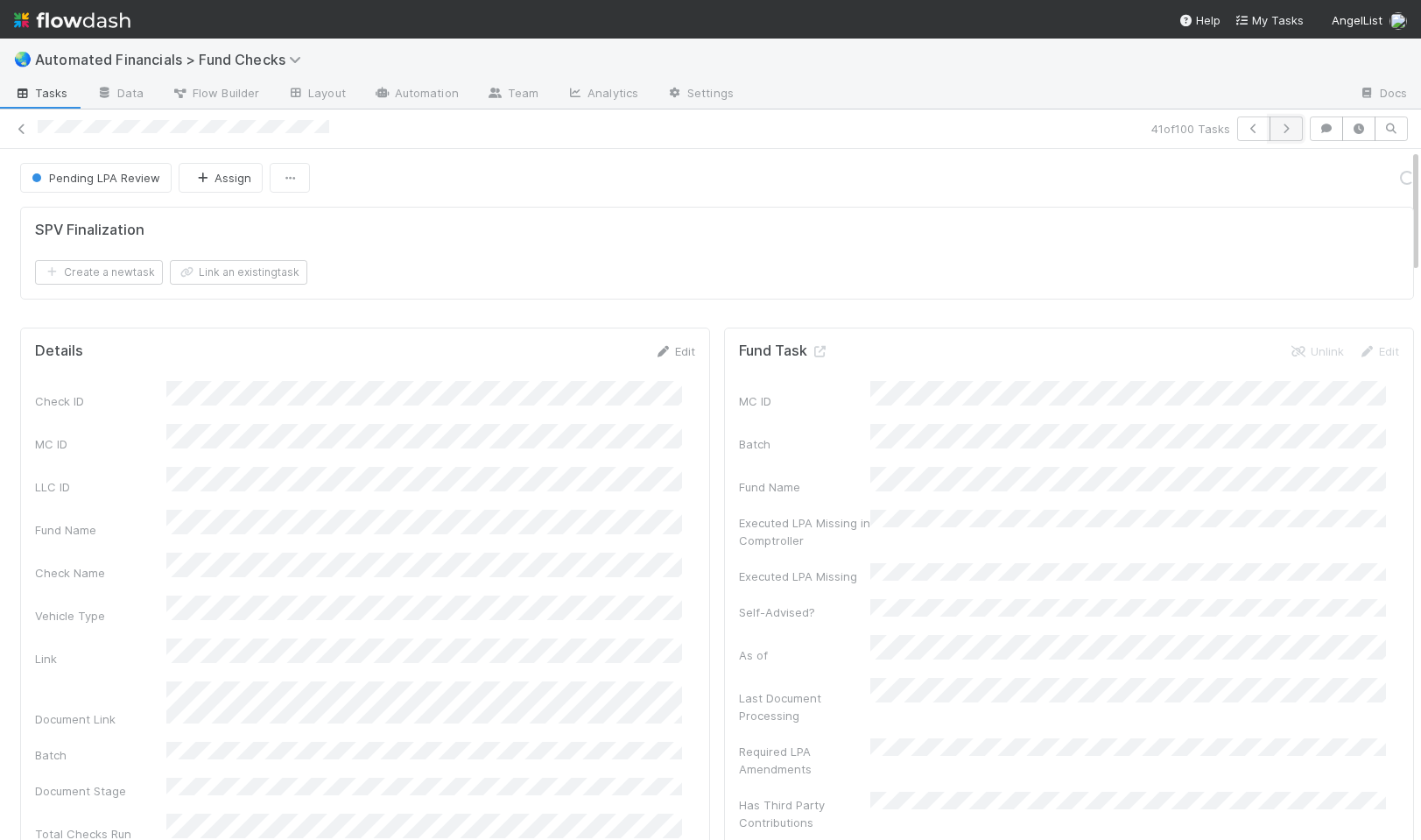
click at [1277, 124] on icon "button" at bounding box center [1286, 128] width 17 height 11
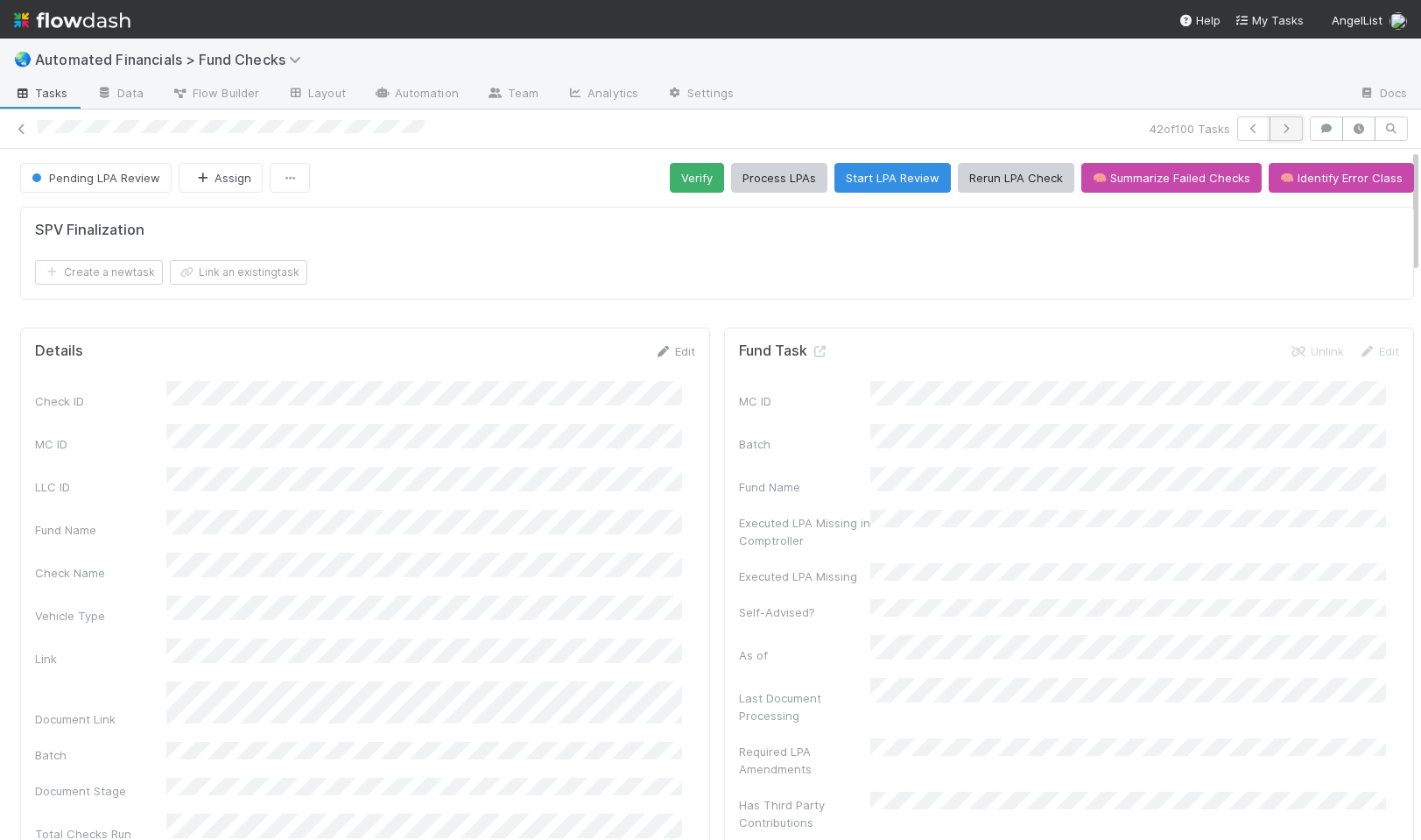
click at [1277, 127] on icon "button" at bounding box center [1286, 128] width 17 height 11
click at [702, 274] on div "Create a new task Link an existing task" at bounding box center [717, 272] width 1364 height 25
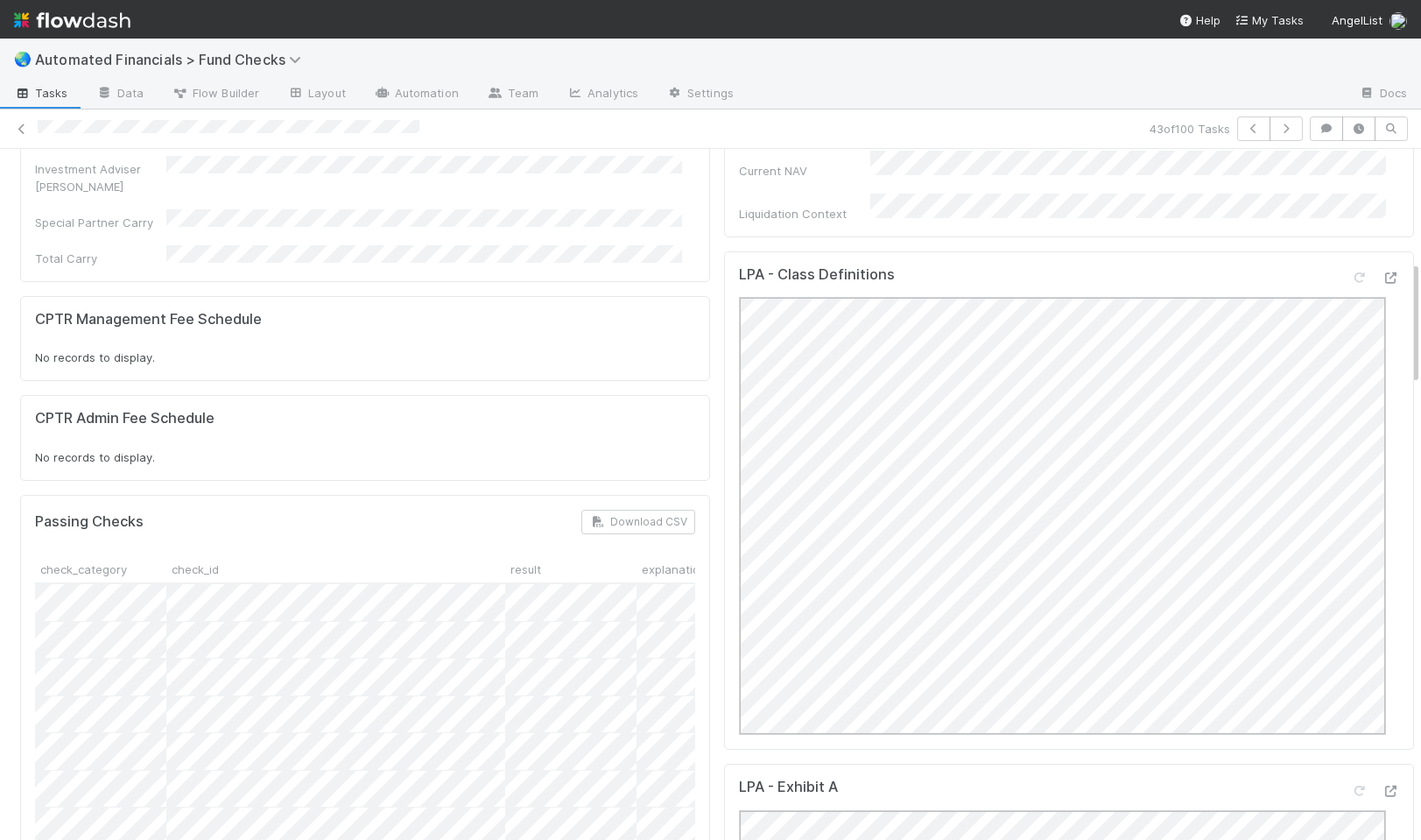
scroll to position [1589, 0]
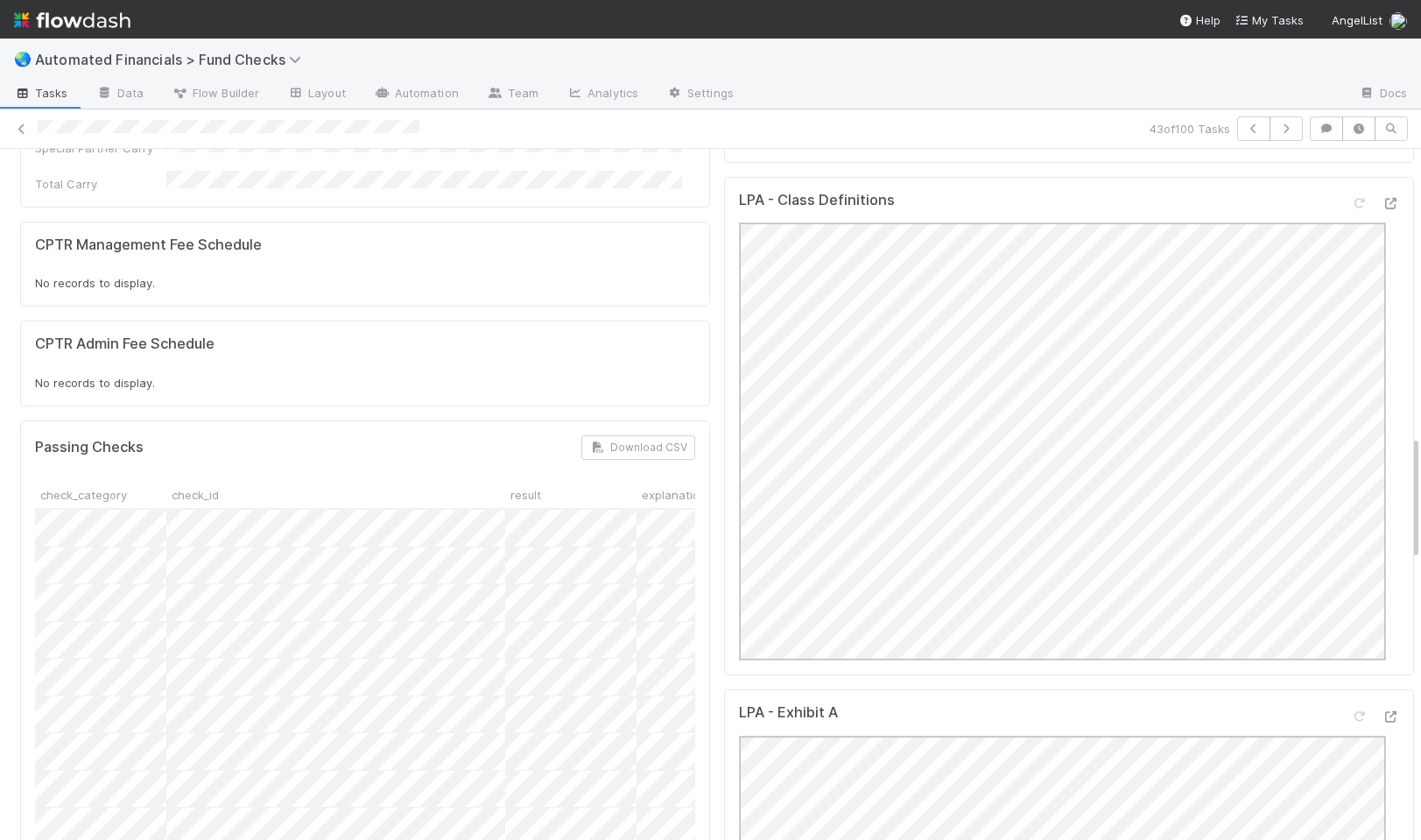
click at [699, 472] on div "Details Edit Check ID MC ID LLC ID Fund Name Check Name Vehicle Type Link Docum…" at bounding box center [365, 614] width 704 height 3765
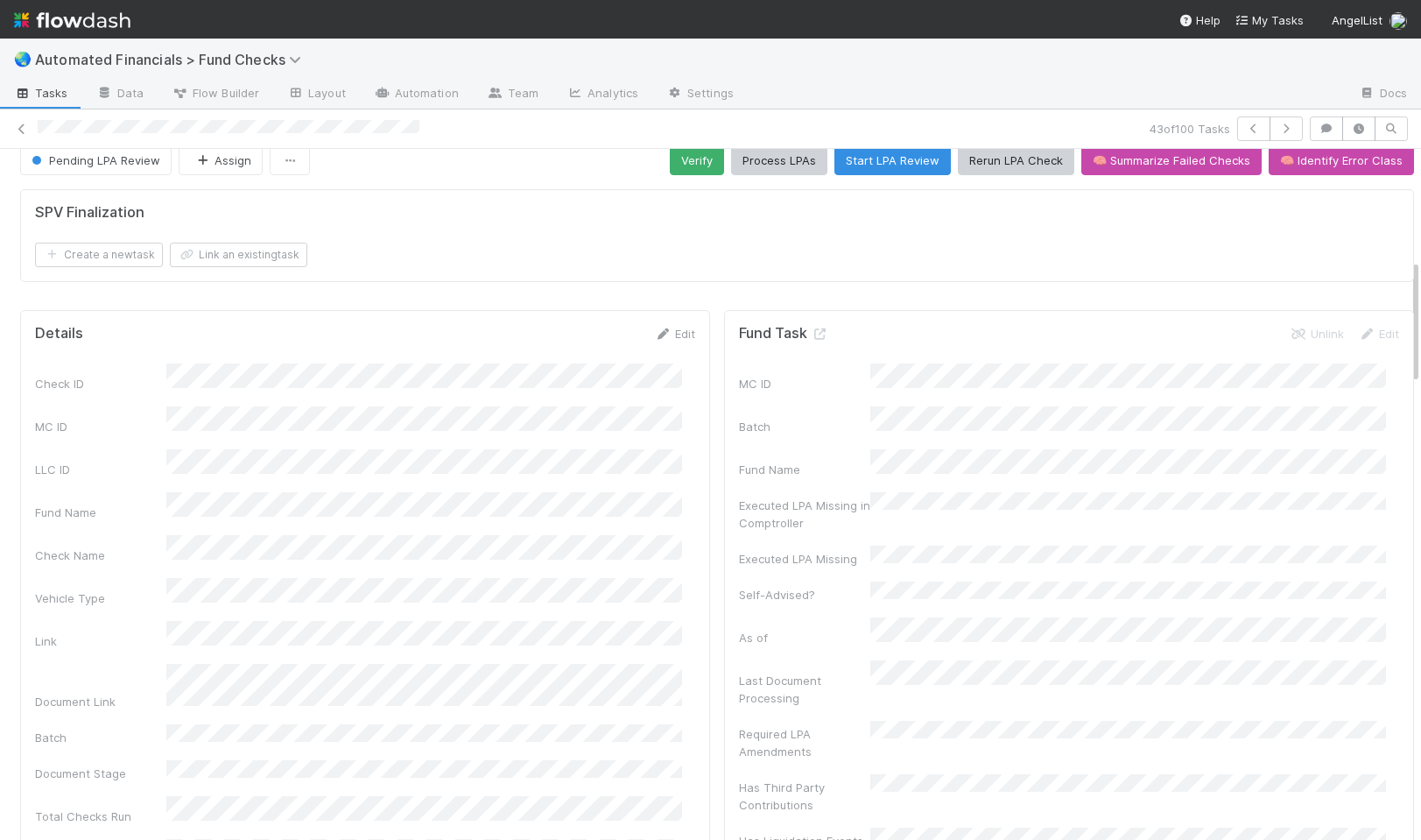
scroll to position [0, 0]
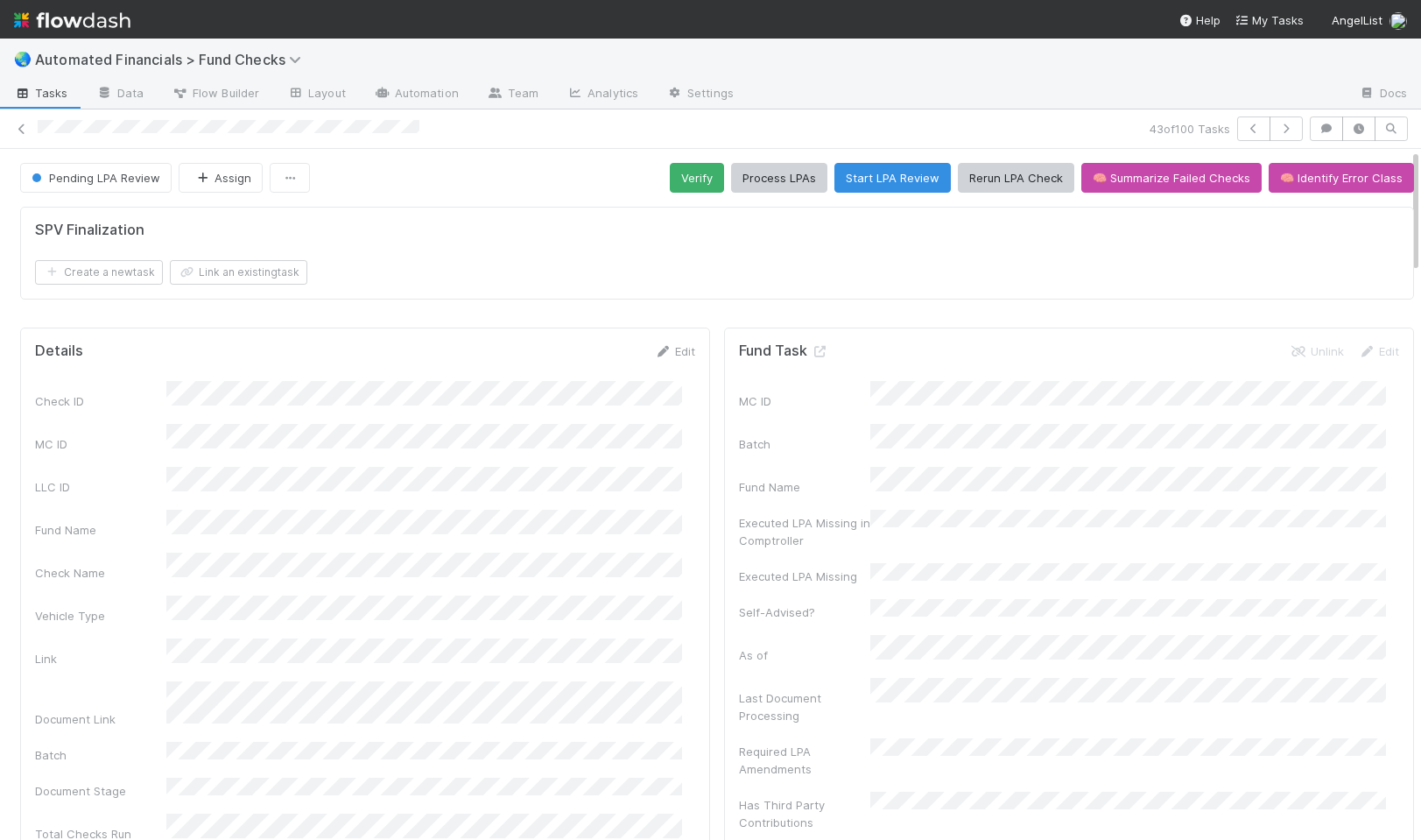
click at [780, 273] on div "Create a new task Link an existing task" at bounding box center [717, 272] width 1364 height 25
click at [988, 184] on button "Rerun LPA Check" at bounding box center [1015, 177] width 116 height 30
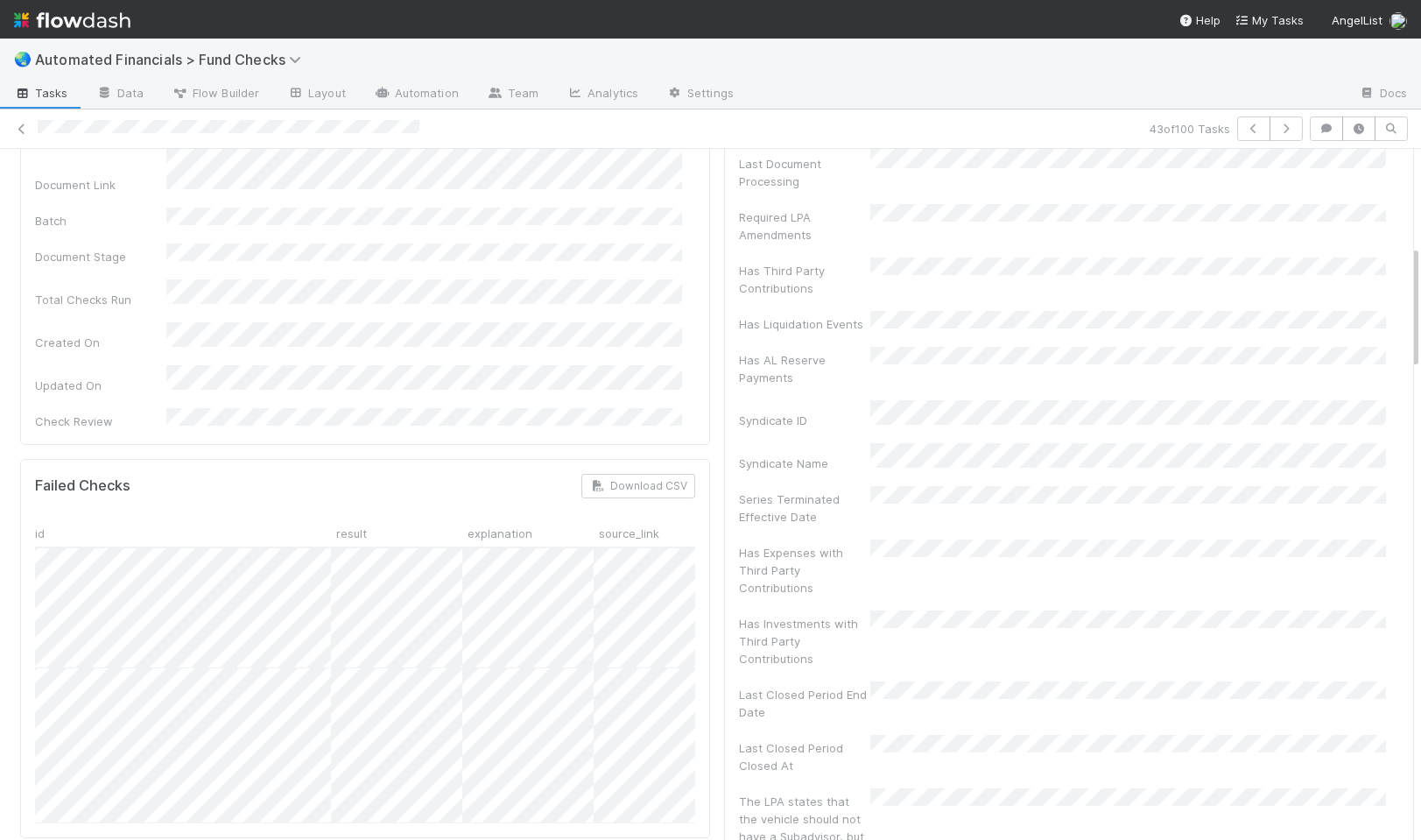
scroll to position [0, 175]
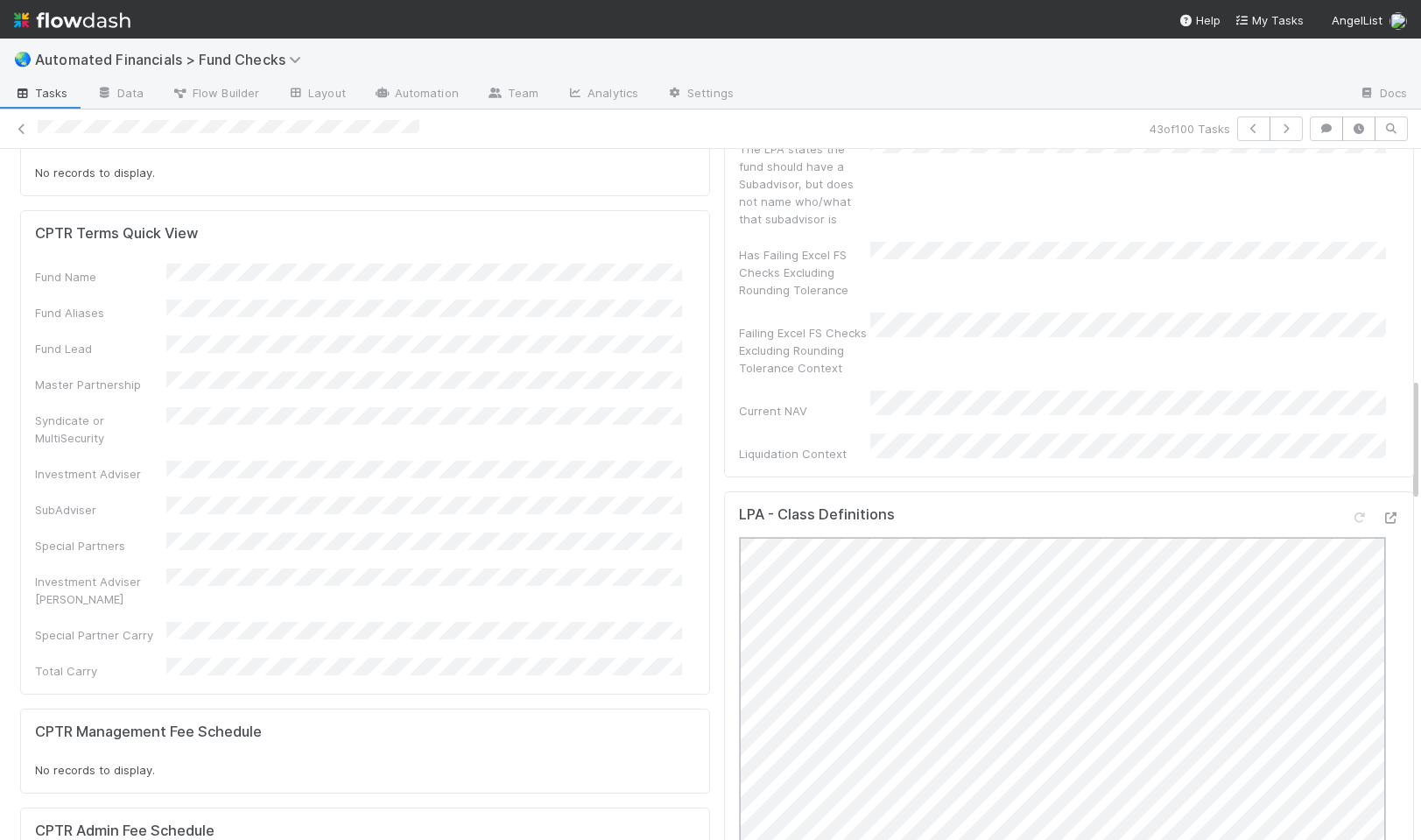
scroll to position [1507, 0]
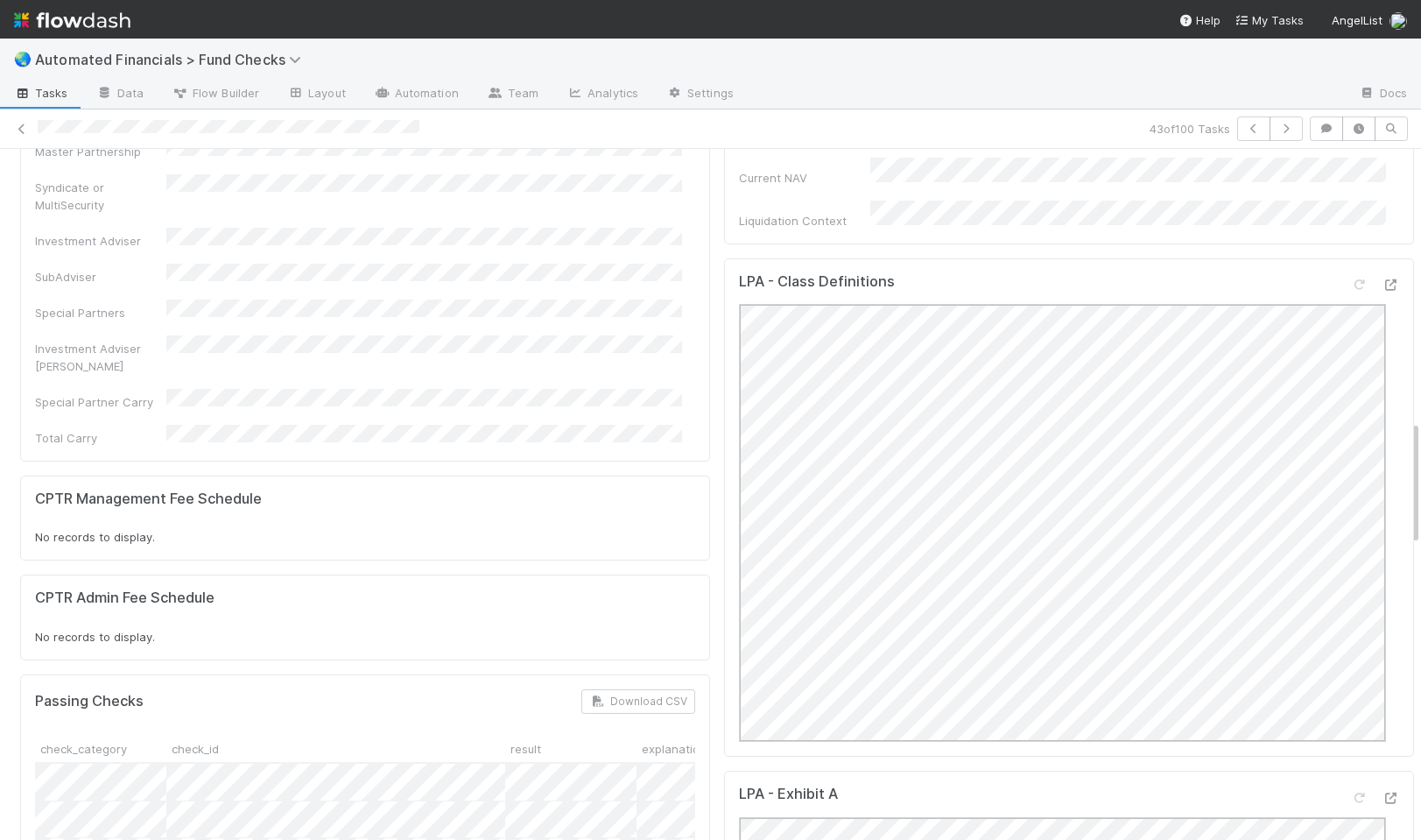
click at [701, 489] on div "Details Edit Check ID MC ID LLC ID Fund Name Check Name Vehicle Type Link Docum…" at bounding box center [365, 695] width 704 height 3765
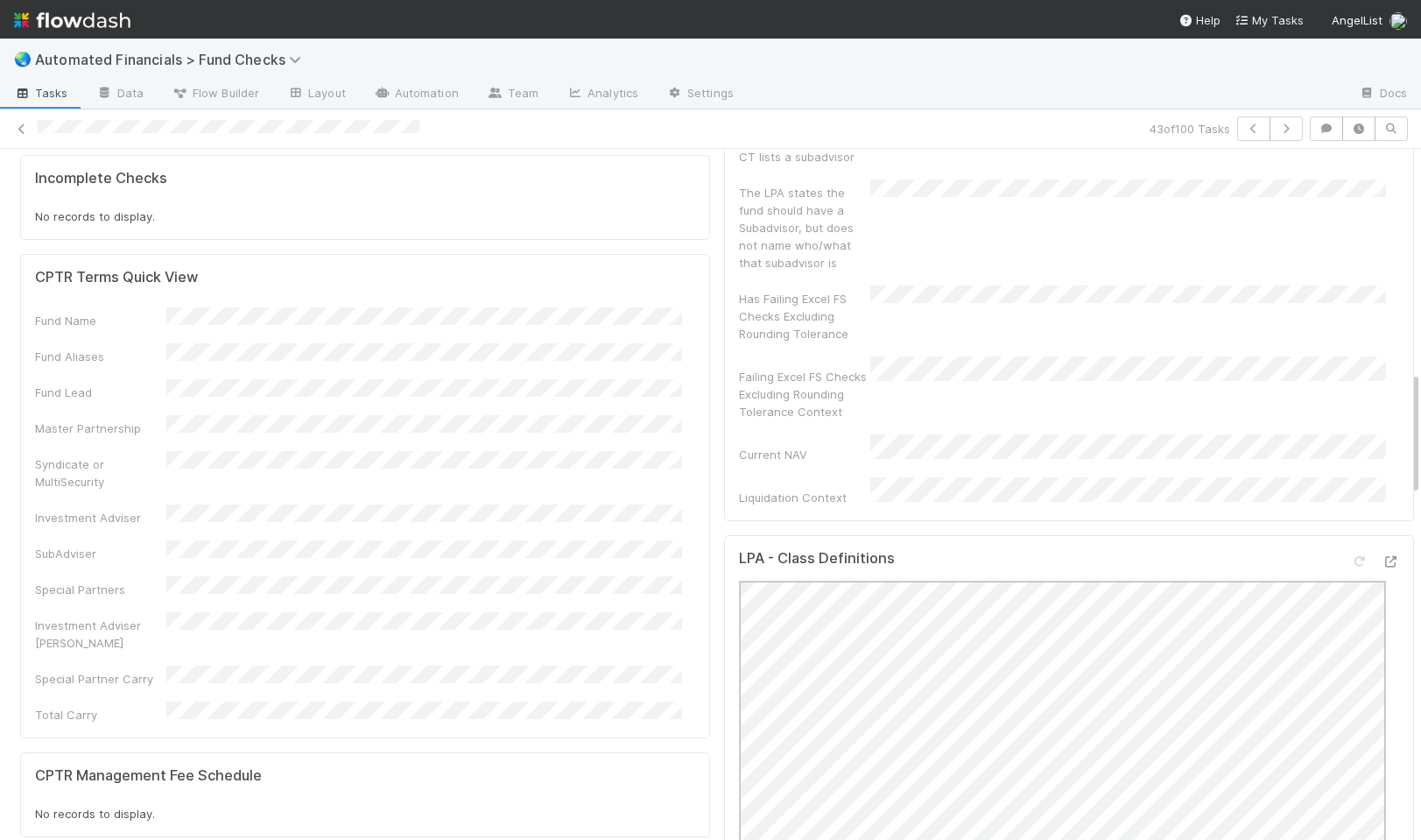
scroll to position [1233, 0]
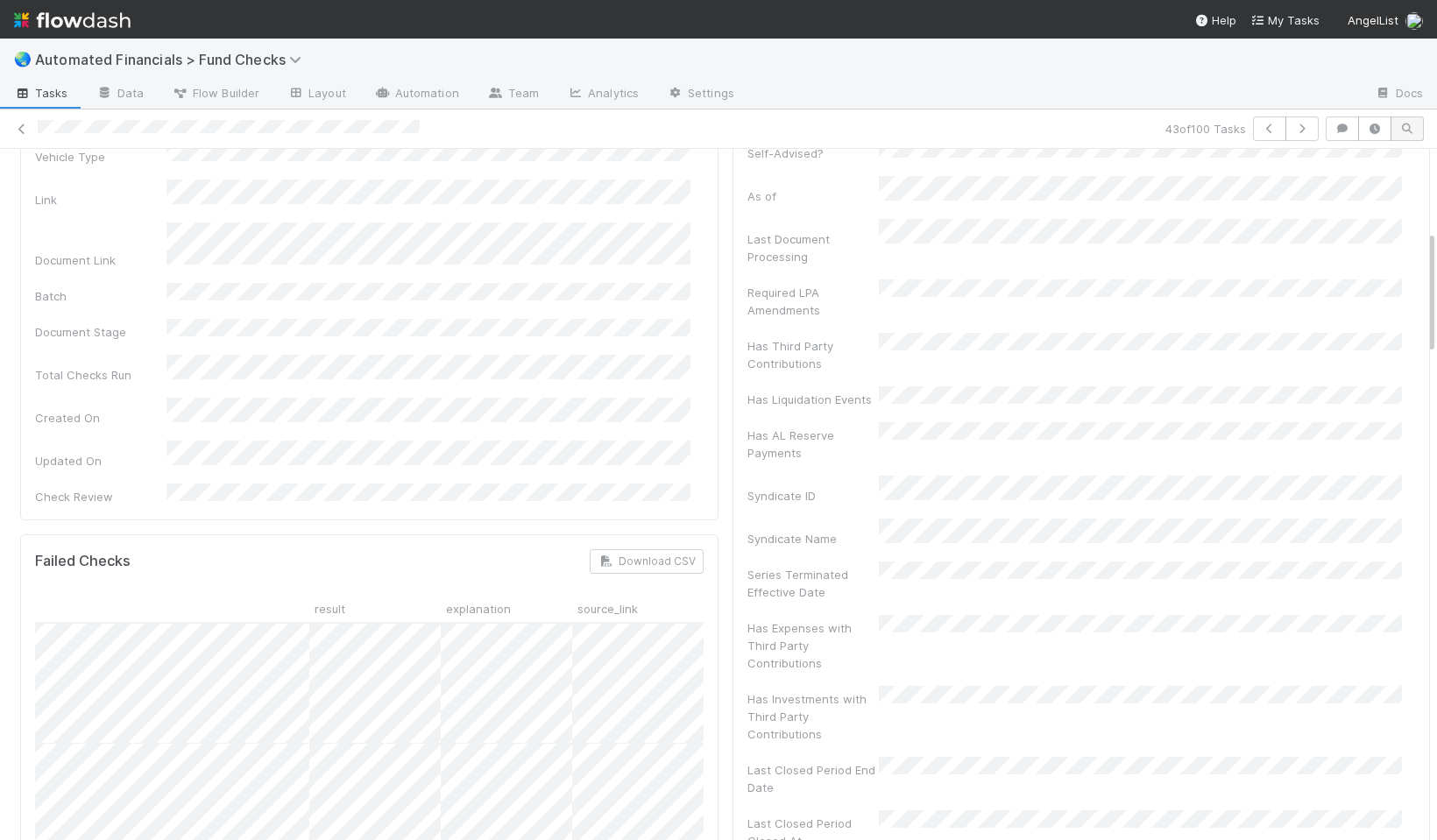
scroll to position [0, 0]
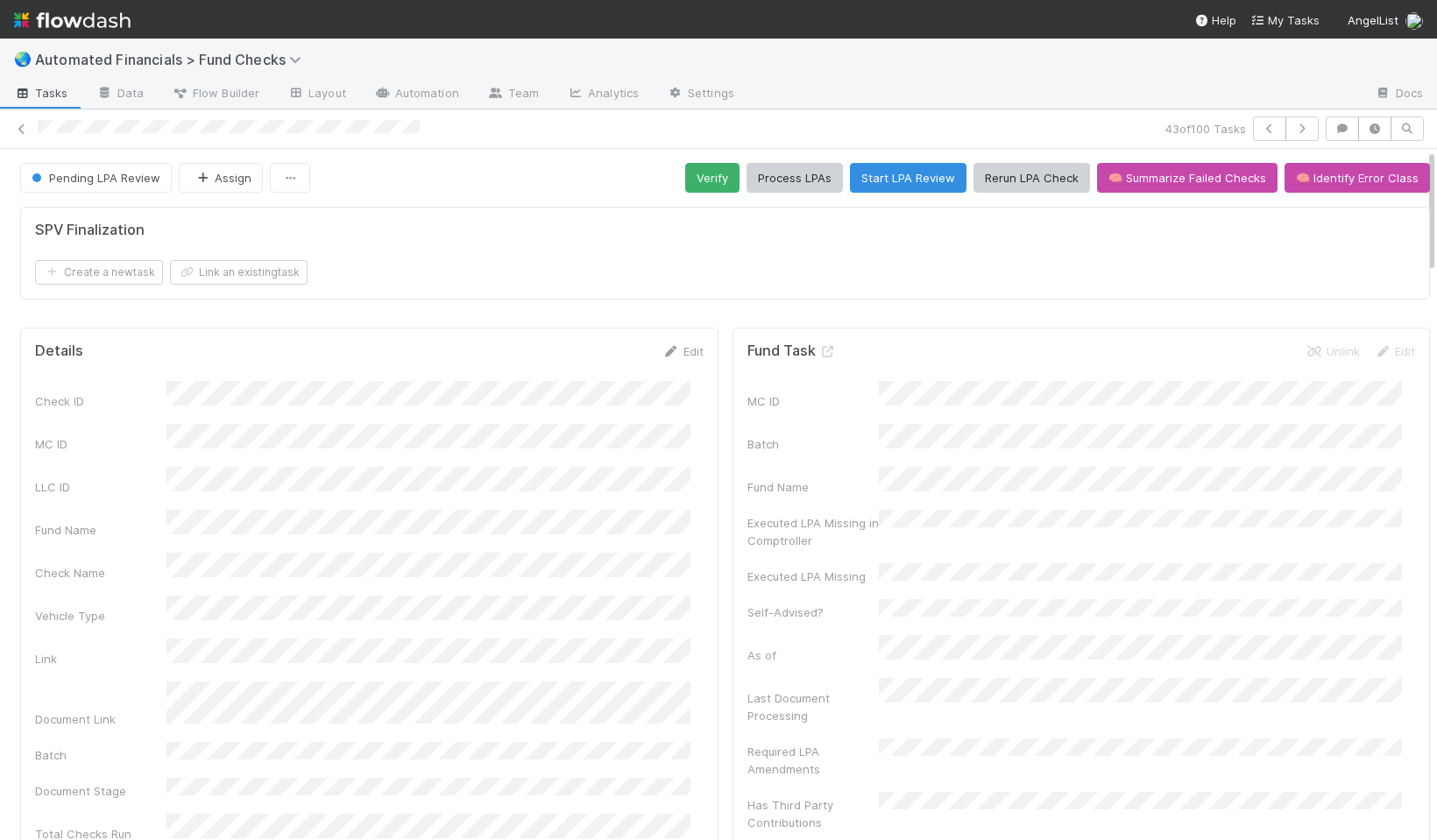
click at [681, 251] on form "SPV Finalization Create a new task Link an existing task" at bounding box center [725, 253] width 1379 height 63
click at [701, 175] on button "Verify" at bounding box center [712, 177] width 55 height 30
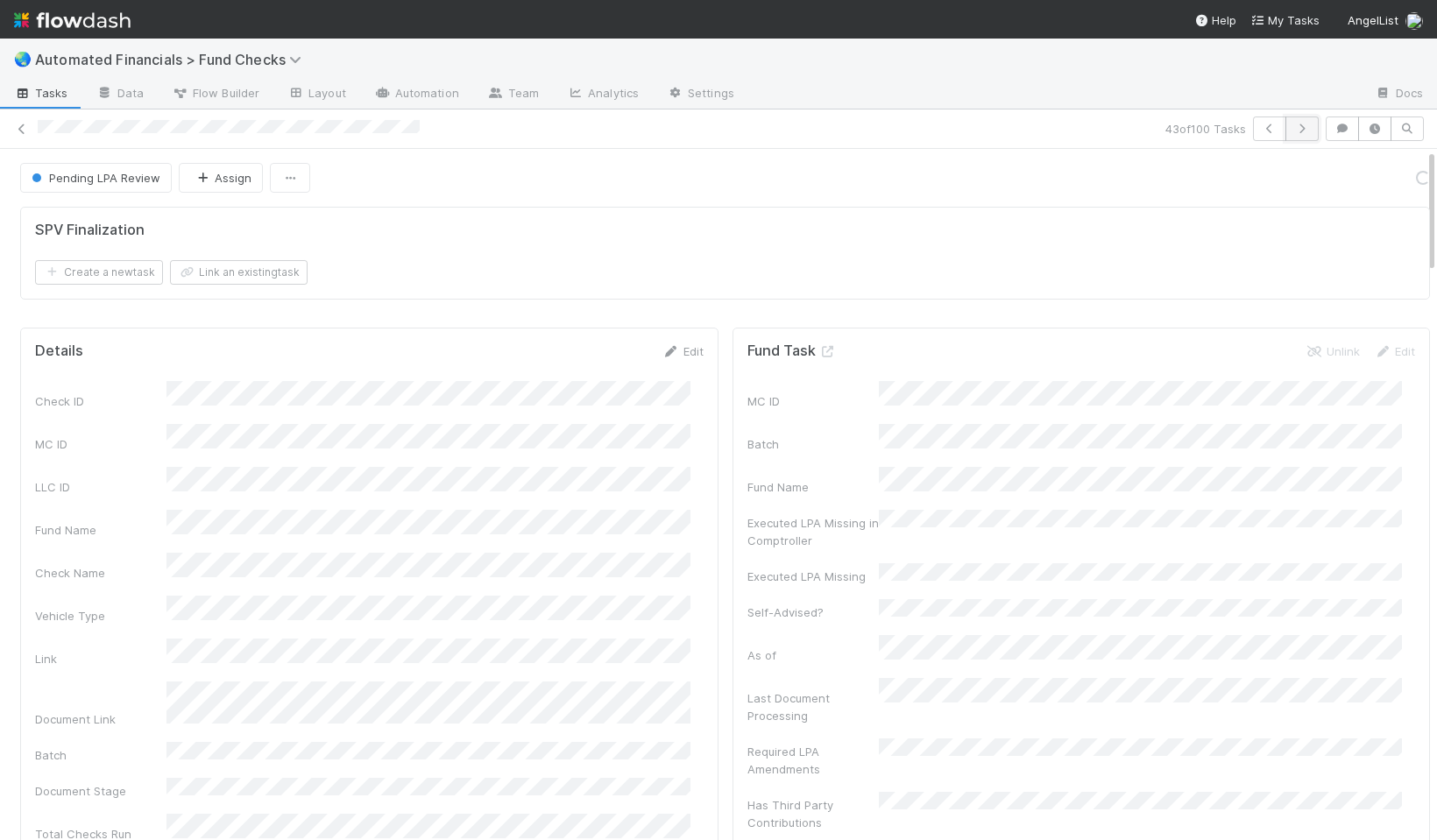
click at [1293, 128] on icon "button" at bounding box center [1302, 128] width 17 height 11
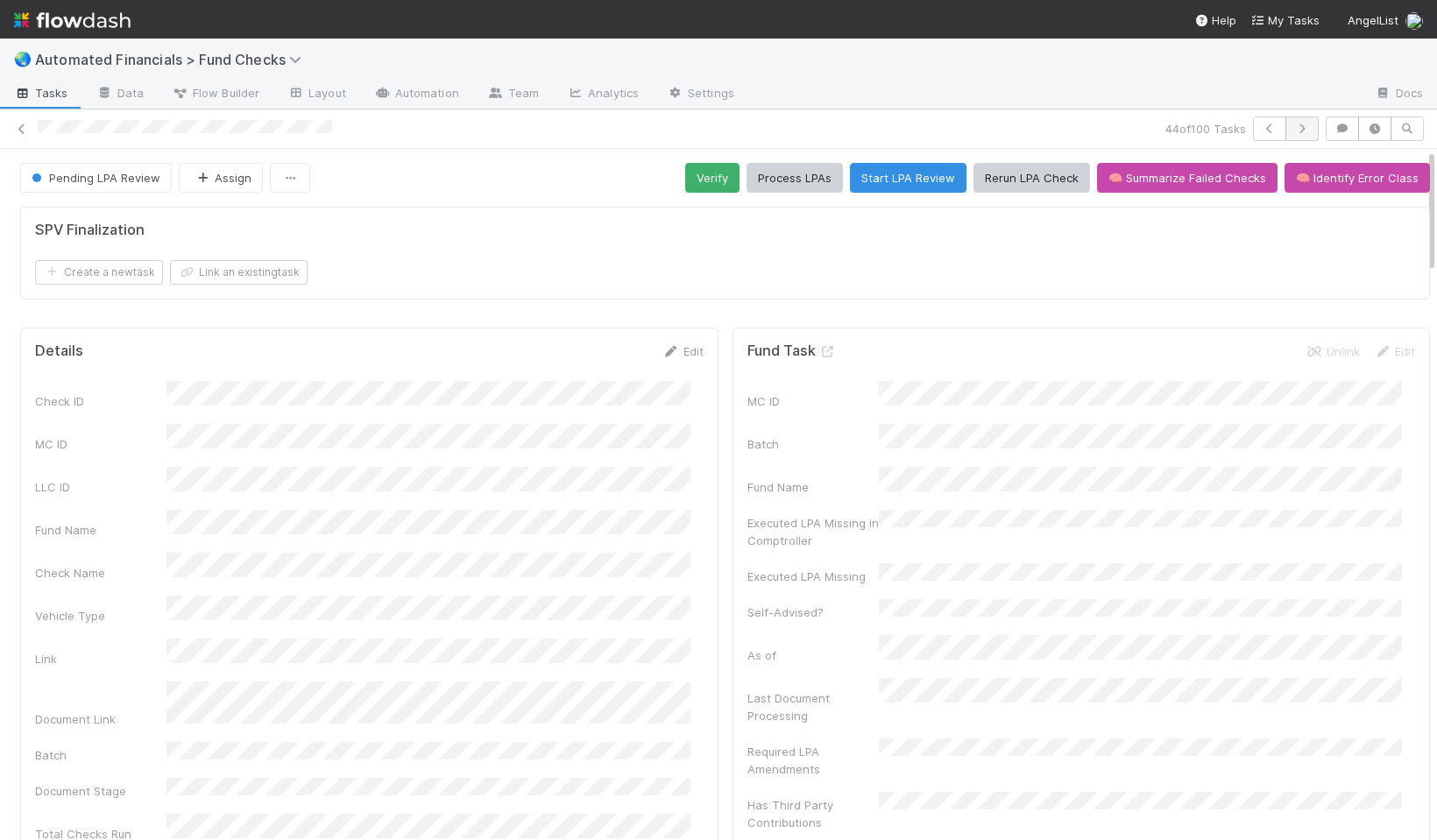
click at [1293, 132] on icon "button" at bounding box center [1302, 128] width 17 height 11
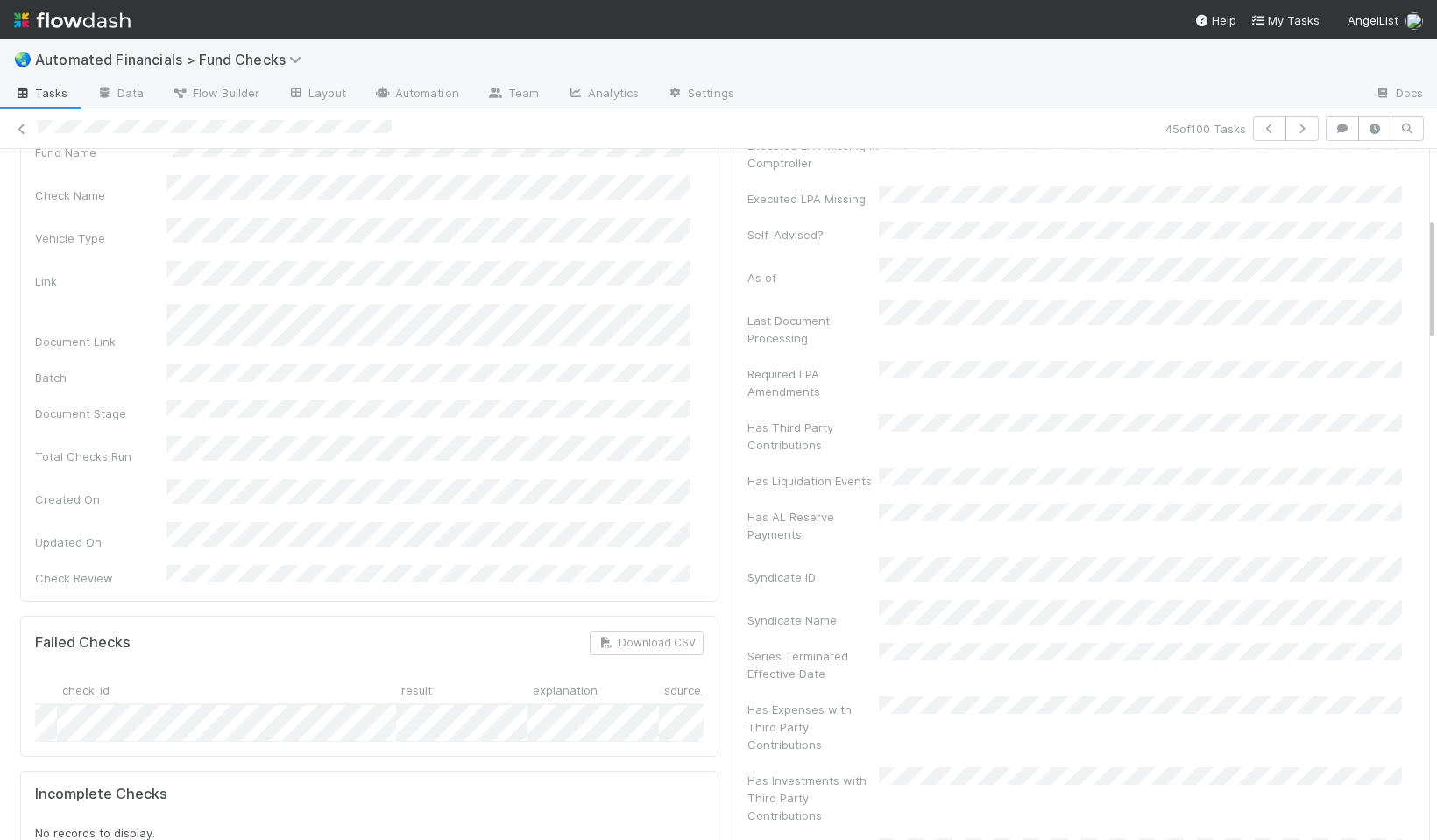
scroll to position [0, 209]
click at [1293, 128] on icon "button" at bounding box center [1302, 128] width 17 height 11
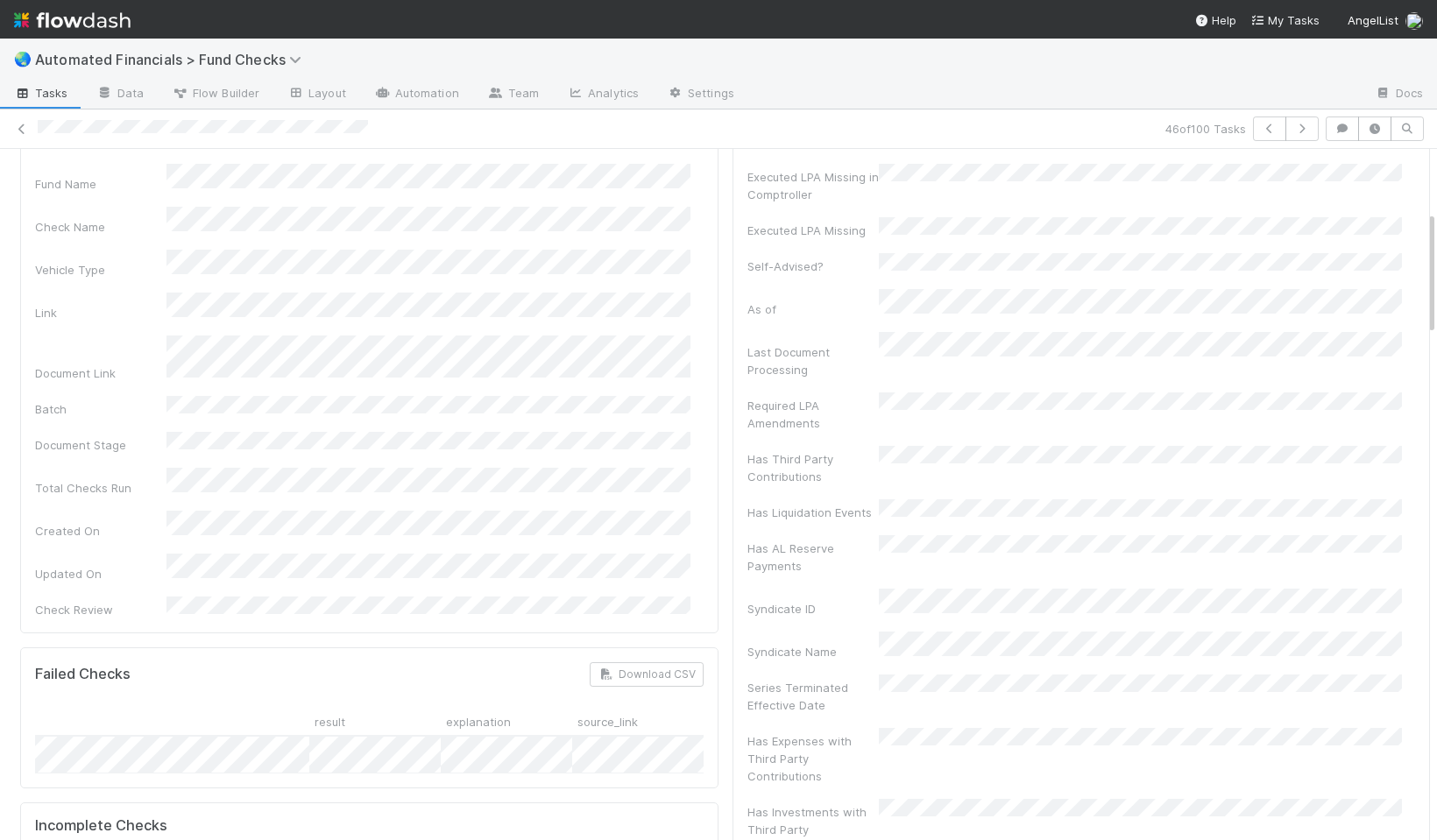
scroll to position [0, 209]
click at [1295, 133] on icon "button" at bounding box center [1302, 128] width 17 height 11
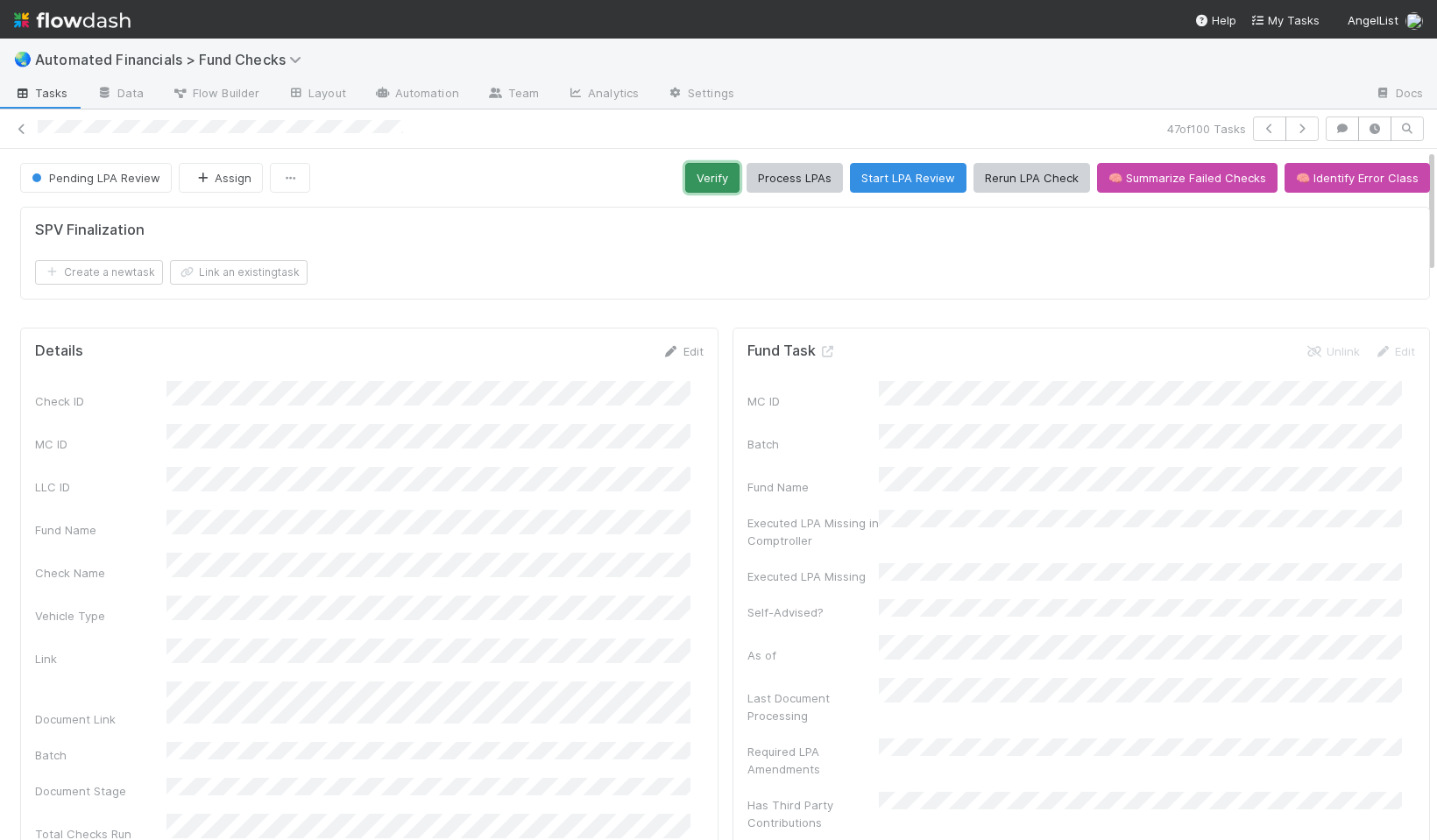
click at [703, 184] on button "Verify" at bounding box center [712, 177] width 55 height 30
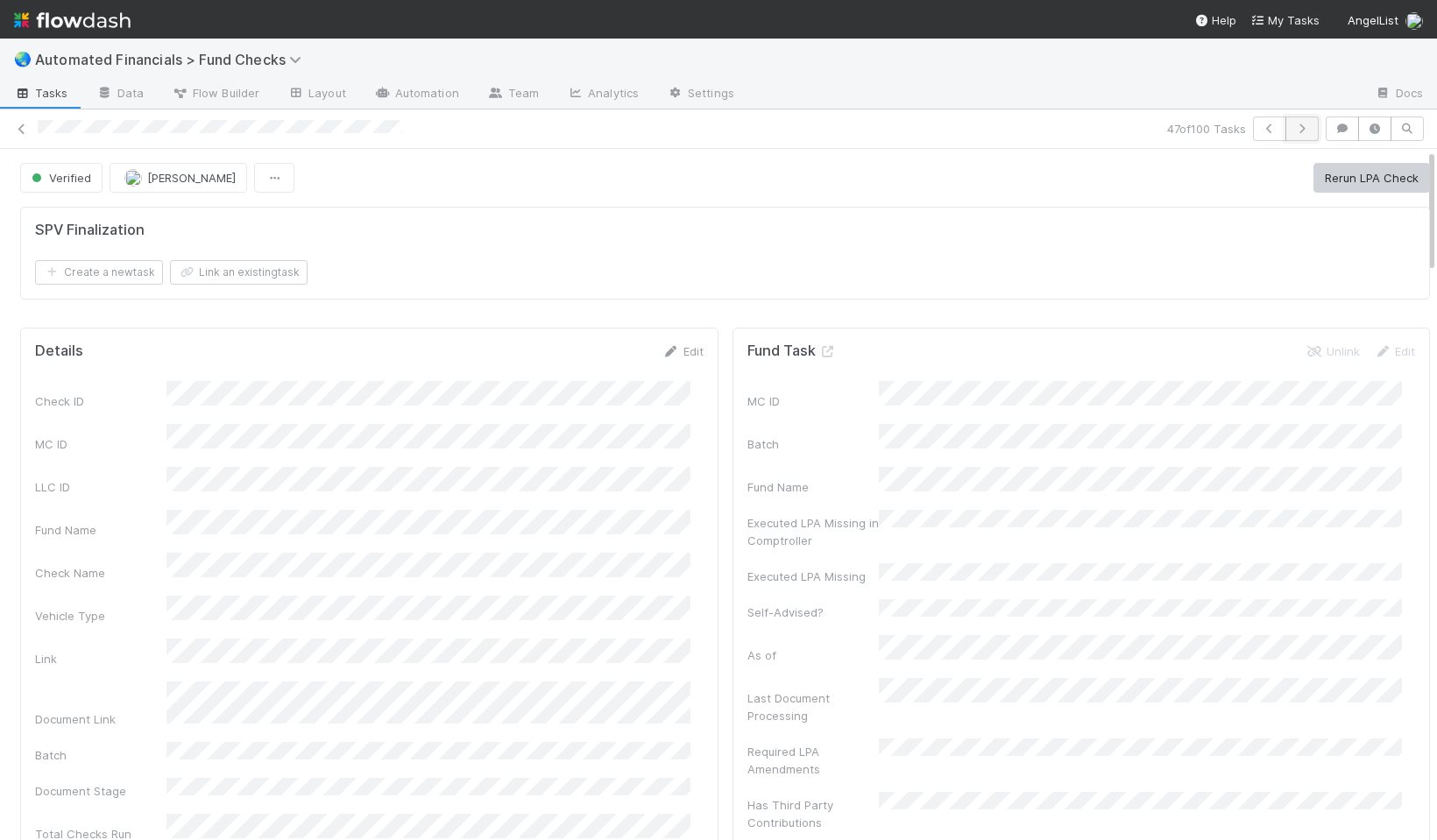
click at [1288, 134] on button "button" at bounding box center [1302, 128] width 34 height 25
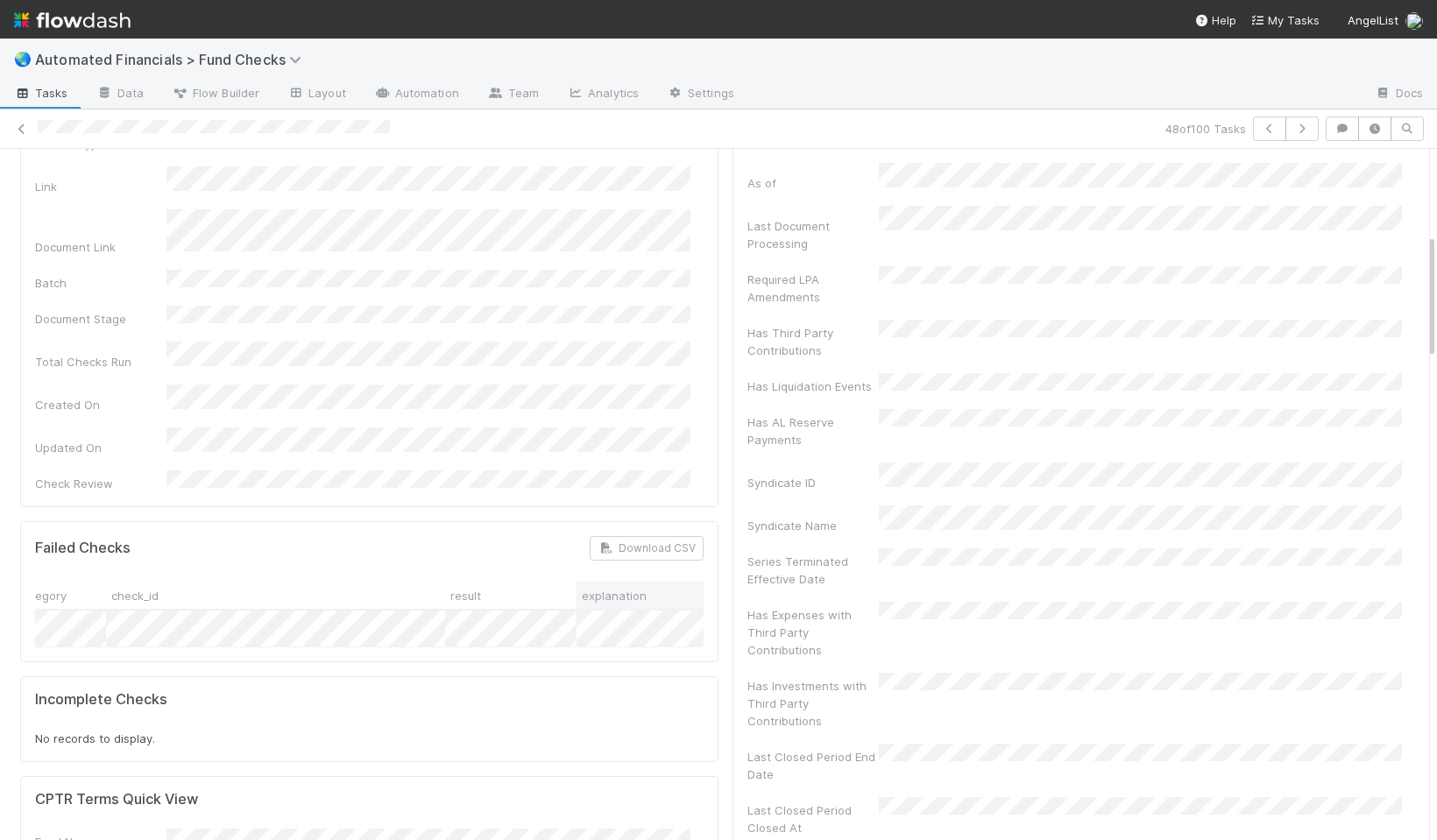
scroll to position [0, 61]
click at [1293, 126] on icon "button" at bounding box center [1302, 128] width 17 height 11
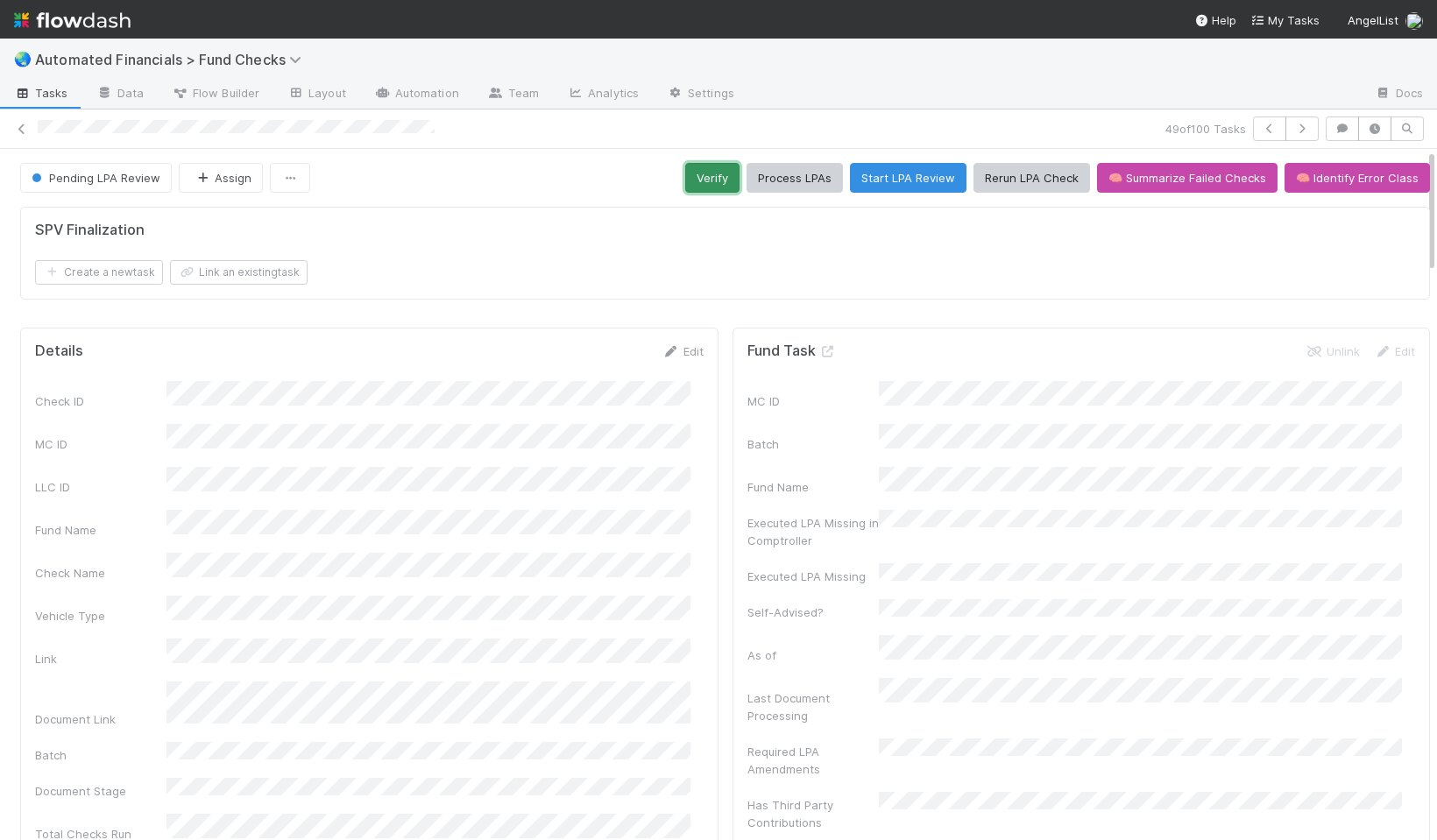
click at [695, 175] on button "Verify" at bounding box center [712, 177] width 55 height 30
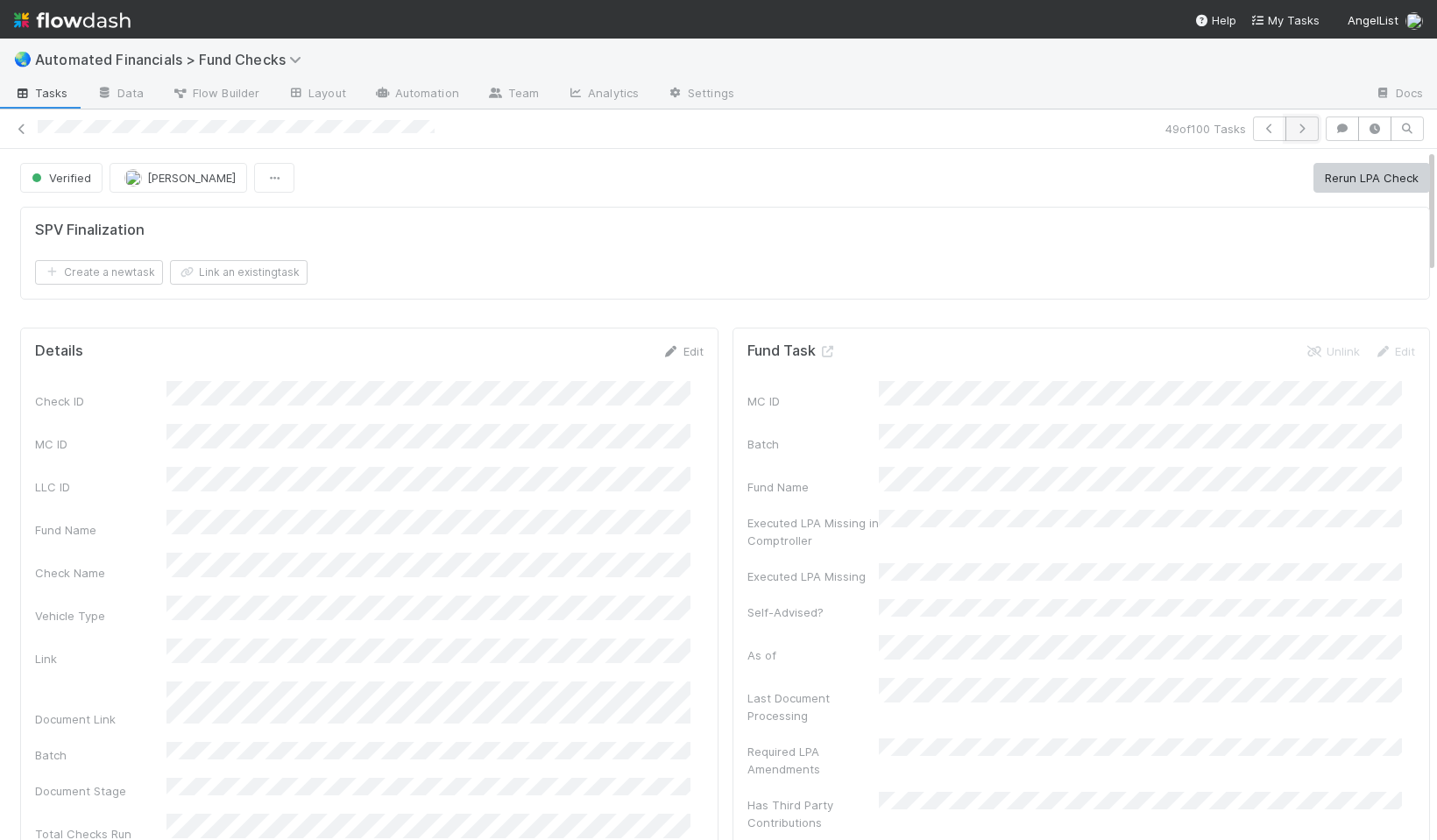
click at [1293, 132] on icon "button" at bounding box center [1302, 128] width 17 height 11
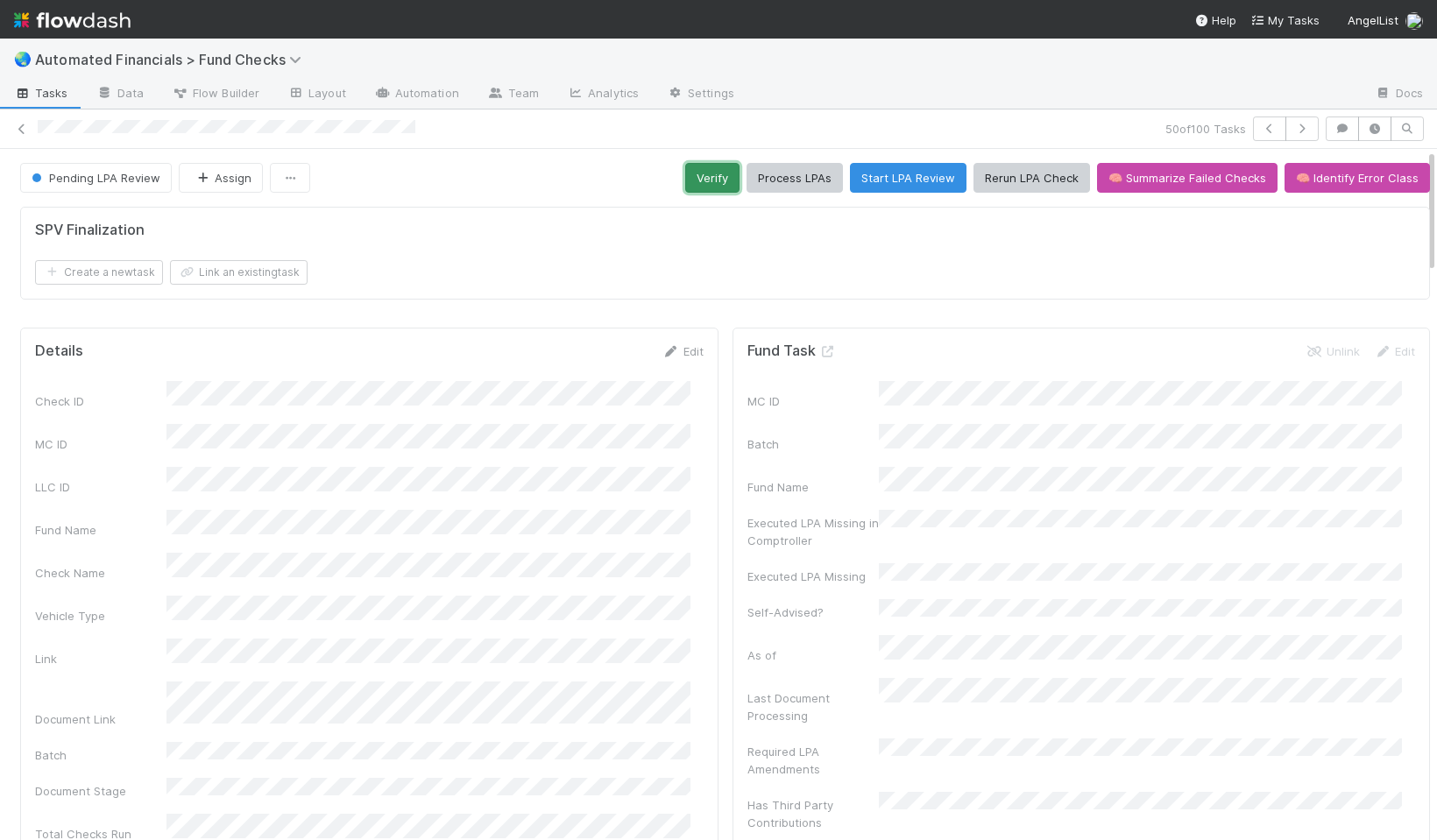
click at [695, 178] on button "Verify" at bounding box center [712, 177] width 55 height 30
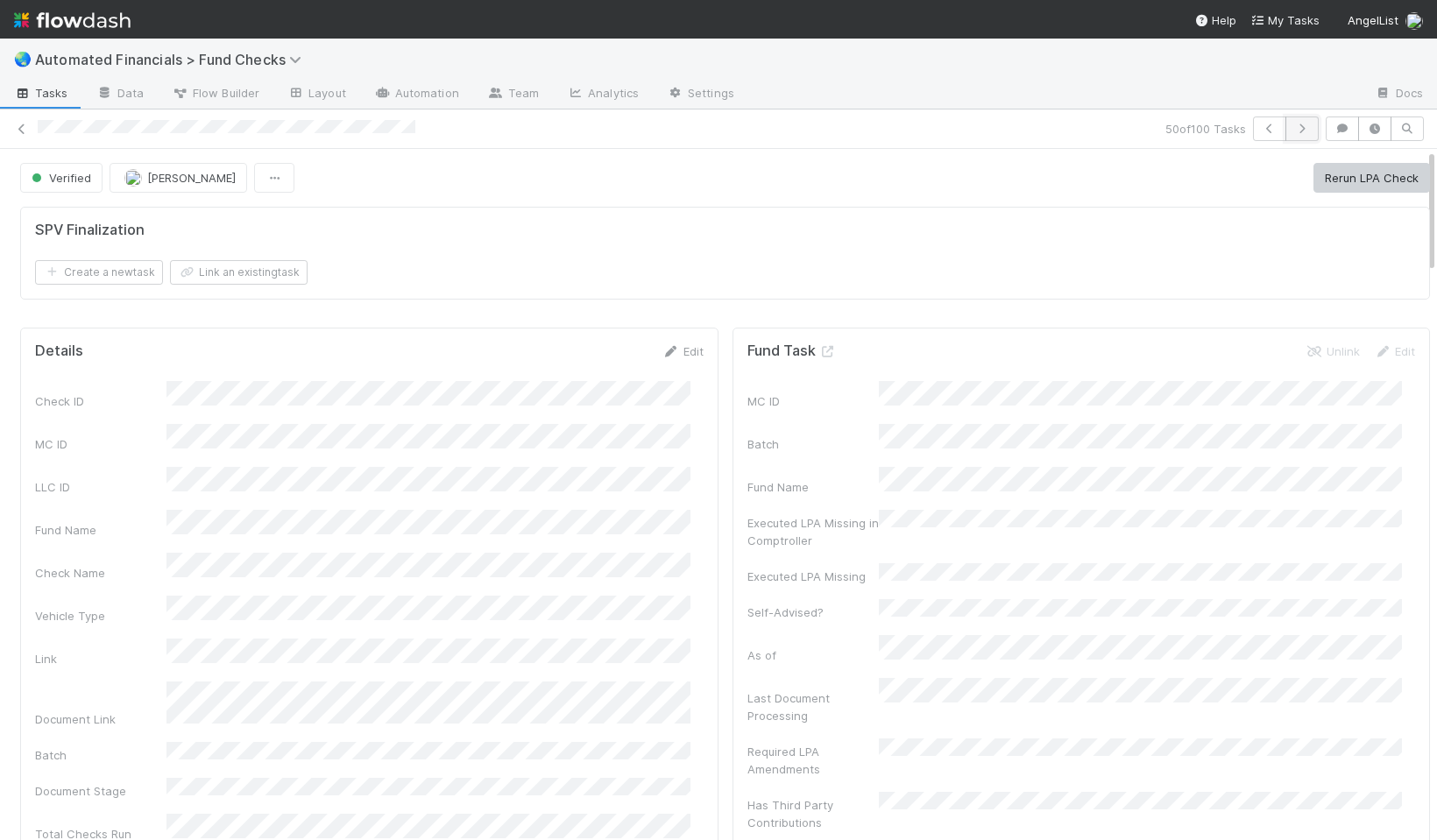
click at [1293, 129] on icon "button" at bounding box center [1302, 128] width 17 height 11
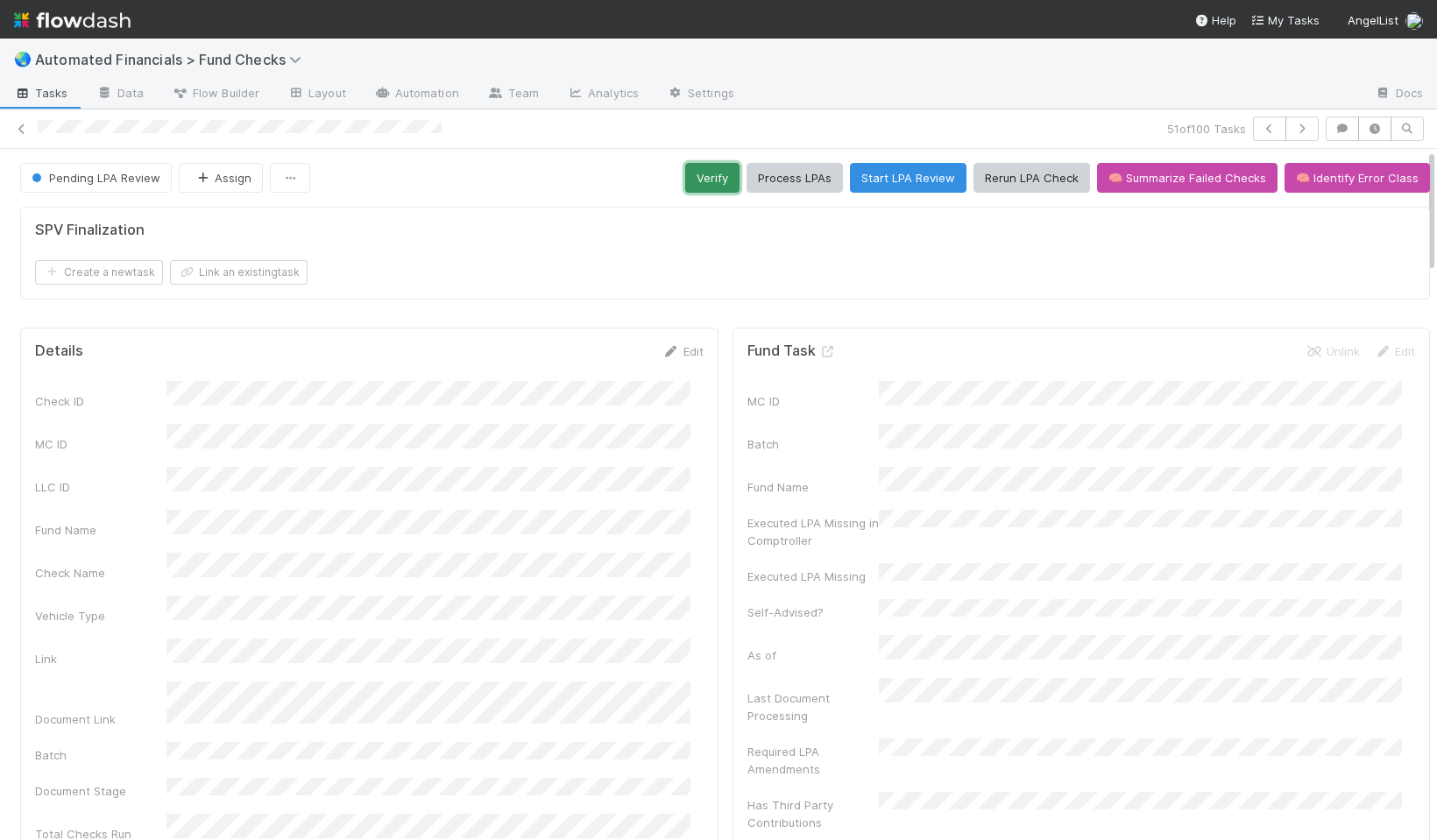
click at [711, 176] on button "Verify" at bounding box center [712, 177] width 55 height 30
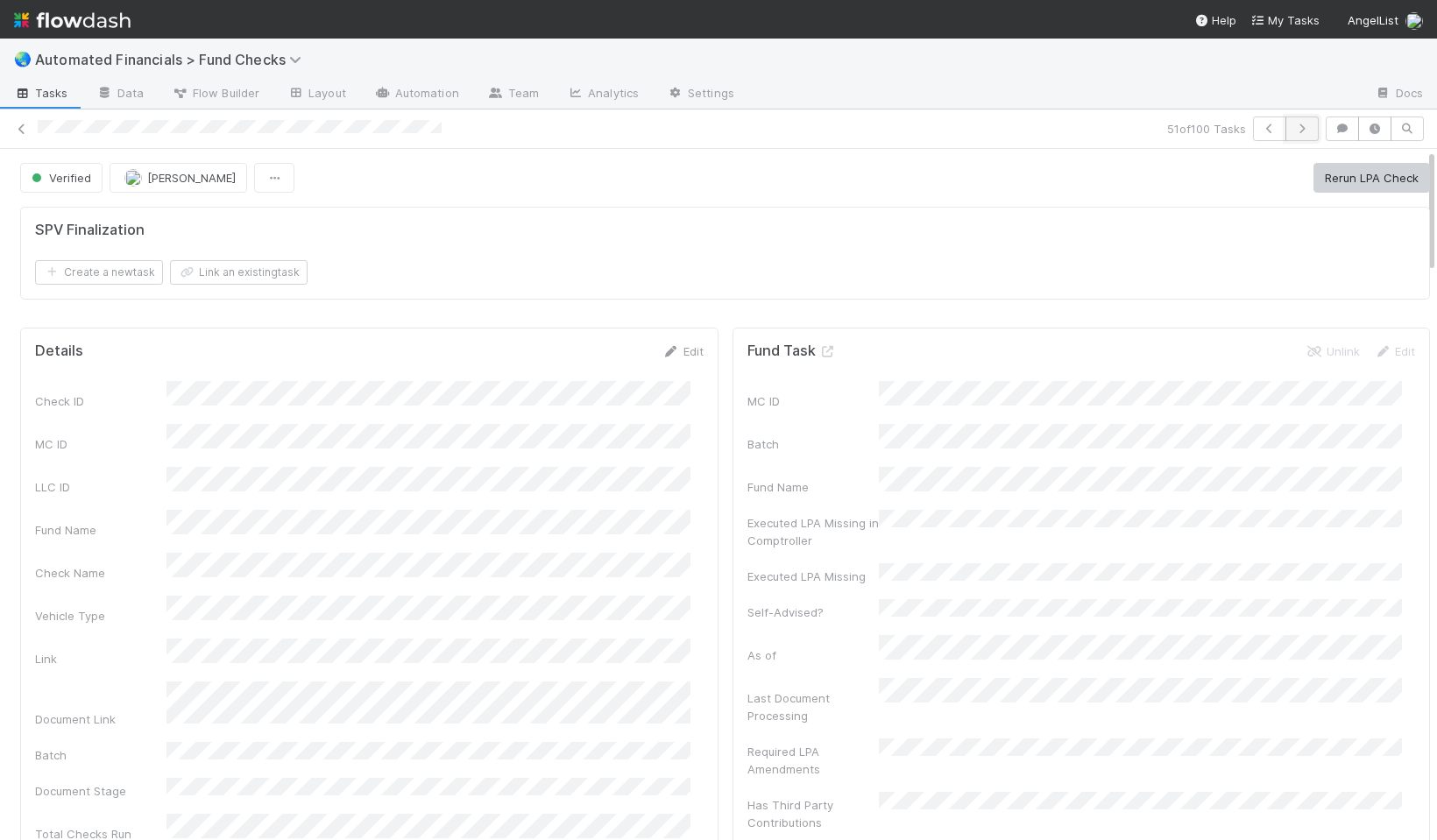
click at [1285, 133] on button "button" at bounding box center [1302, 128] width 34 height 25
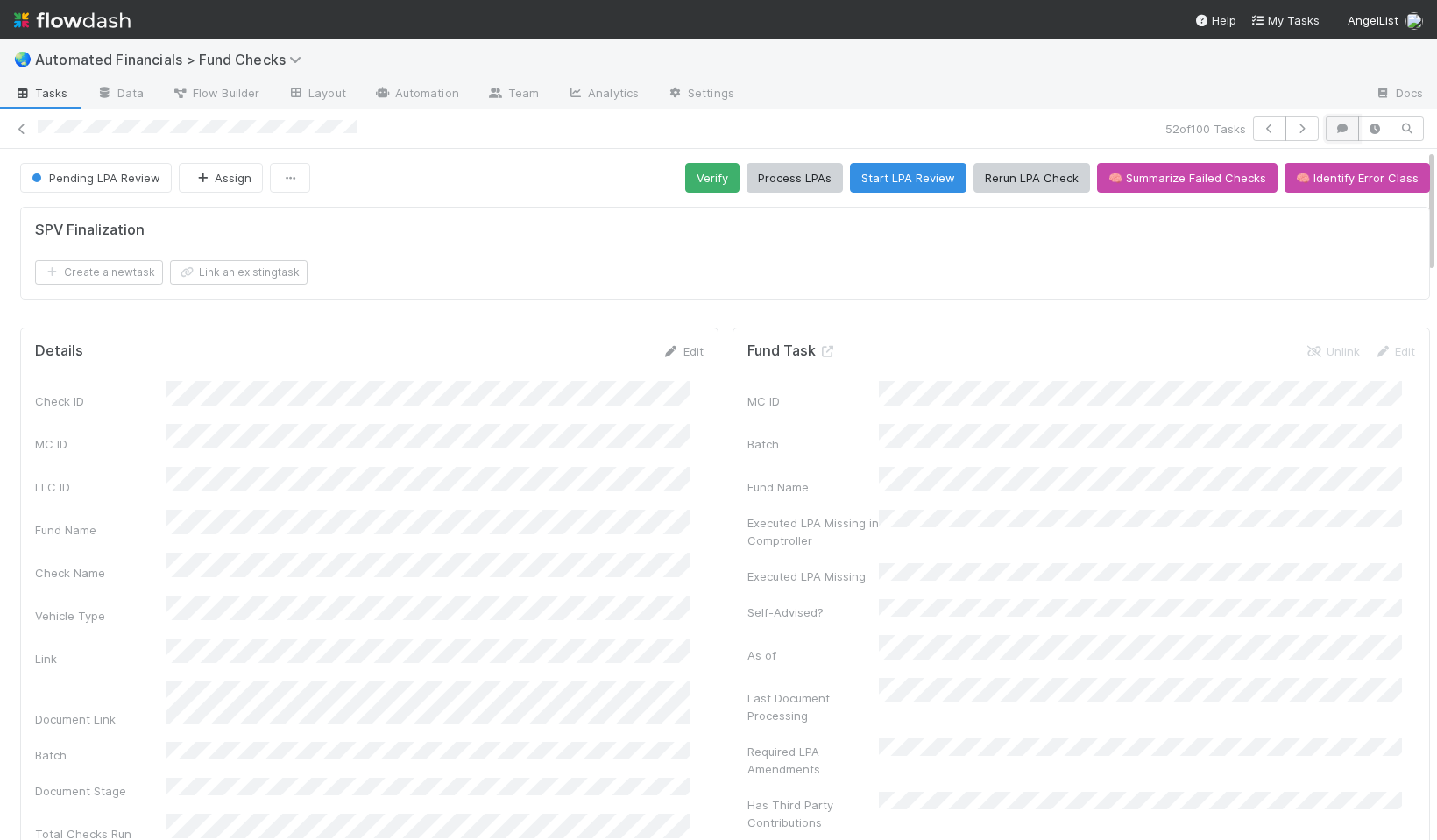
click at [1328, 119] on button "button" at bounding box center [1342, 128] width 34 height 25
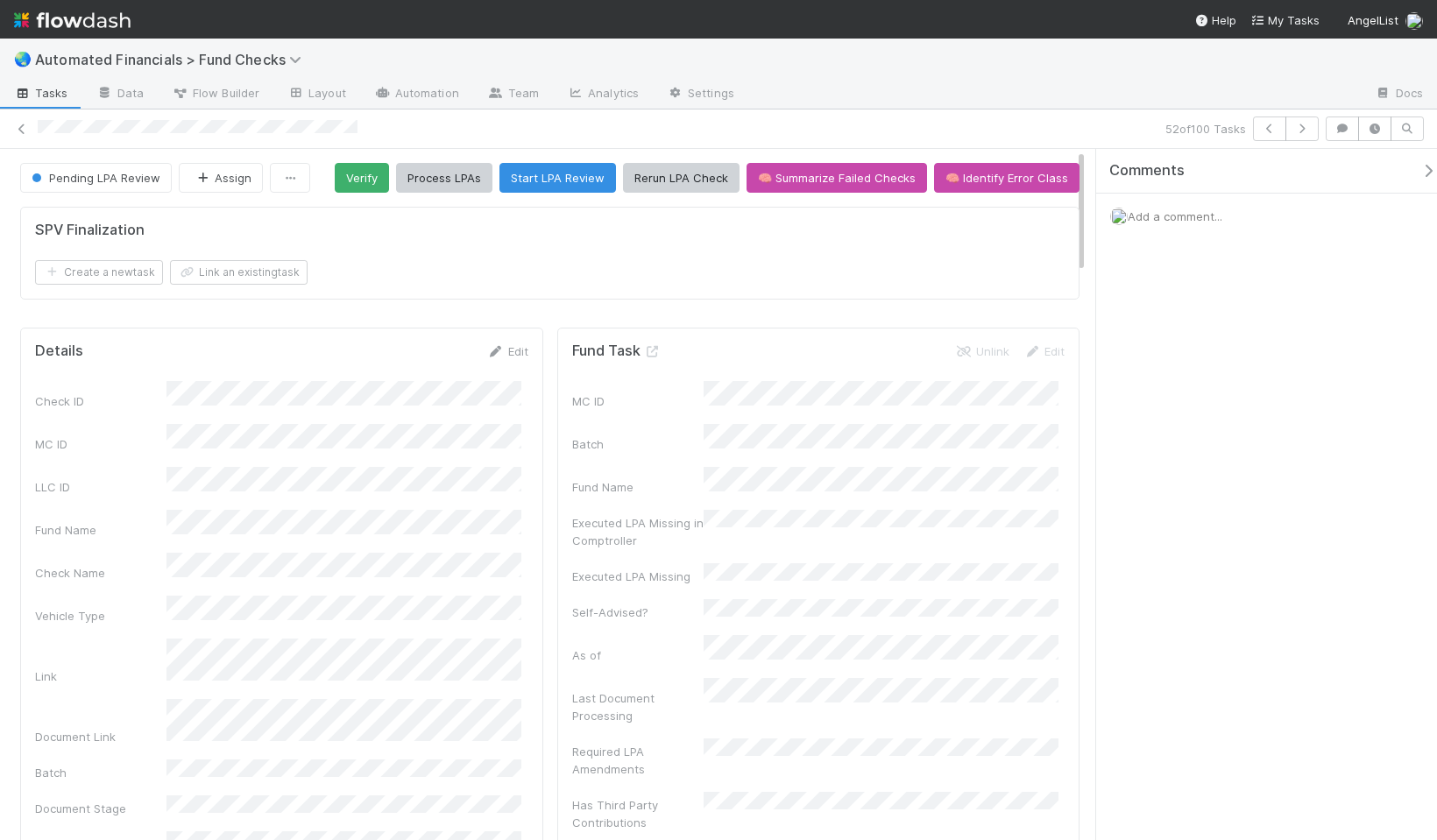
click at [1175, 217] on span "Add a comment..." at bounding box center [1174, 216] width 95 height 14
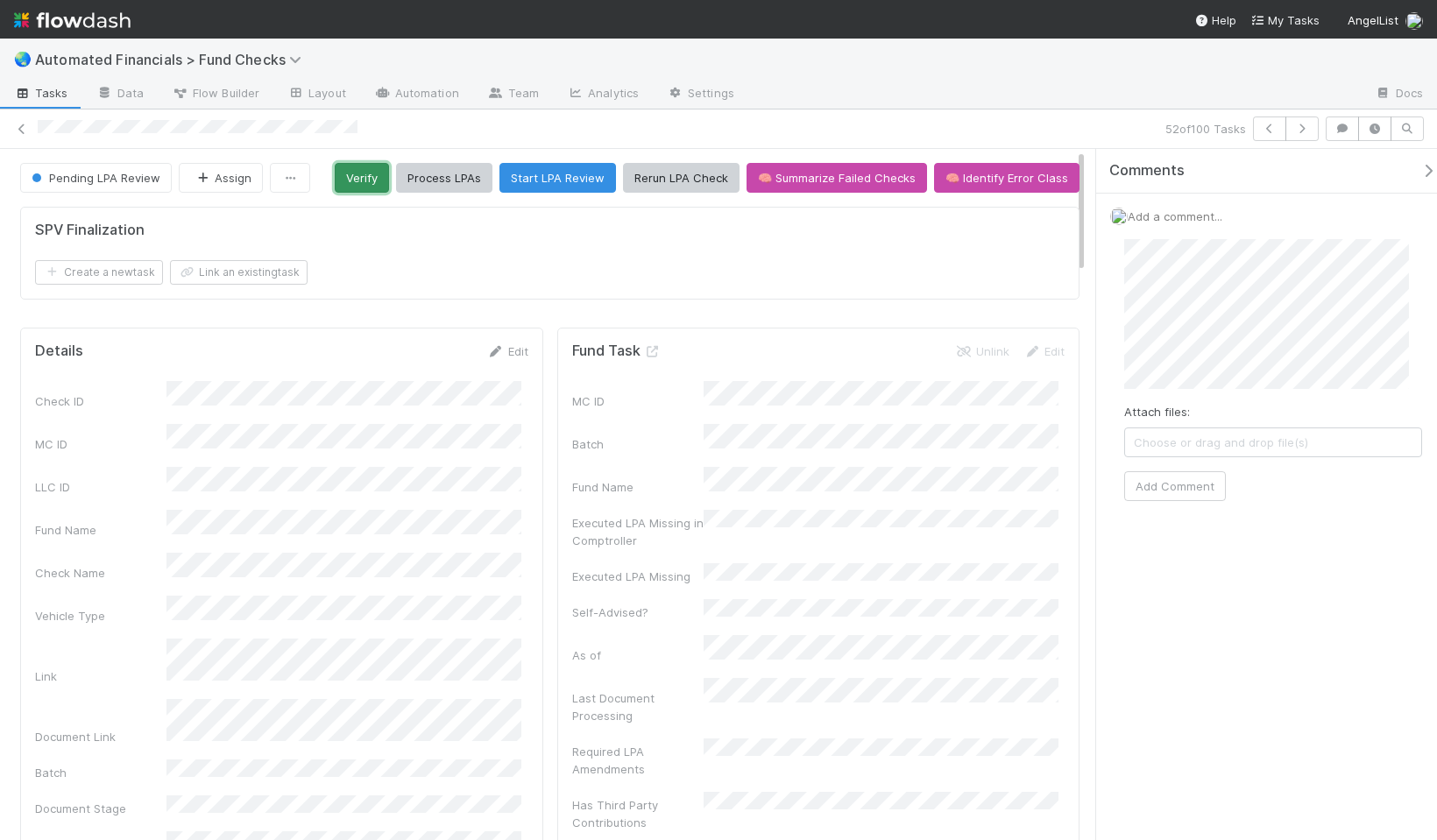
click at [358, 183] on button "Verify" at bounding box center [362, 177] width 55 height 30
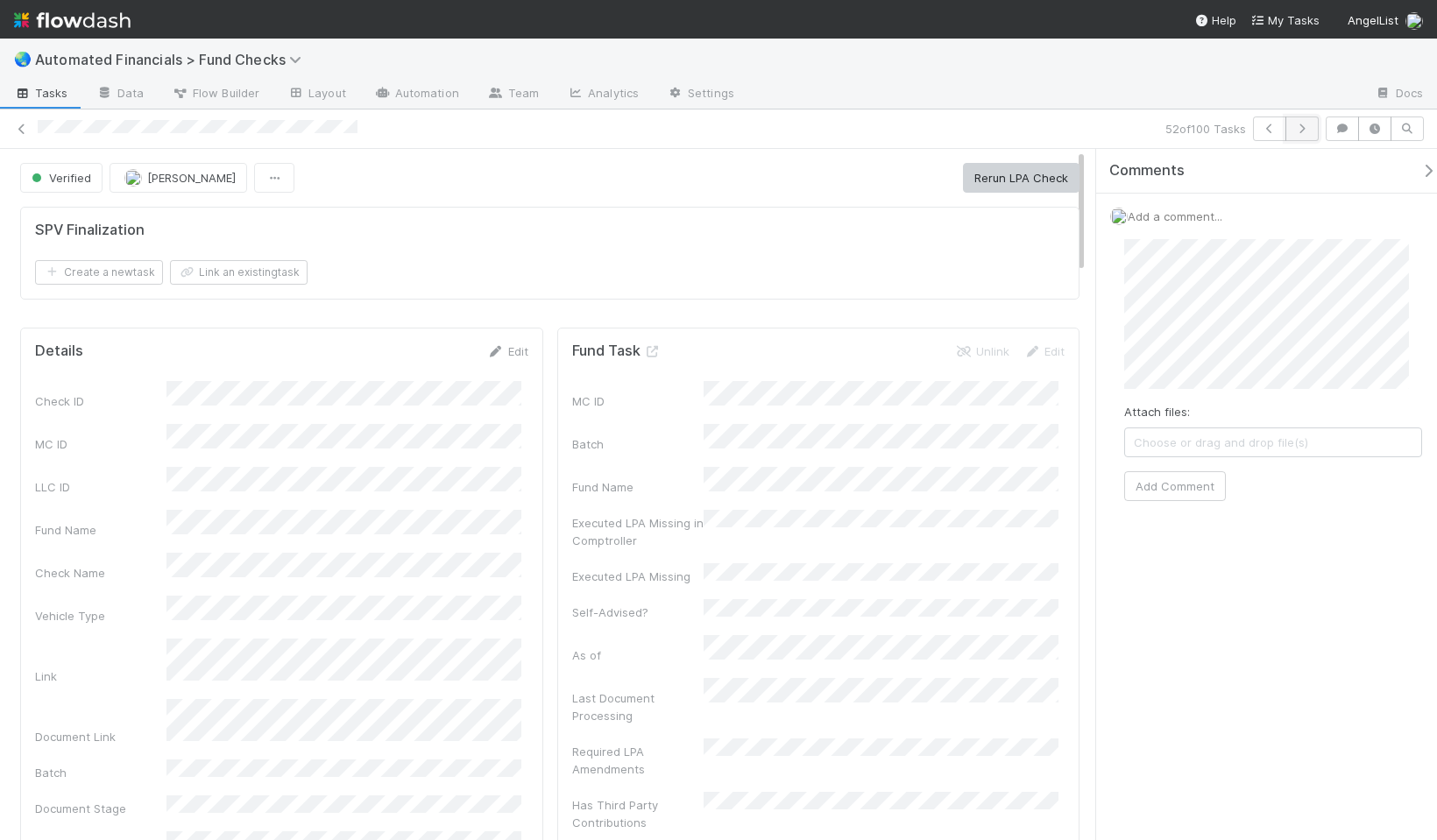
click at [1307, 129] on icon "button" at bounding box center [1302, 128] width 17 height 11
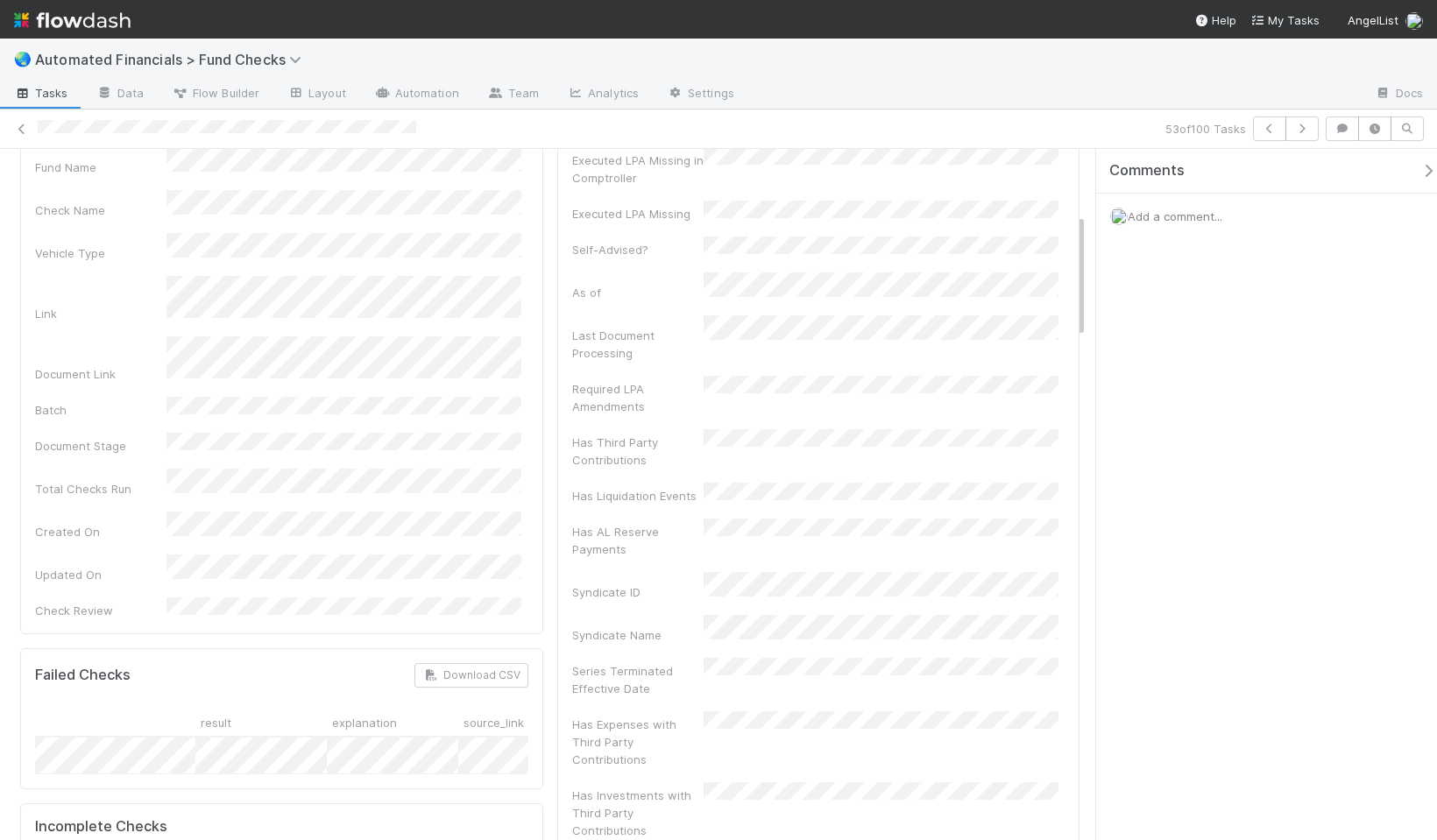
scroll to position [0, 307]
click at [1300, 126] on icon "button" at bounding box center [1302, 128] width 17 height 11
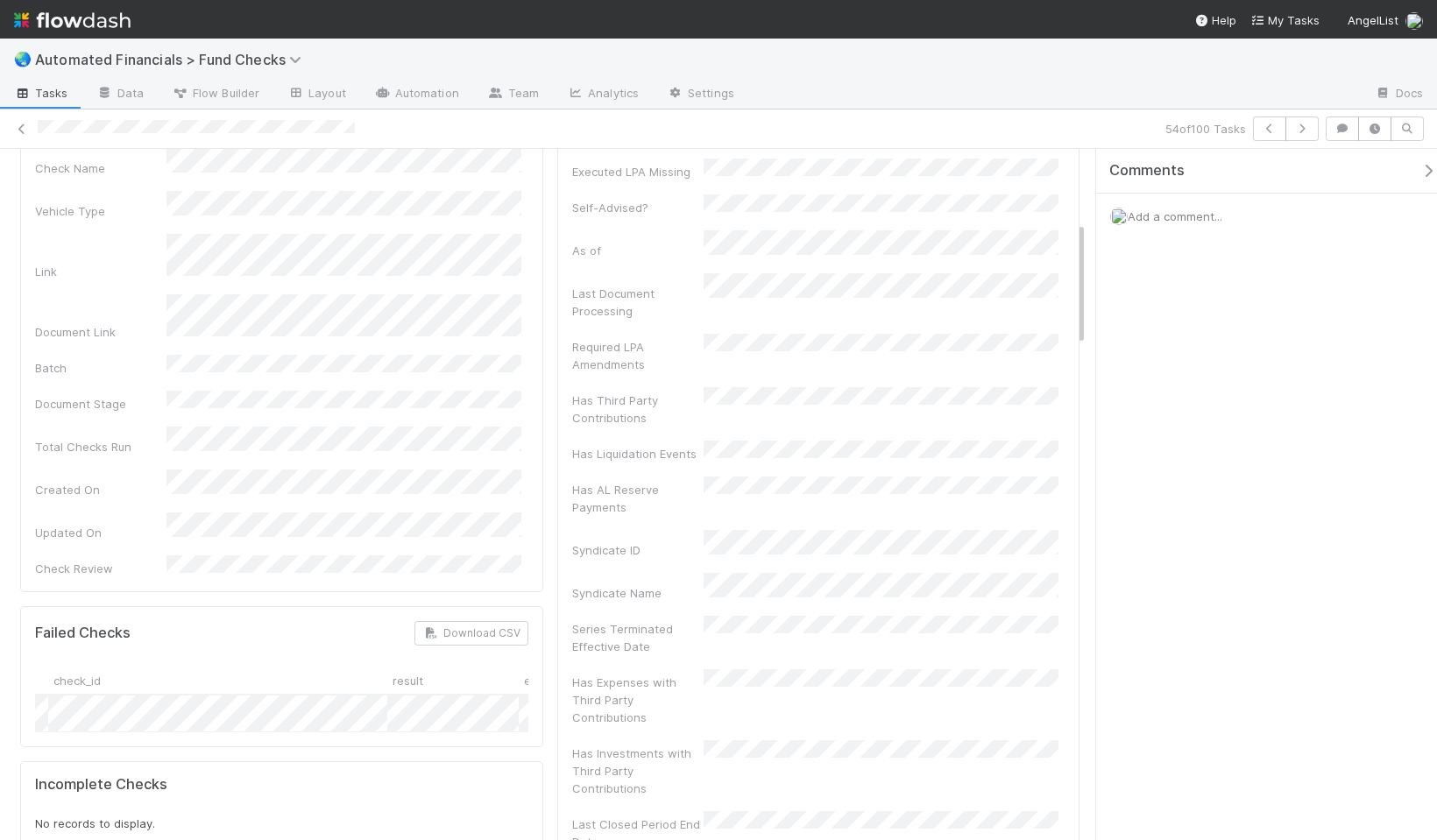
scroll to position [0, 295]
click at [1419, 175] on icon "button" at bounding box center [1427, 171] width 17 height 14
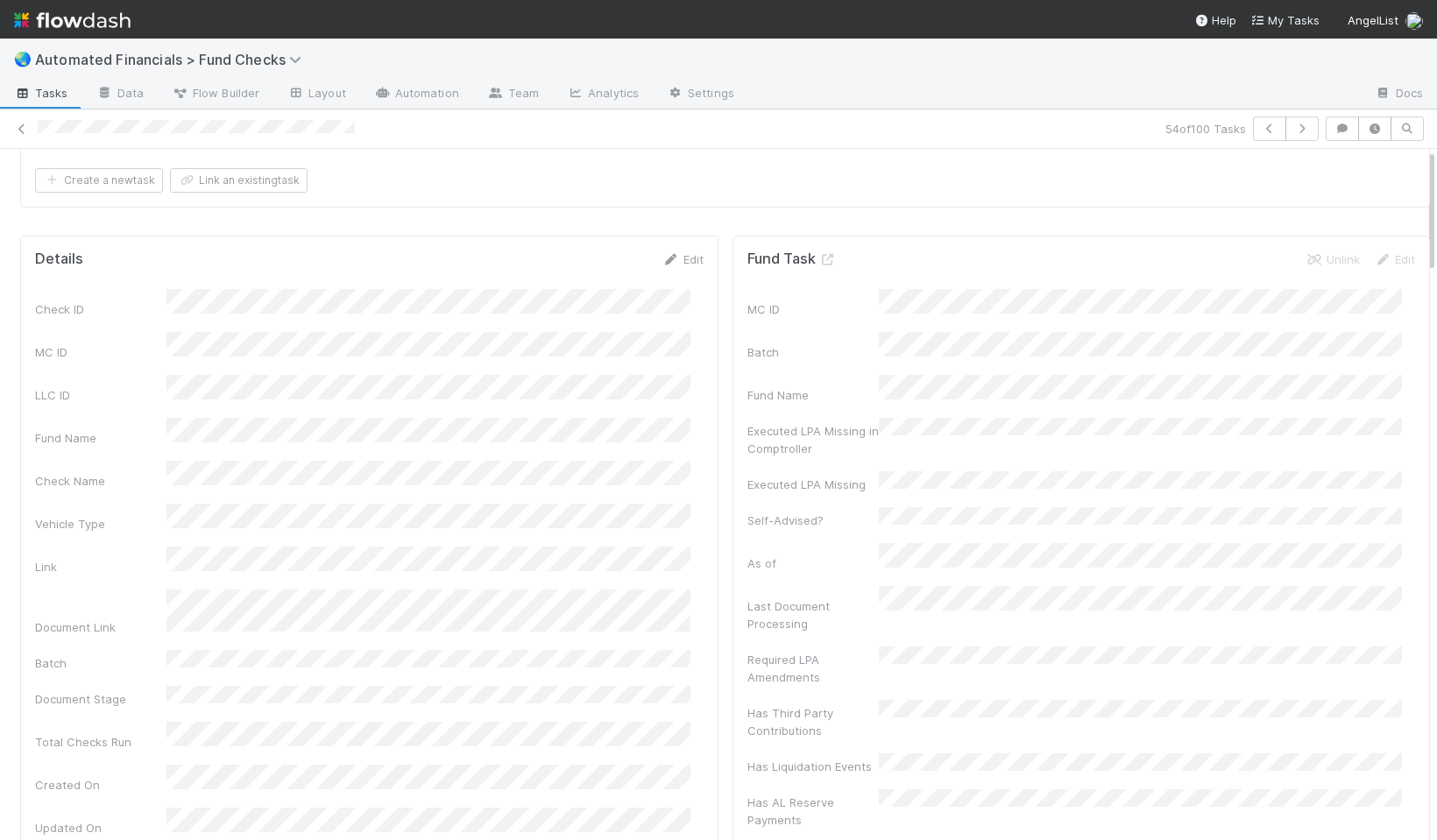
scroll to position [0, 0]
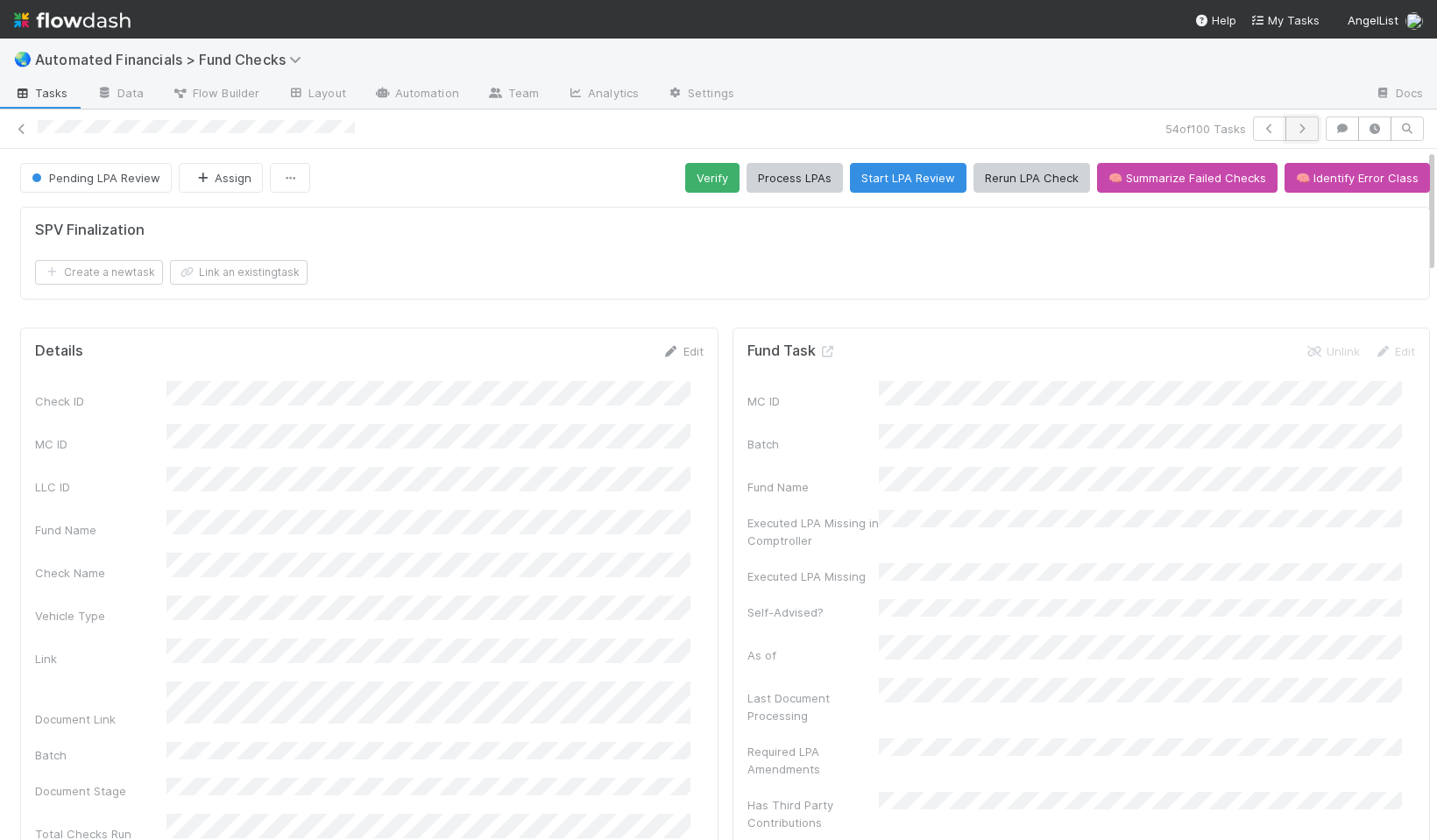
click at [1294, 131] on icon "button" at bounding box center [1302, 128] width 17 height 11
click at [1296, 122] on button "button" at bounding box center [1302, 128] width 34 height 25
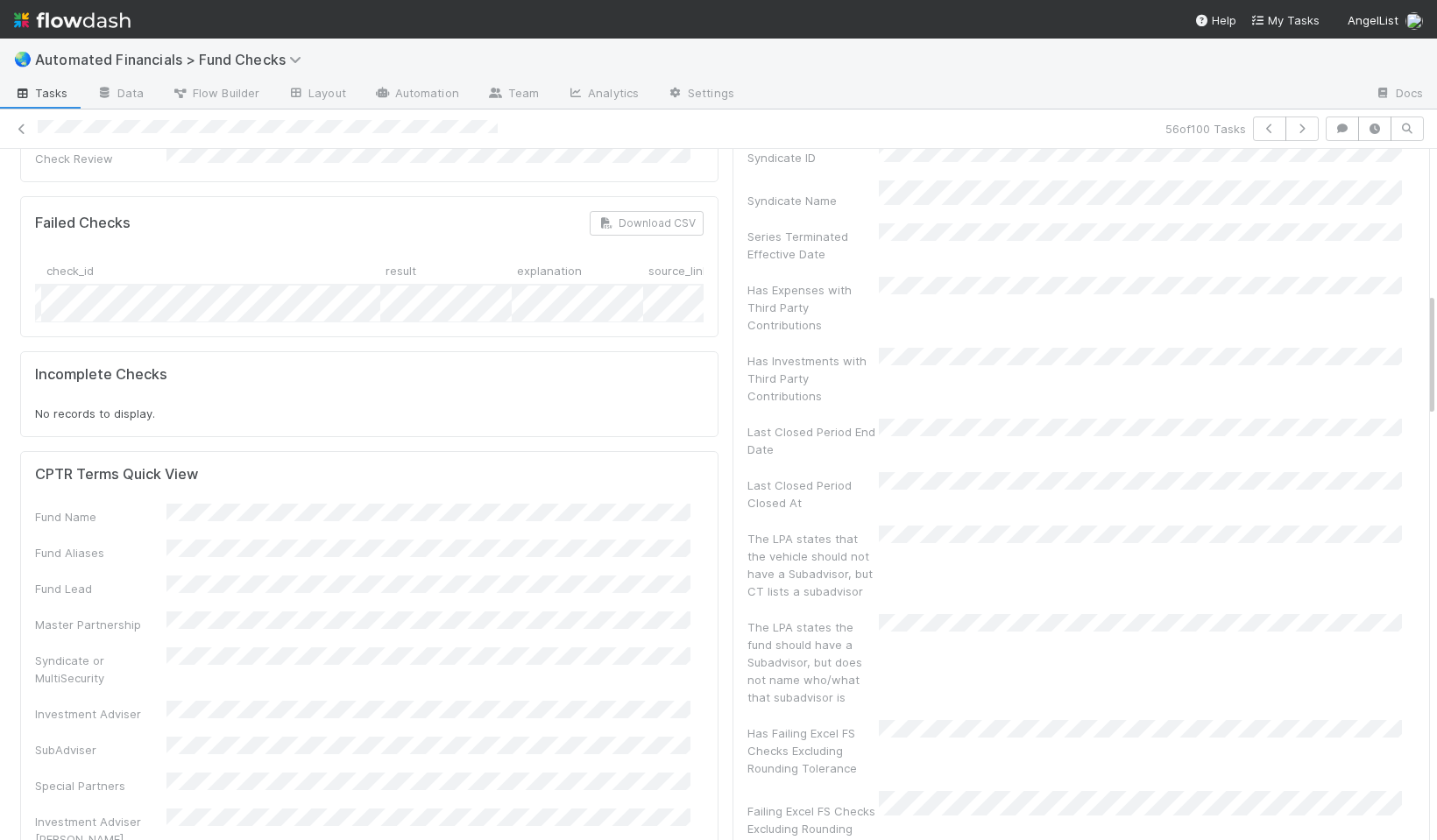
scroll to position [0, 177]
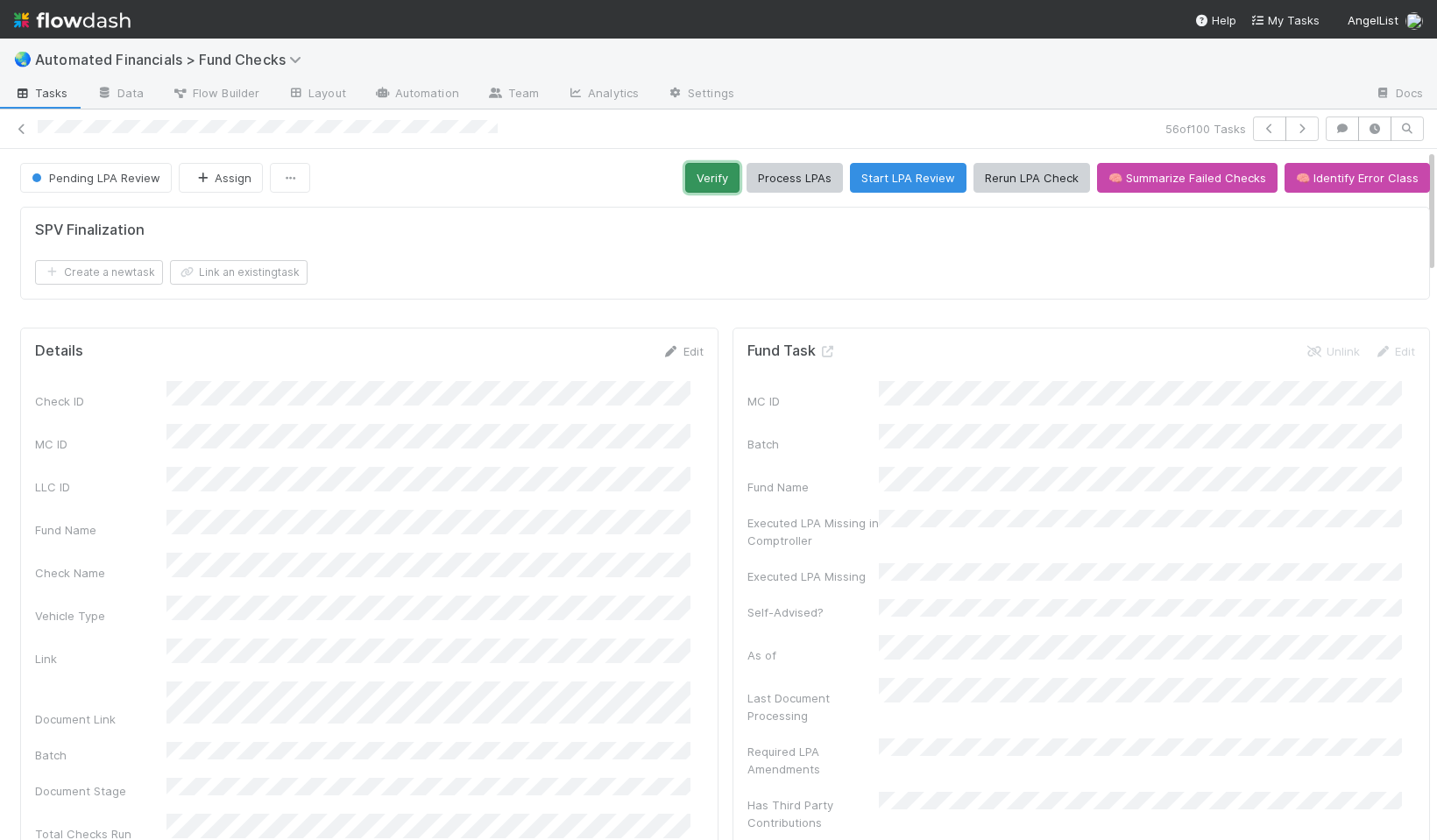
click at [695, 183] on button "Verify" at bounding box center [712, 177] width 55 height 30
